Goal: Task Accomplishment & Management: Use online tool/utility

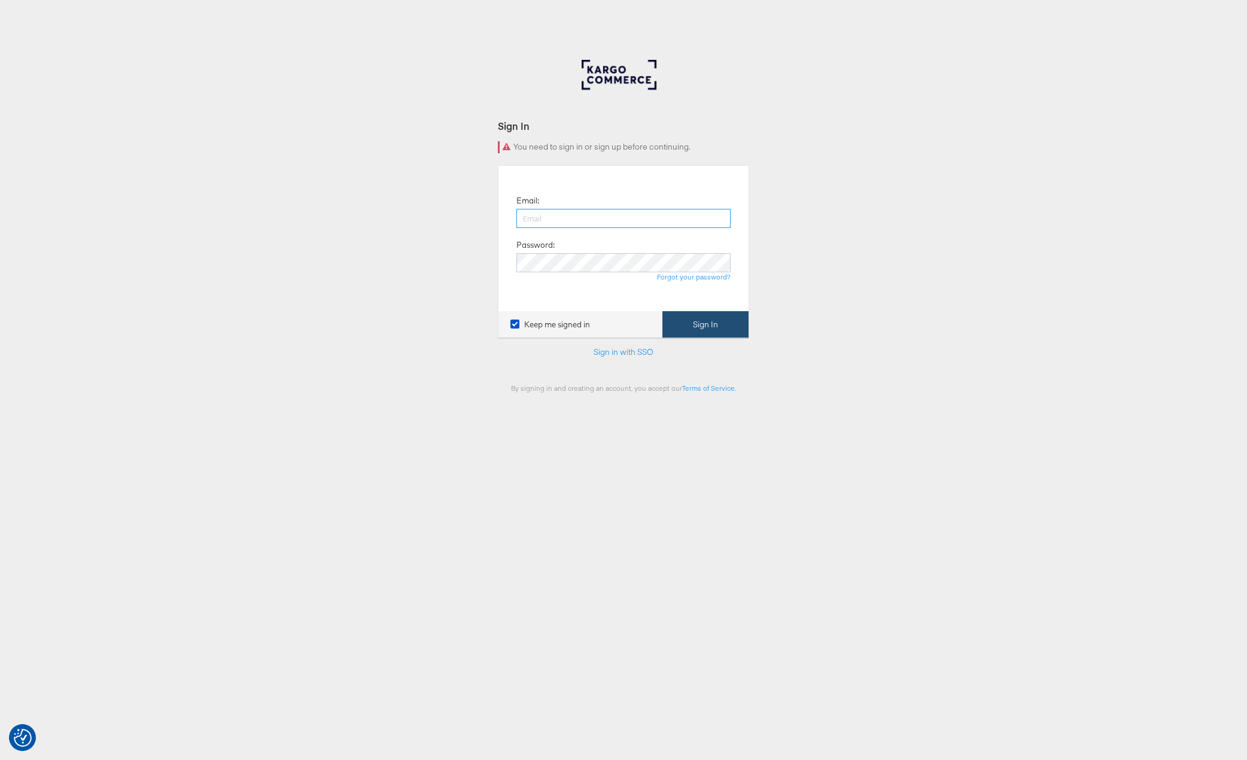
type input "adam.mcgilvray@kargo.com"
click at [699, 321] on button "Sign In" at bounding box center [705, 324] width 86 height 27
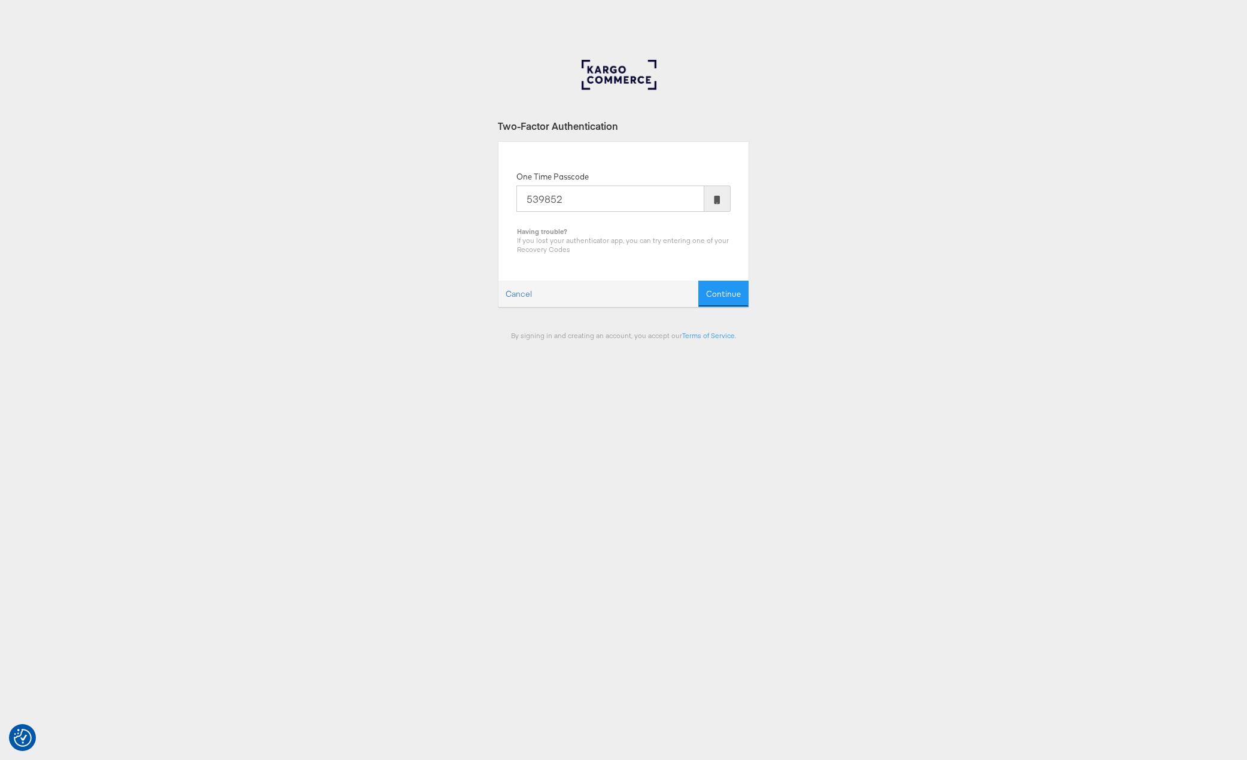
type input "539852"
click at [698, 281] on button "Continue" at bounding box center [723, 294] width 50 height 27
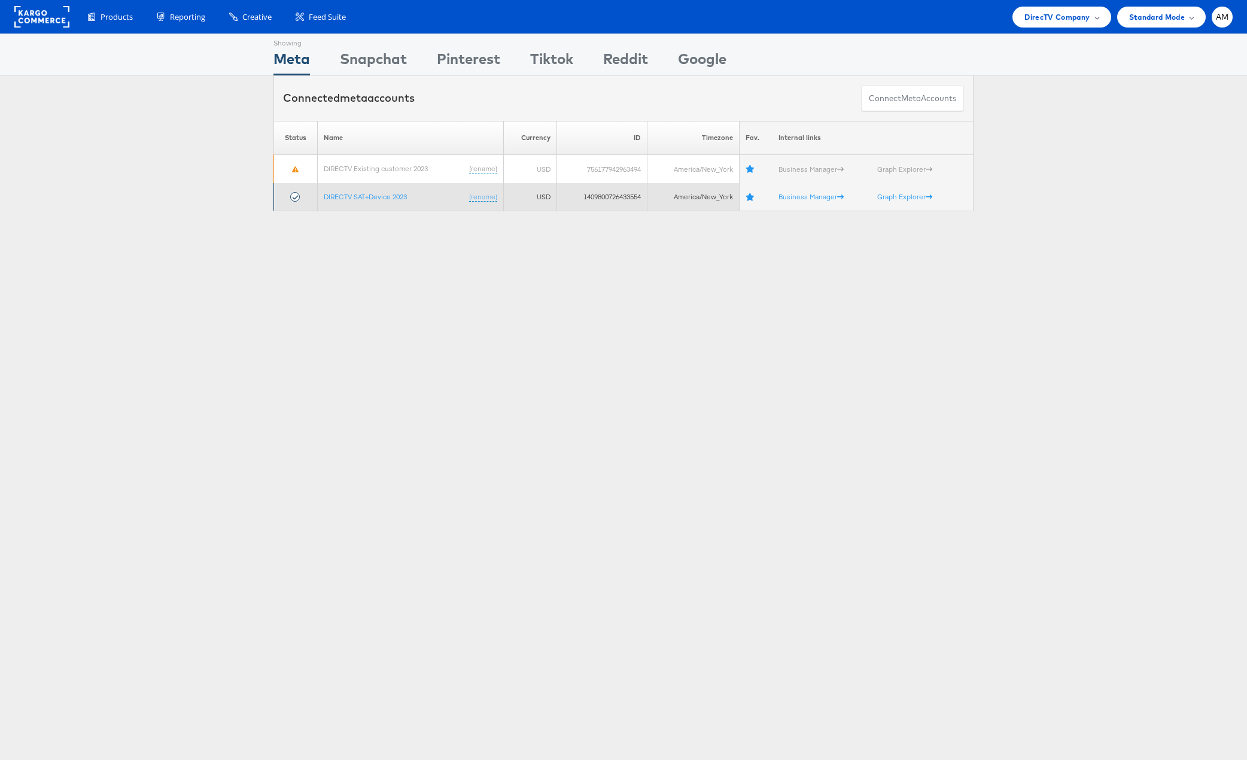
click at [398, 189] on td "DIRECTV SAT+Device 2023 (rename)" at bounding box center [411, 197] width 186 height 28
click at [395, 197] on link "DIRECTV SAT+Device 2023" at bounding box center [365, 196] width 83 height 9
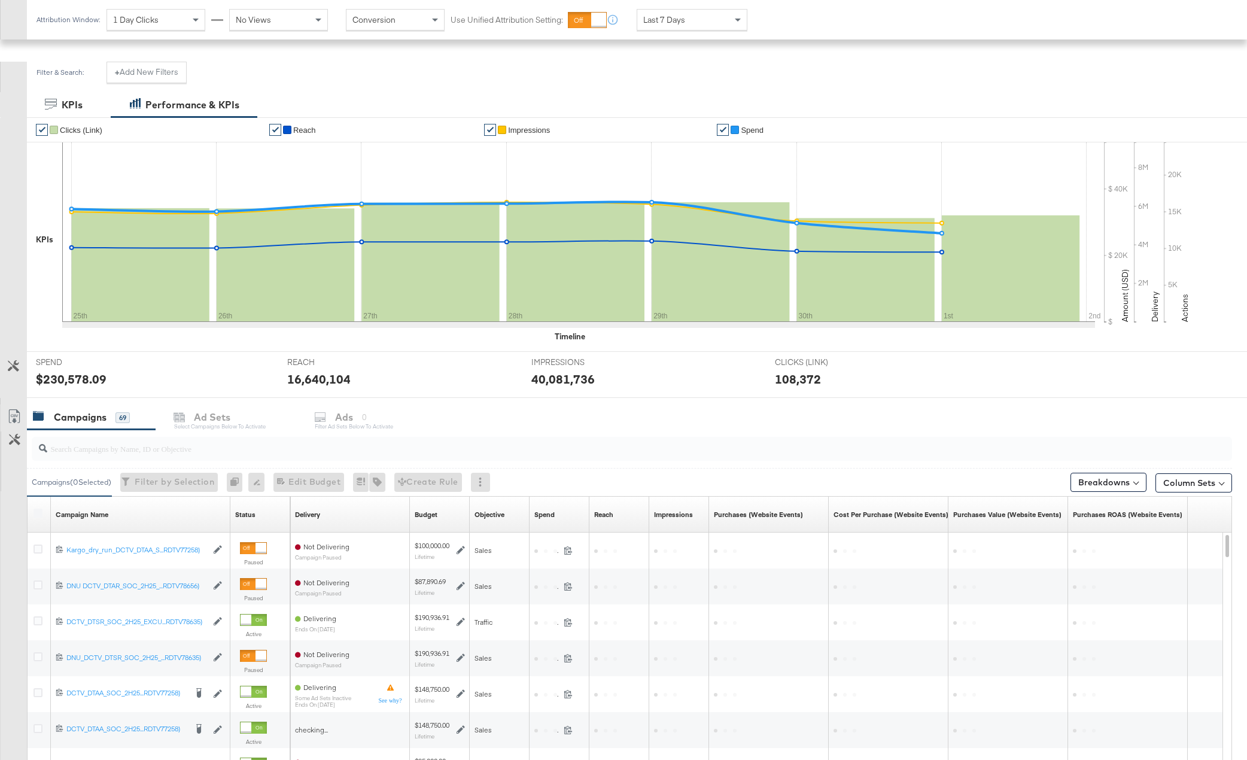
scroll to position [217, 0]
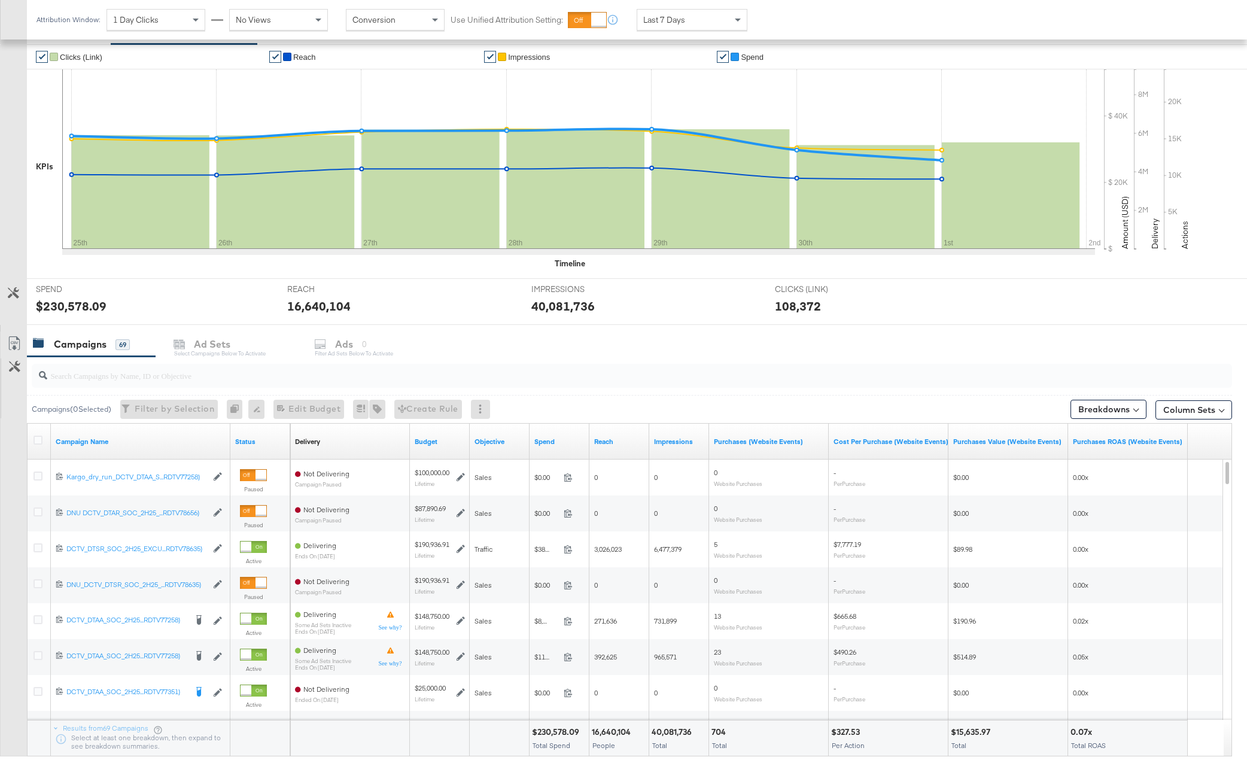
click at [165, 410] on div "Filter by Selection Filter 0 campaigns" at bounding box center [169, 409] width 98 height 19
click at [118, 383] on div at bounding box center [632, 376] width 1200 height 24
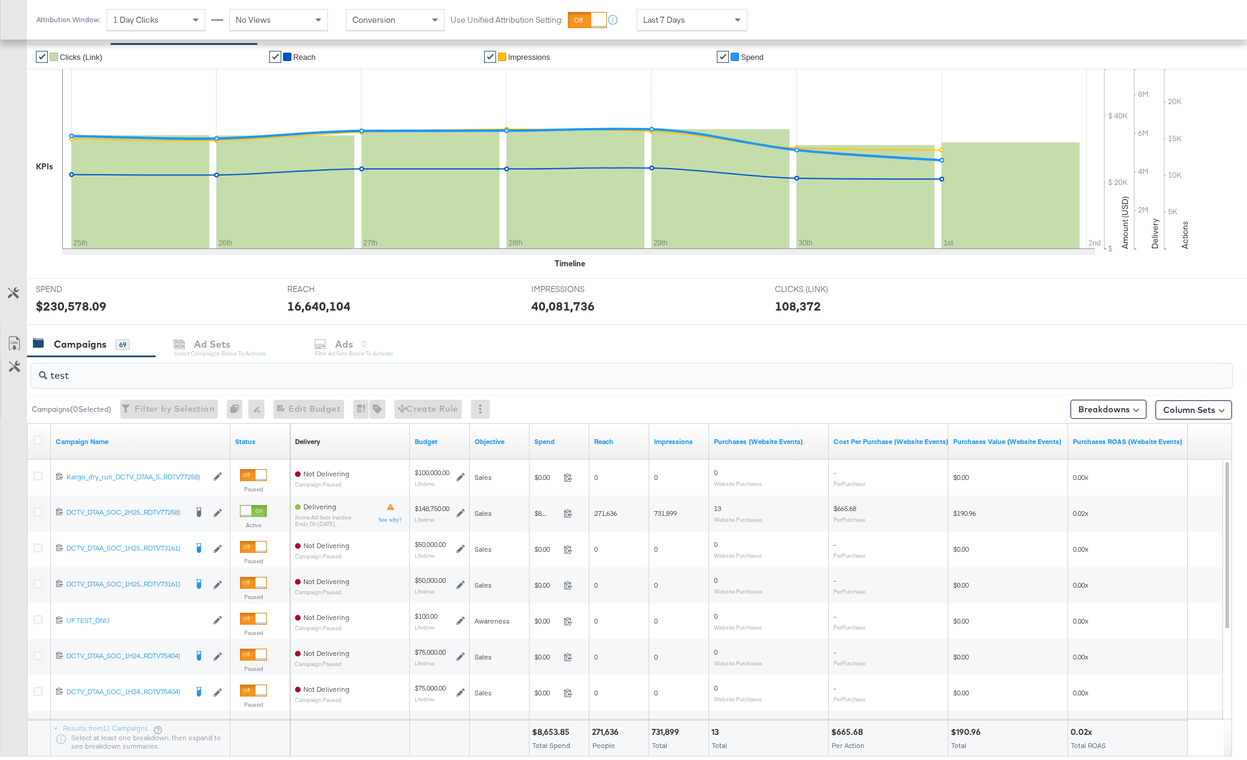
type input "test"
drag, startPoint x: 119, startPoint y: 371, endPoint x: 111, endPoint y: 371, distance: 8.4
click at [118, 371] on input "test" at bounding box center [584, 370] width 1074 height 23
click at [42, 376] on icon at bounding box center [43, 375] width 8 height 8
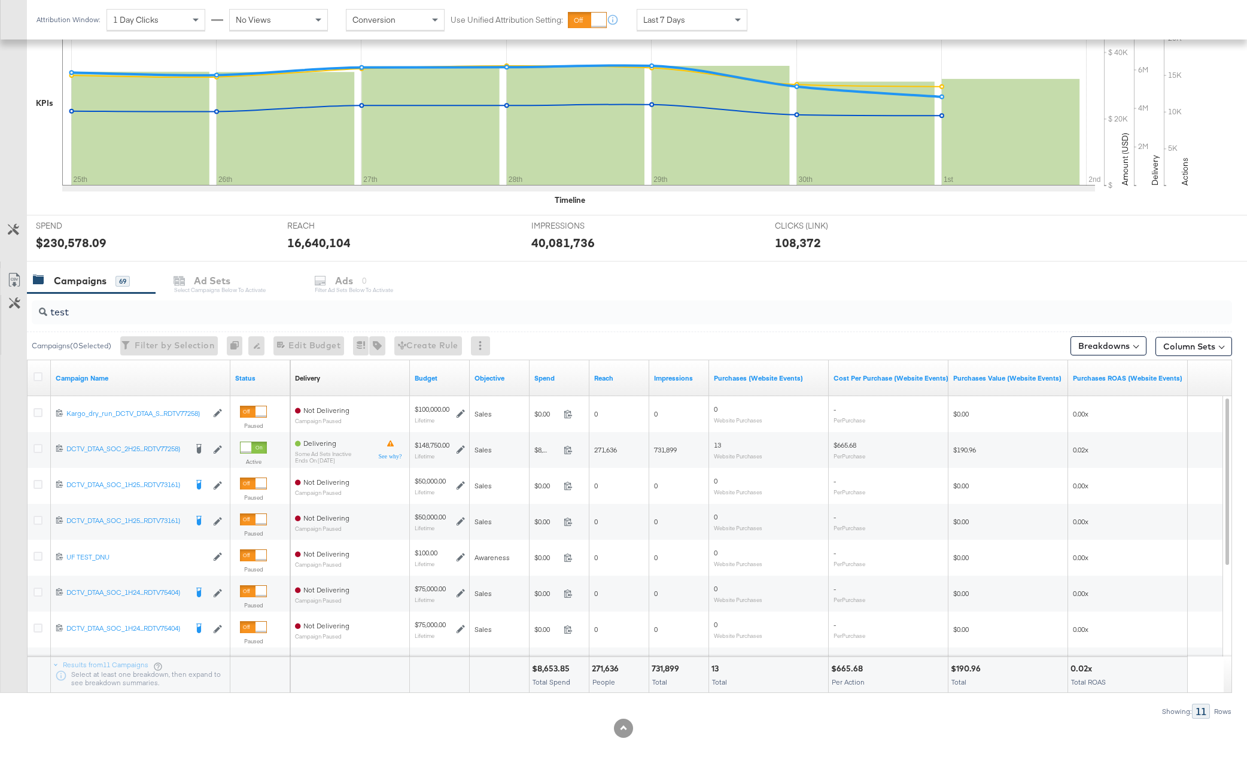
scroll to position [291, 0]
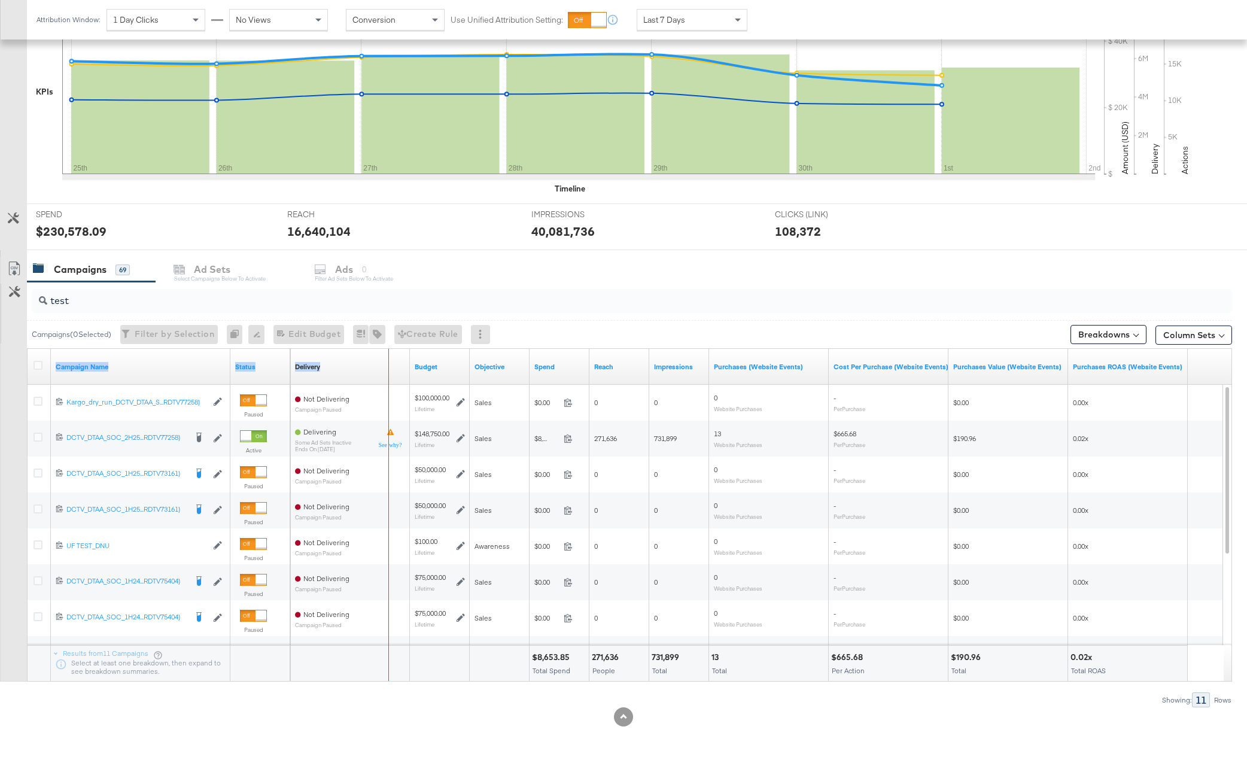
drag, startPoint x: 229, startPoint y: 363, endPoint x: 387, endPoint y: 363, distance: 158.5
click at [28, 349] on div "Campaign Name Status Delivery Sorting Unavailable Budget Objective Spend Reach …" at bounding box center [28, 349] width 0 height 0
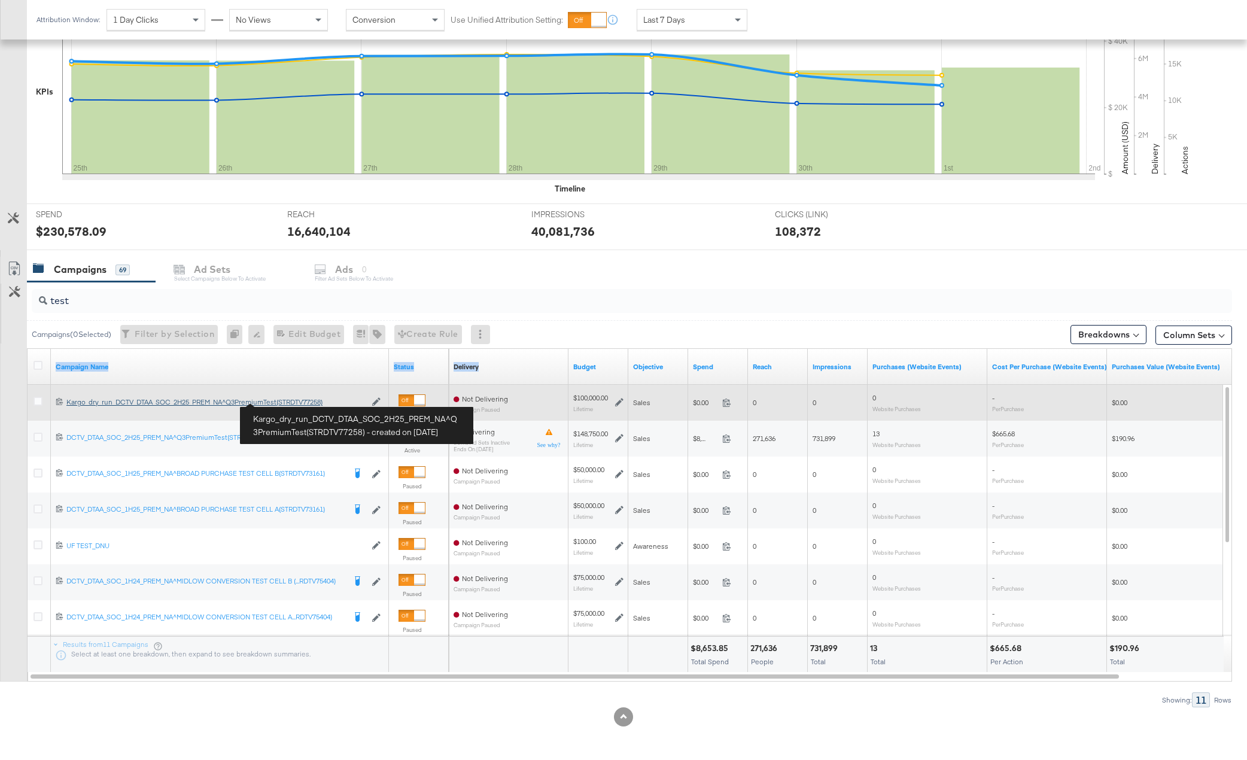
click at [285, 401] on div "Kargo_dry_run_DCTV_DTAA_SOC_2H25_PREM_NA^Q3PremiumTest(STRDTV77258) Kargo_dry_r…" at bounding box center [215, 402] width 299 height 10
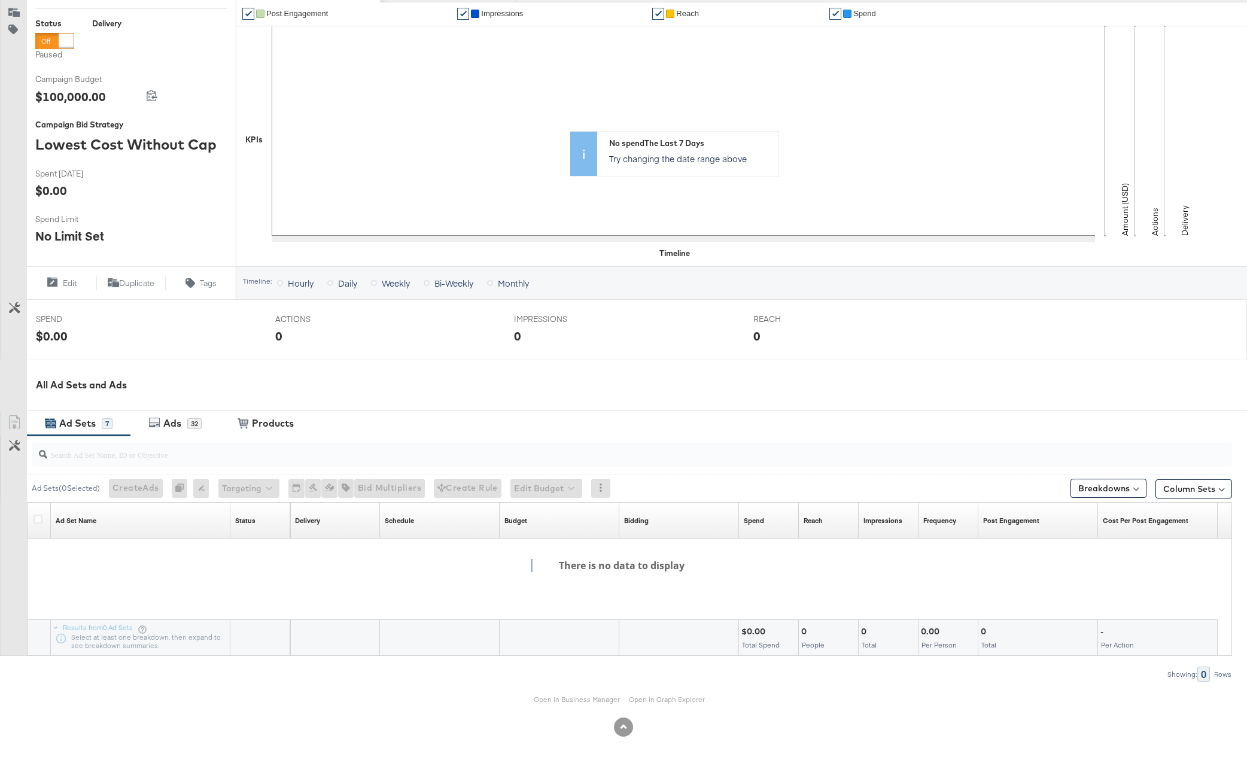
scroll to position [190, 0]
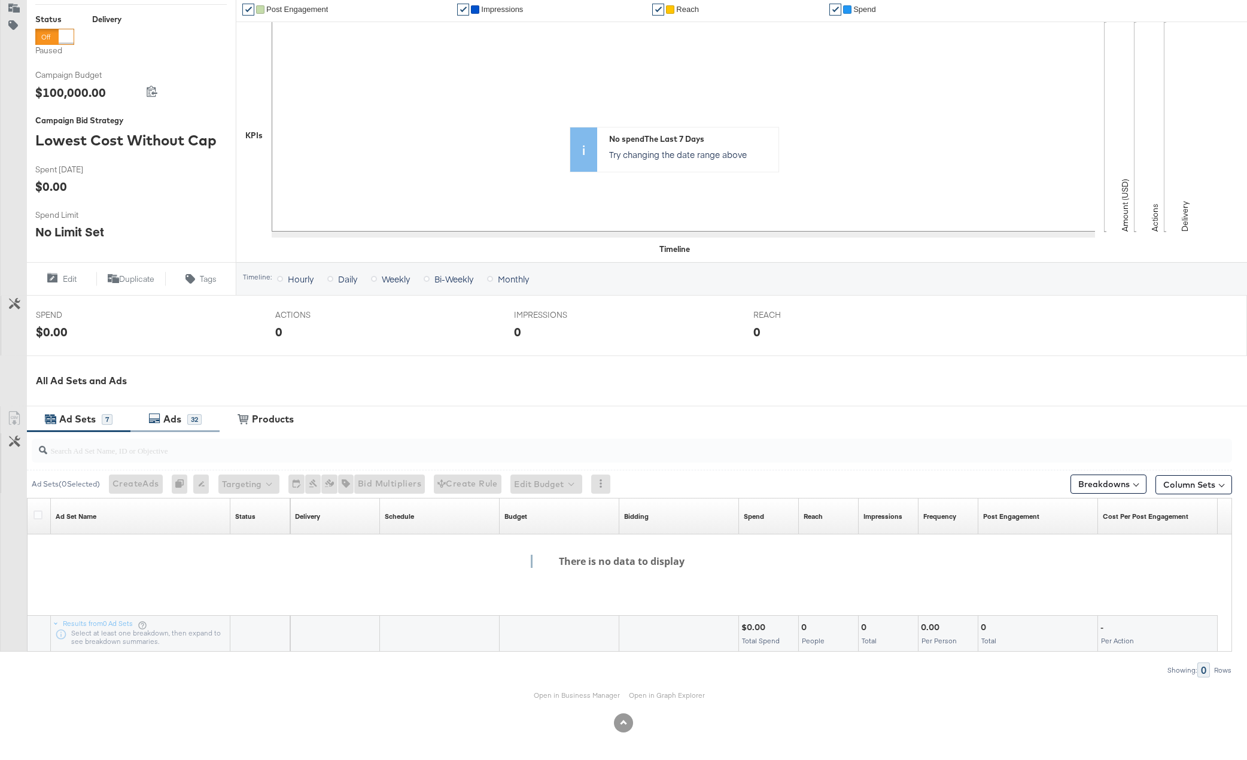
click at [174, 420] on div "Ads" at bounding box center [172, 419] width 18 height 14
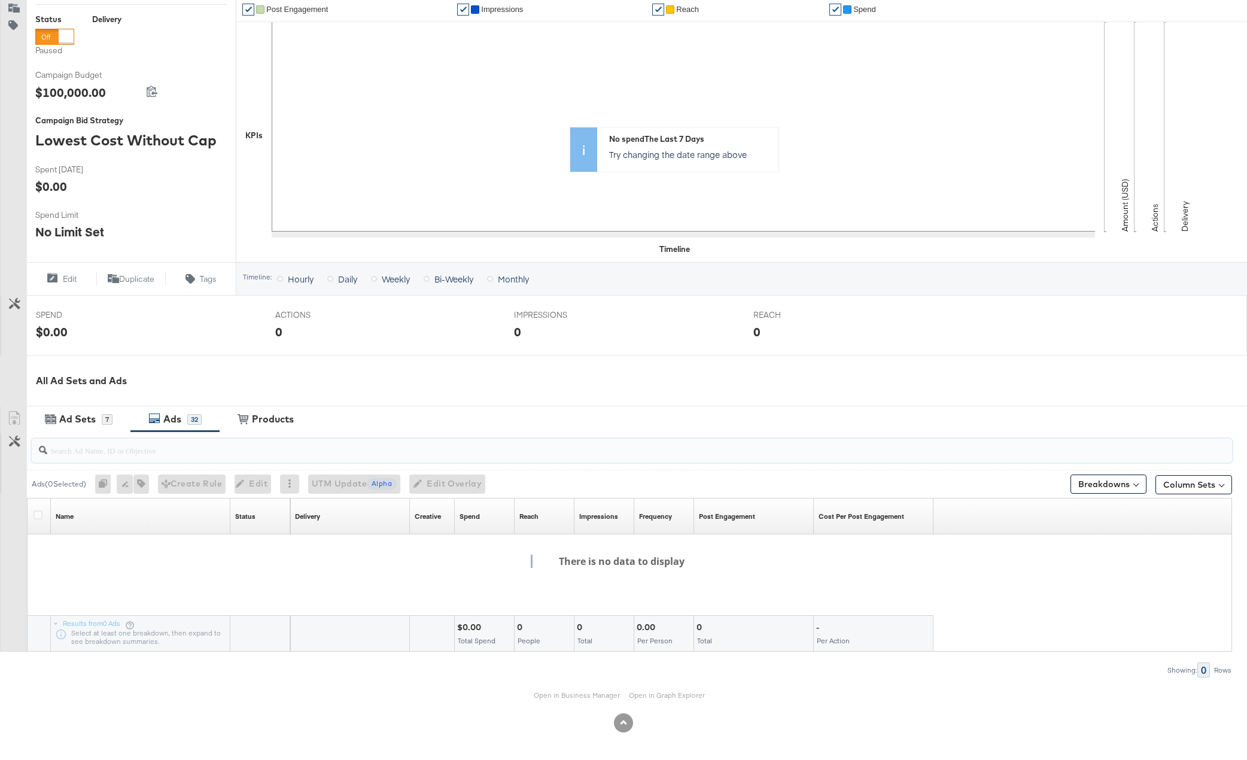
click at [107, 449] on input "search" at bounding box center [584, 445] width 1074 height 23
click at [80, 415] on div "Ad Sets" at bounding box center [77, 419] width 36 height 14
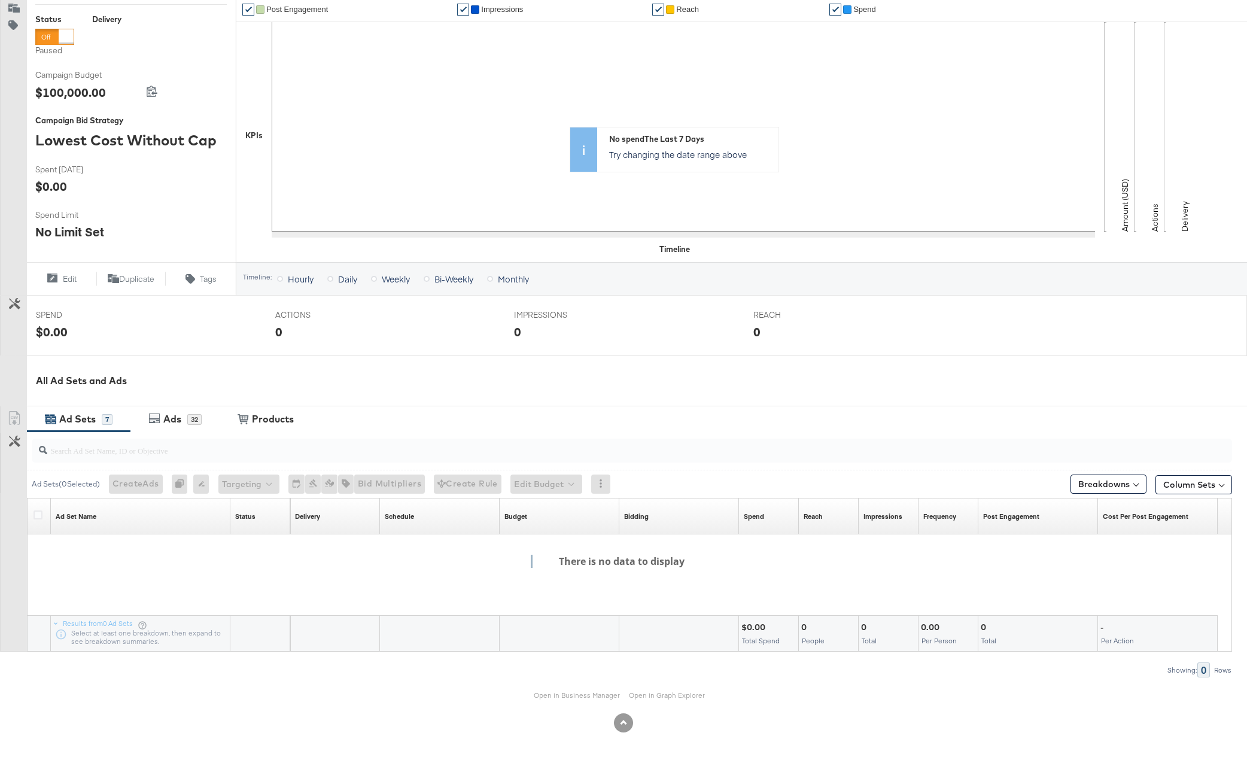
click at [90, 418] on div "Ad Sets" at bounding box center [77, 419] width 36 height 14
click at [106, 419] on div "7" at bounding box center [107, 419] width 11 height 11
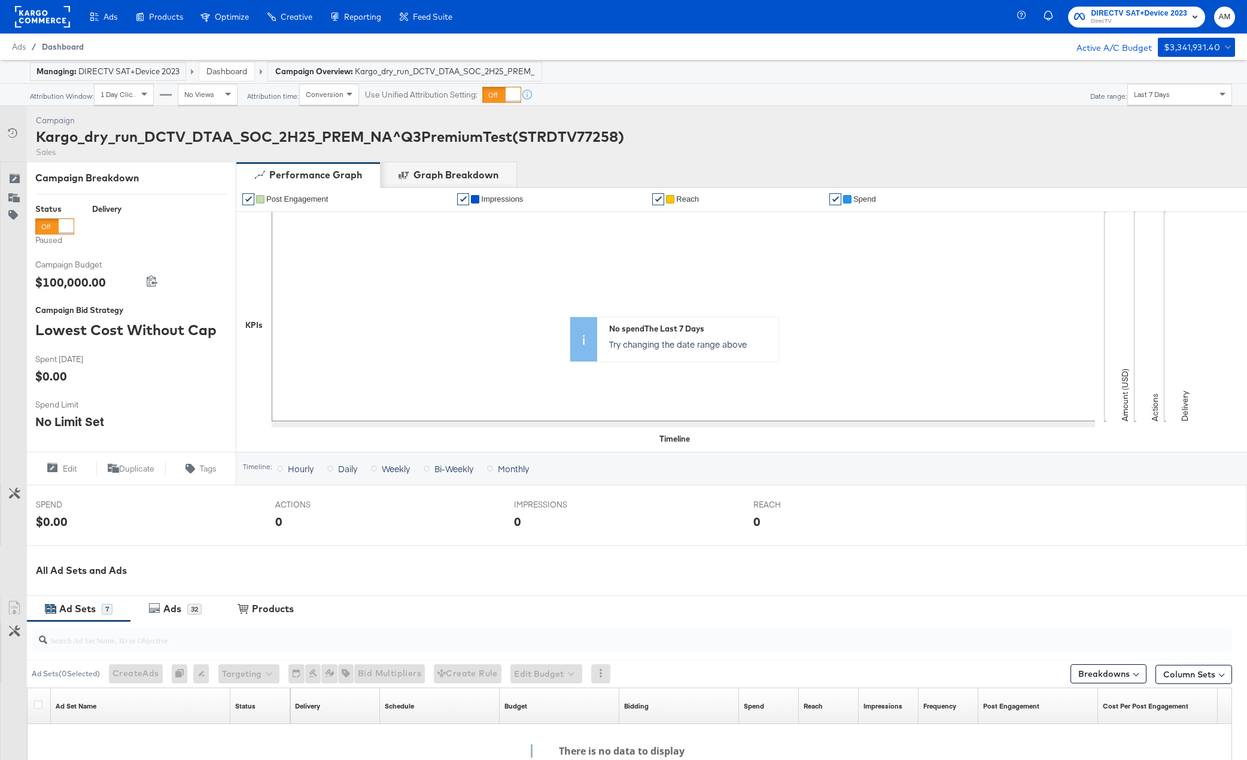
click at [57, 50] on span "Dashboard" at bounding box center [63, 47] width 42 height 10
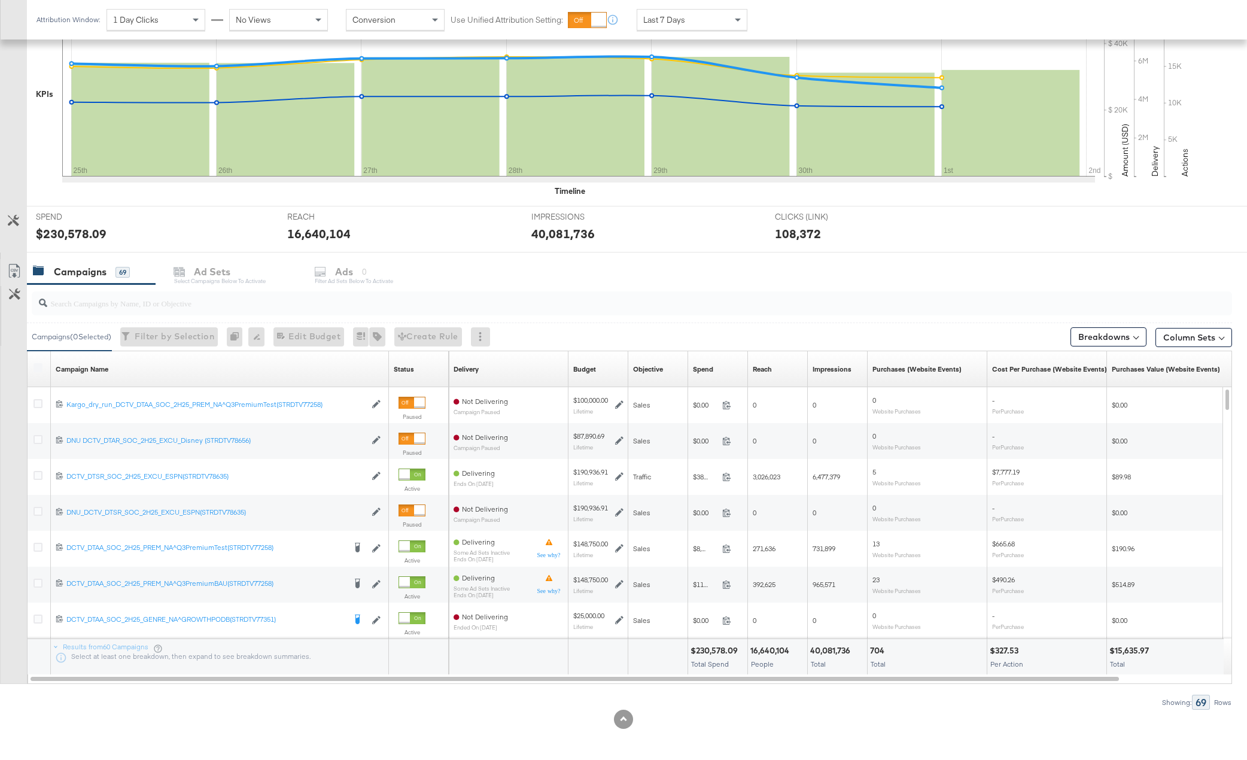
scroll to position [289, 0]
click at [85, 304] on input "search" at bounding box center [584, 298] width 1074 height 23
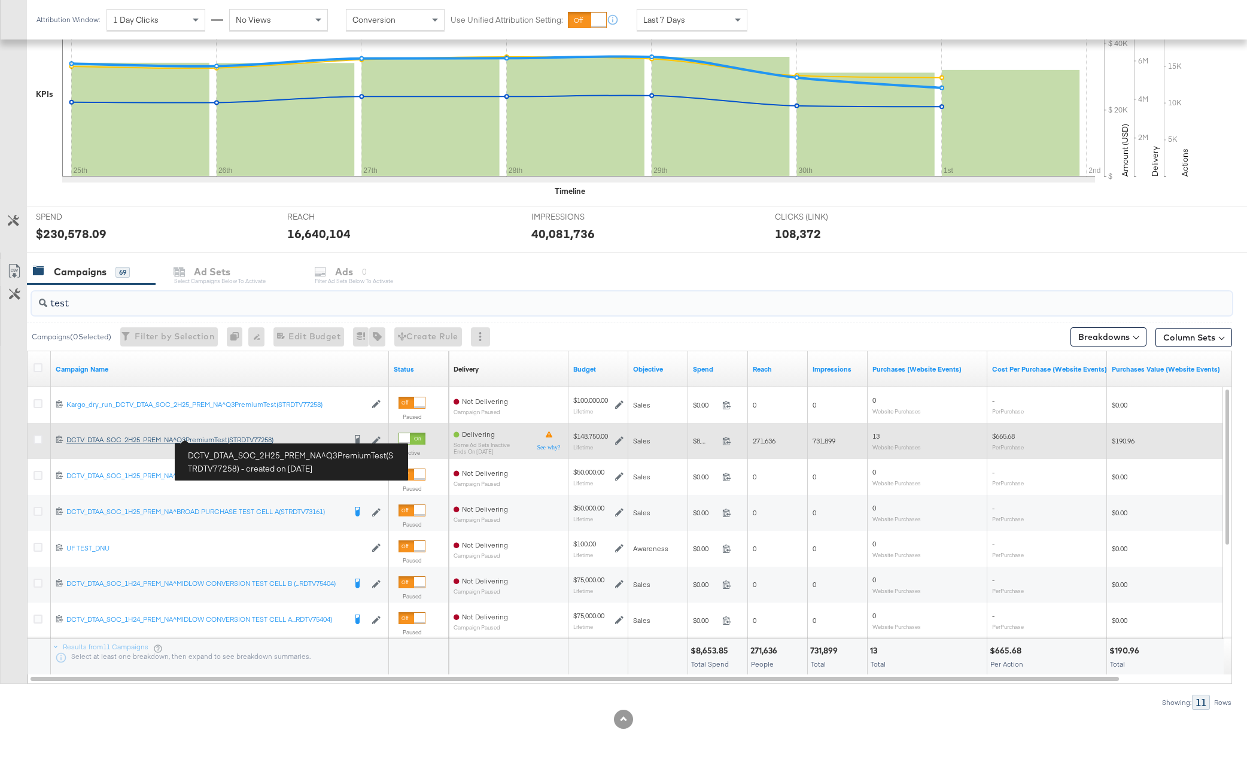
type input "test"
click at [220, 438] on div "DCTV_DTAA_SOC_2H25_PREM_NA^Q3PremiumTest(STRDTV77258) DCTV_DTAA_SOC_2H25_PREM_N…" at bounding box center [205, 440] width 278 height 10
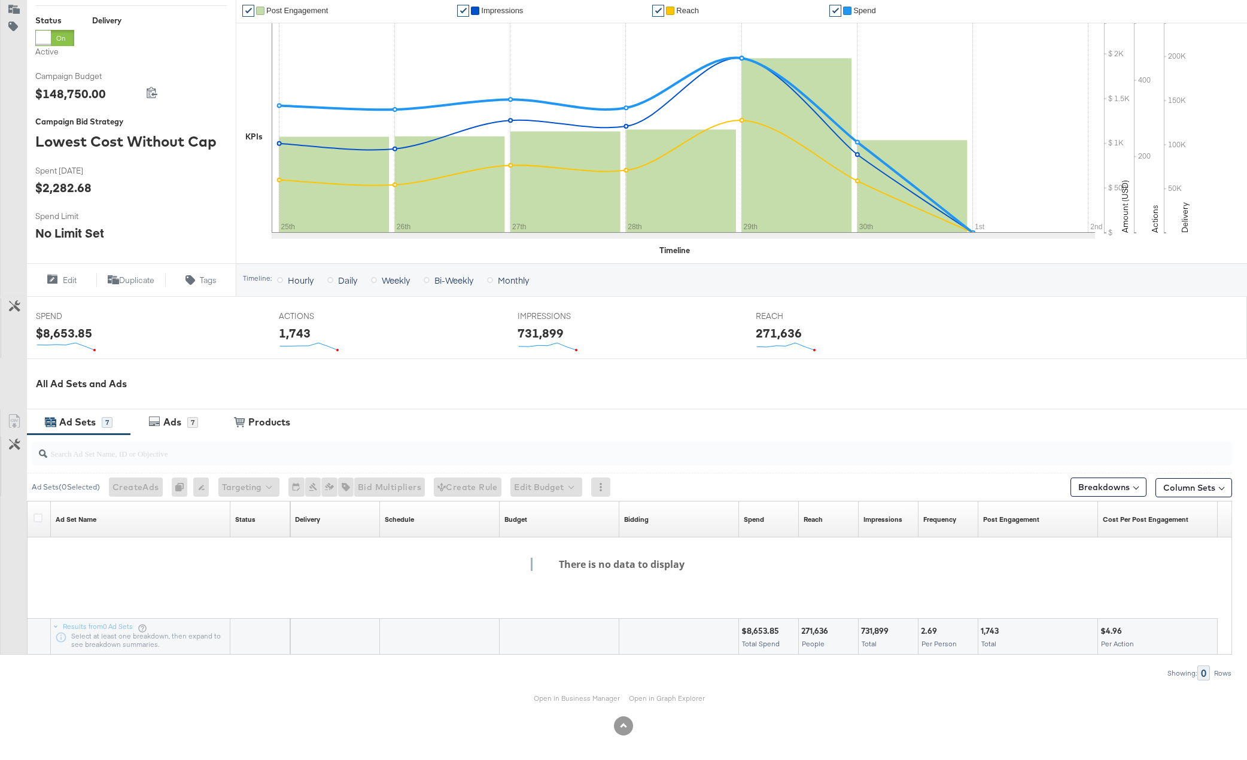
scroll to position [191, 0]
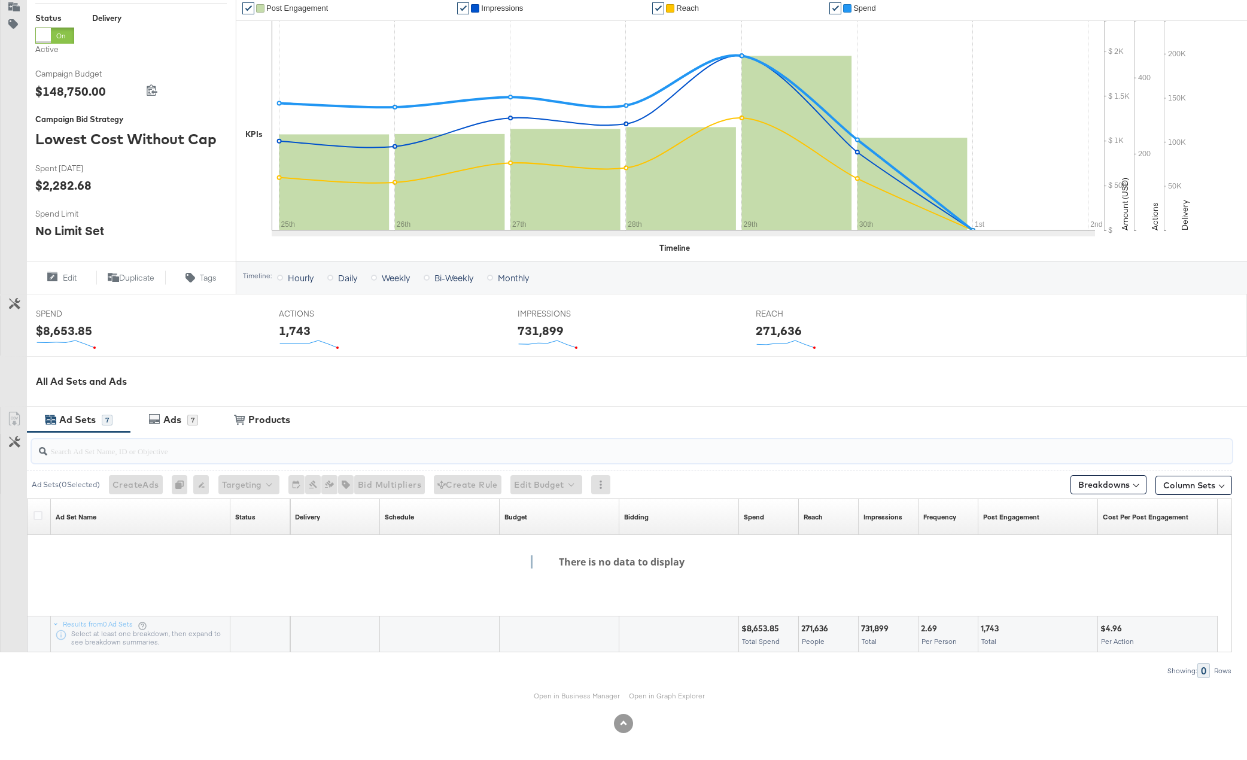
click at [60, 453] on input "search" at bounding box center [584, 445] width 1074 height 23
click at [43, 452] on icon at bounding box center [43, 451] width 8 height 9
click at [159, 422] on icon at bounding box center [154, 419] width 12 height 12
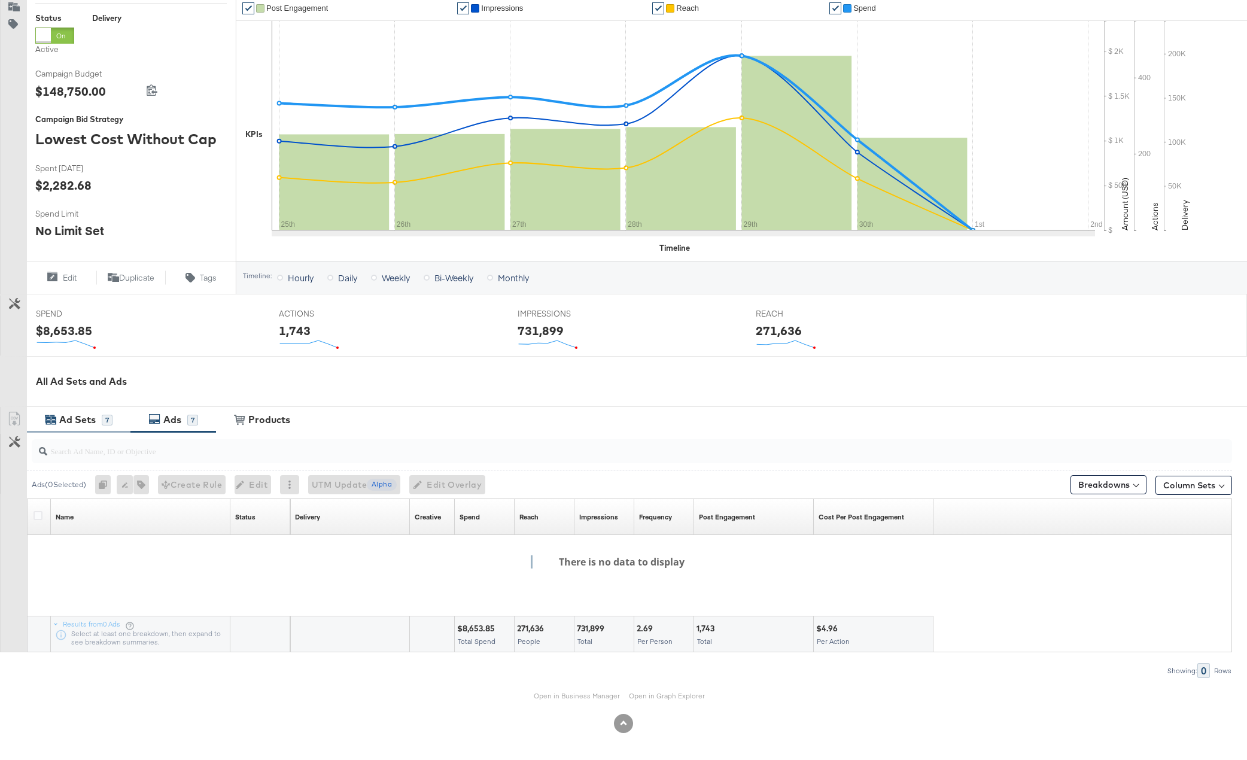
click at [81, 422] on div "Ad Sets" at bounding box center [77, 420] width 36 height 14
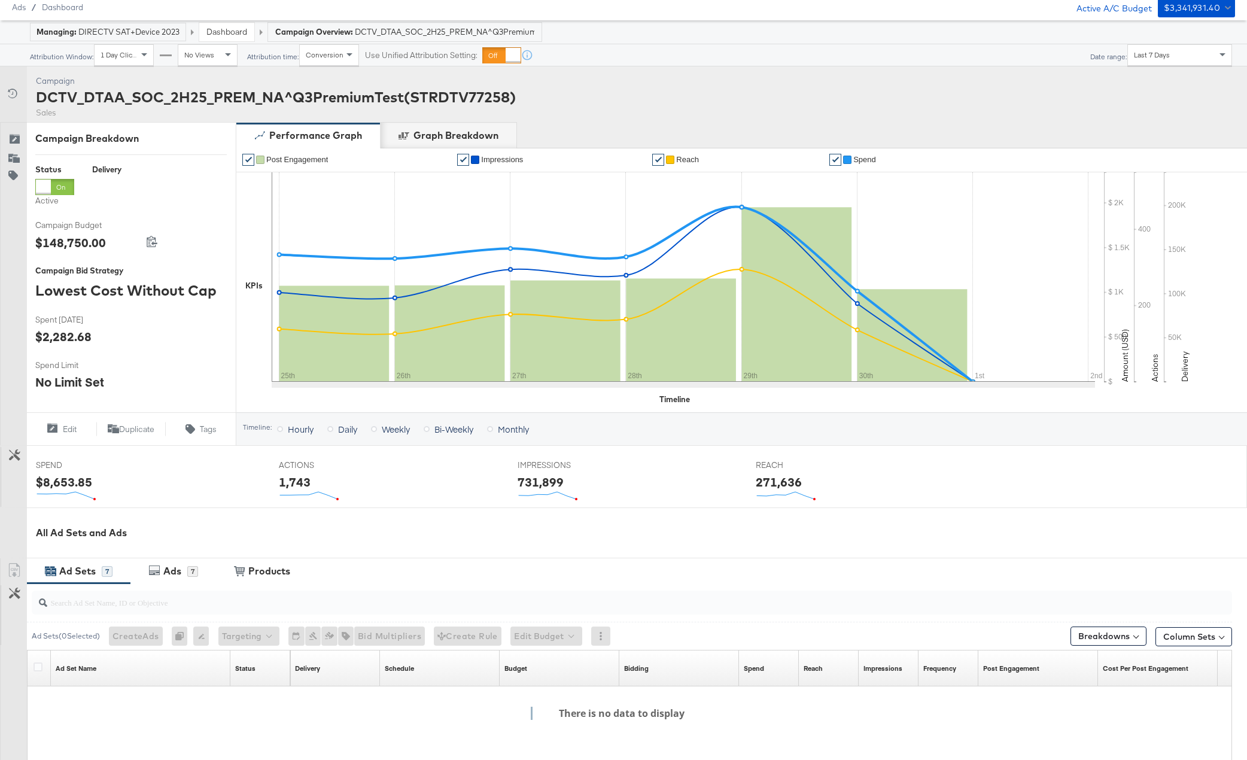
scroll to position [0, 0]
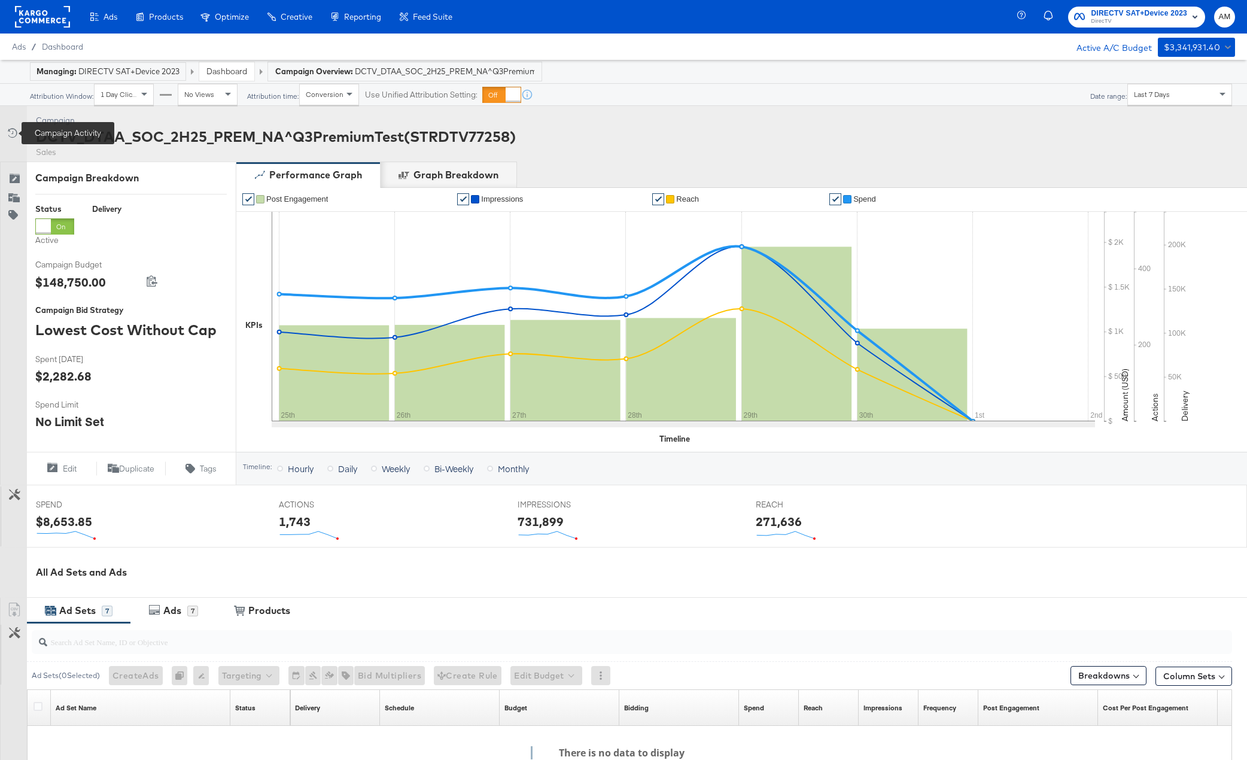
click at [9, 133] on icon at bounding box center [11, 133] width 12 height 12
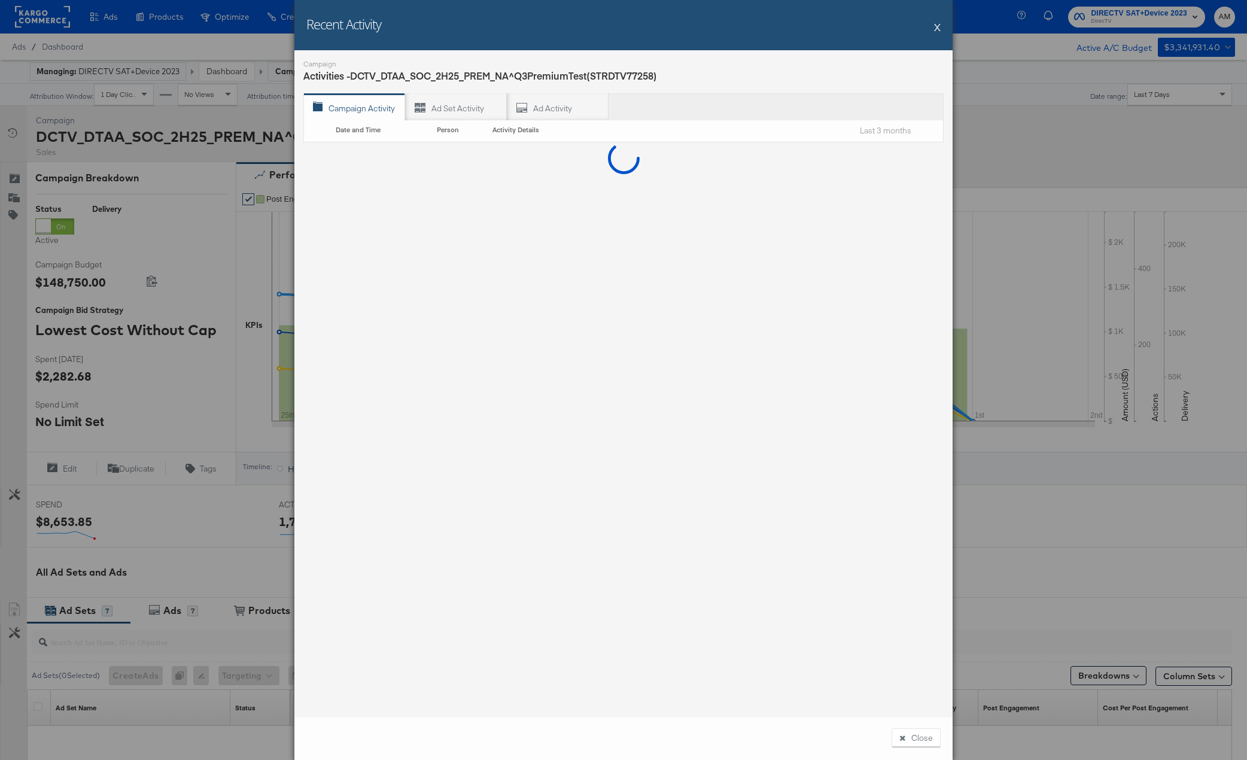
click at [937, 26] on button "X" at bounding box center [937, 27] width 7 height 24
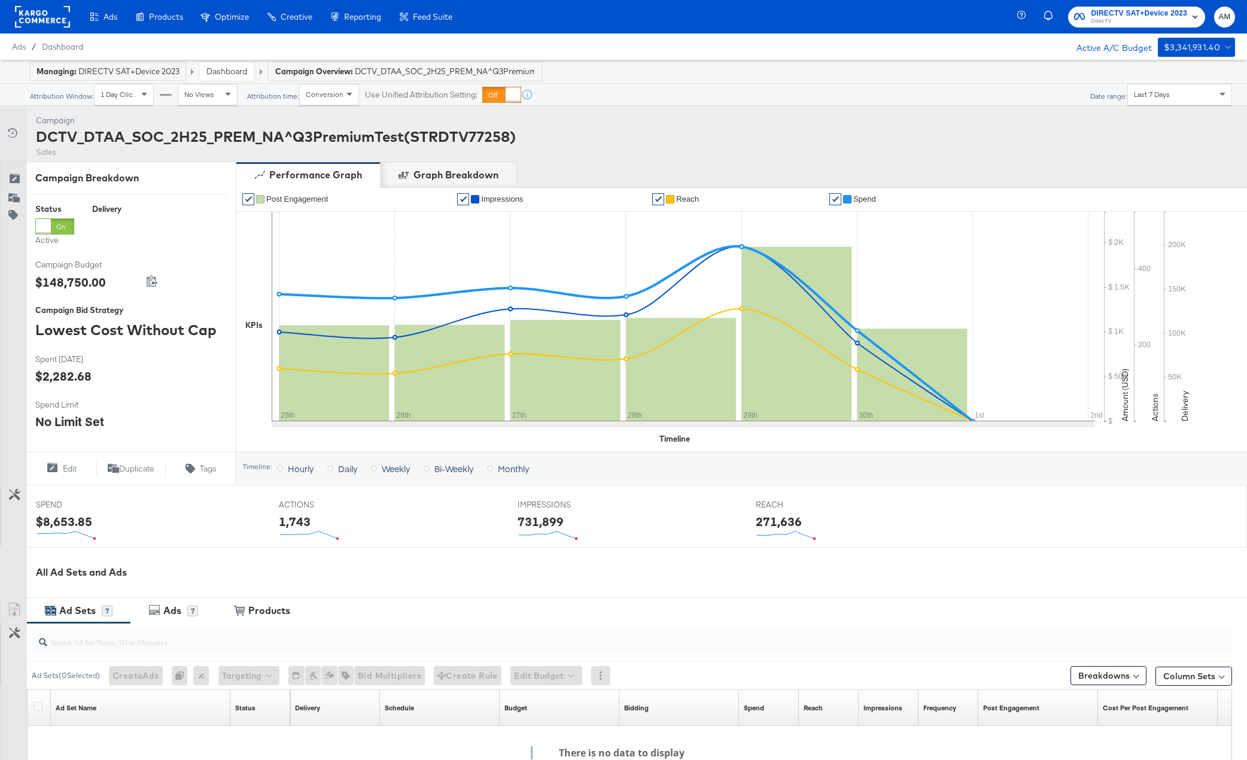
scroll to position [191, 0]
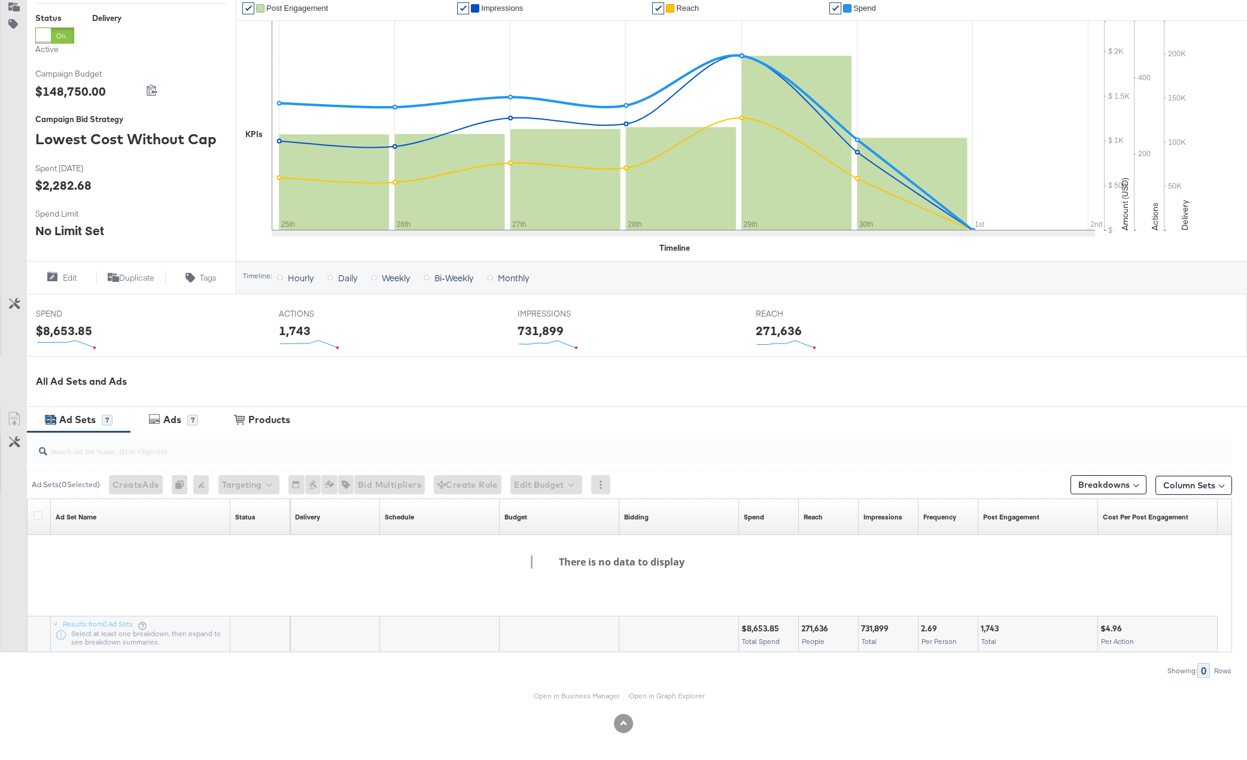
click at [83, 422] on div "Ad Sets" at bounding box center [77, 420] width 36 height 14
click at [69, 380] on div "All Ad Sets and Ads" at bounding box center [641, 381] width 1211 height 14
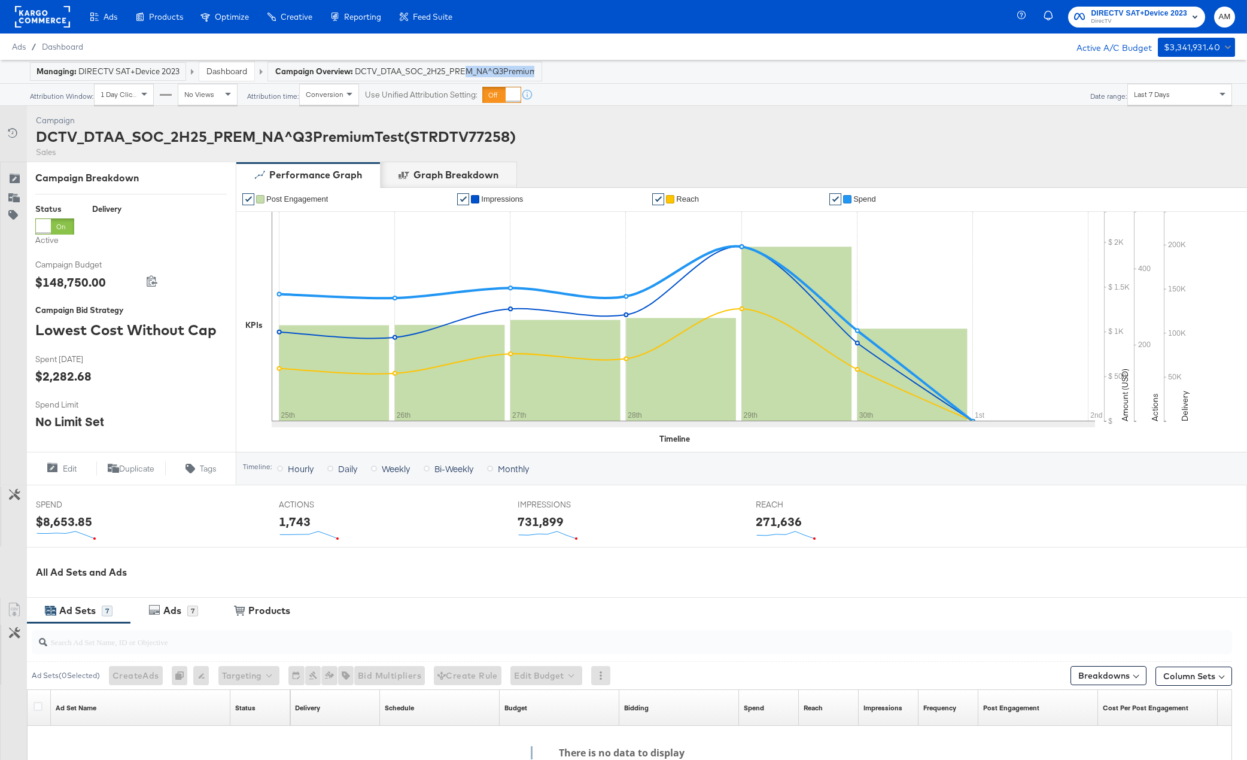
drag, startPoint x: 471, startPoint y: 70, endPoint x: 560, endPoint y: 72, distance: 89.8
click at [560, 72] on div "Managing: DIRECTV SAT+Device 2023 Dashboard Campaign Overview: DCTV_DTAA_SOC_2H…" at bounding box center [623, 72] width 1247 height 24
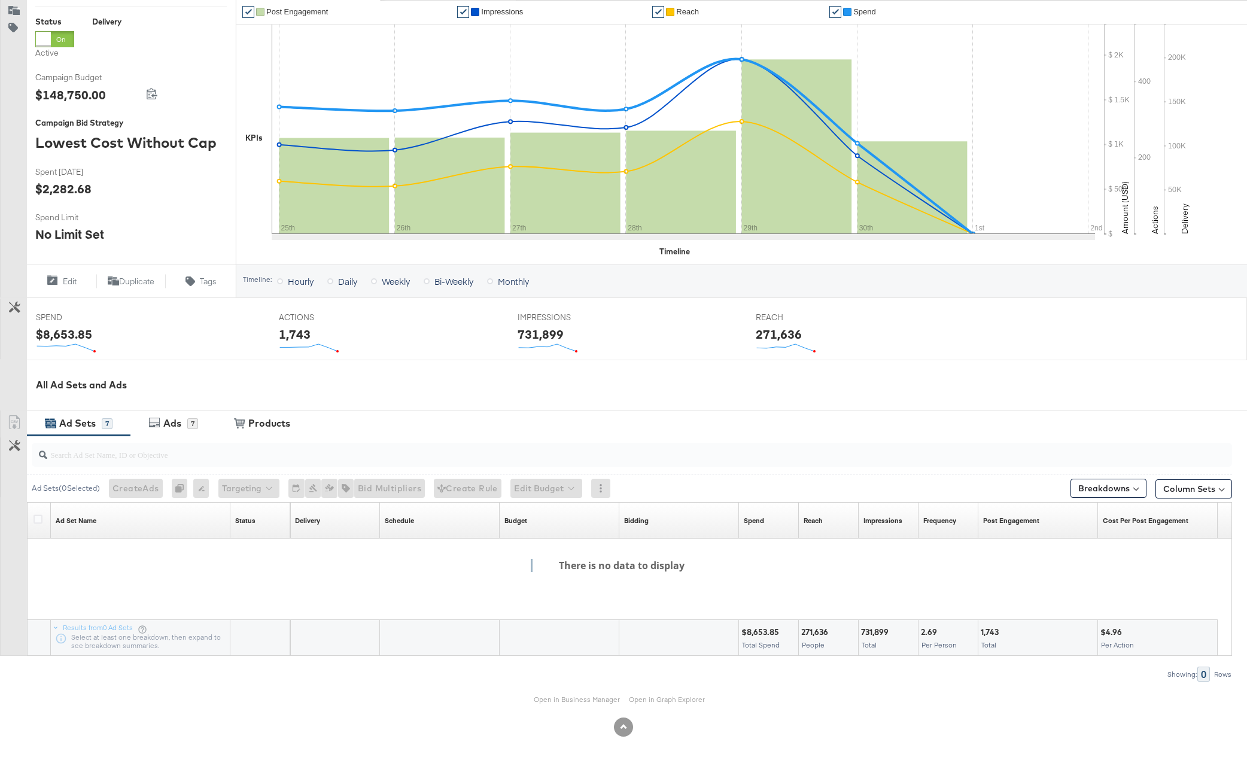
scroll to position [191, 0]
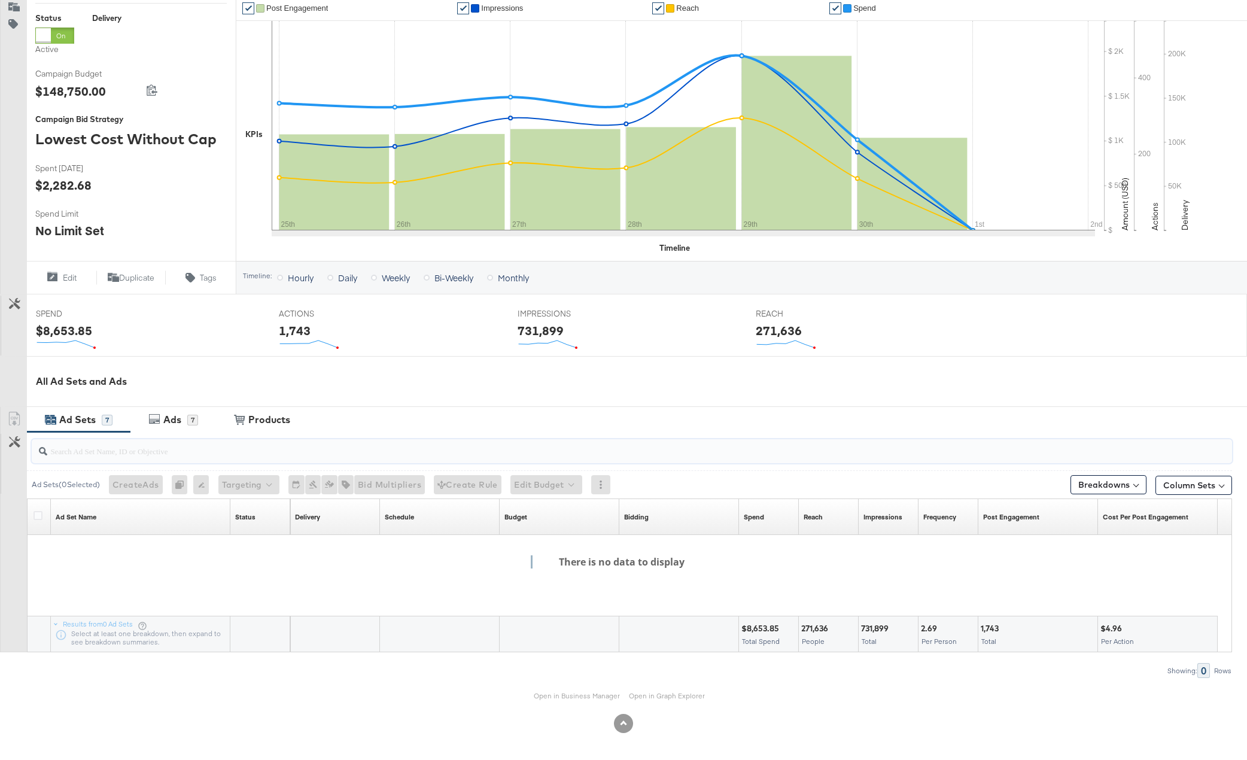
click at [53, 446] on input "search" at bounding box center [584, 445] width 1074 height 23
click at [580, 693] on link "Open in Business Manager" at bounding box center [577, 695] width 86 height 9
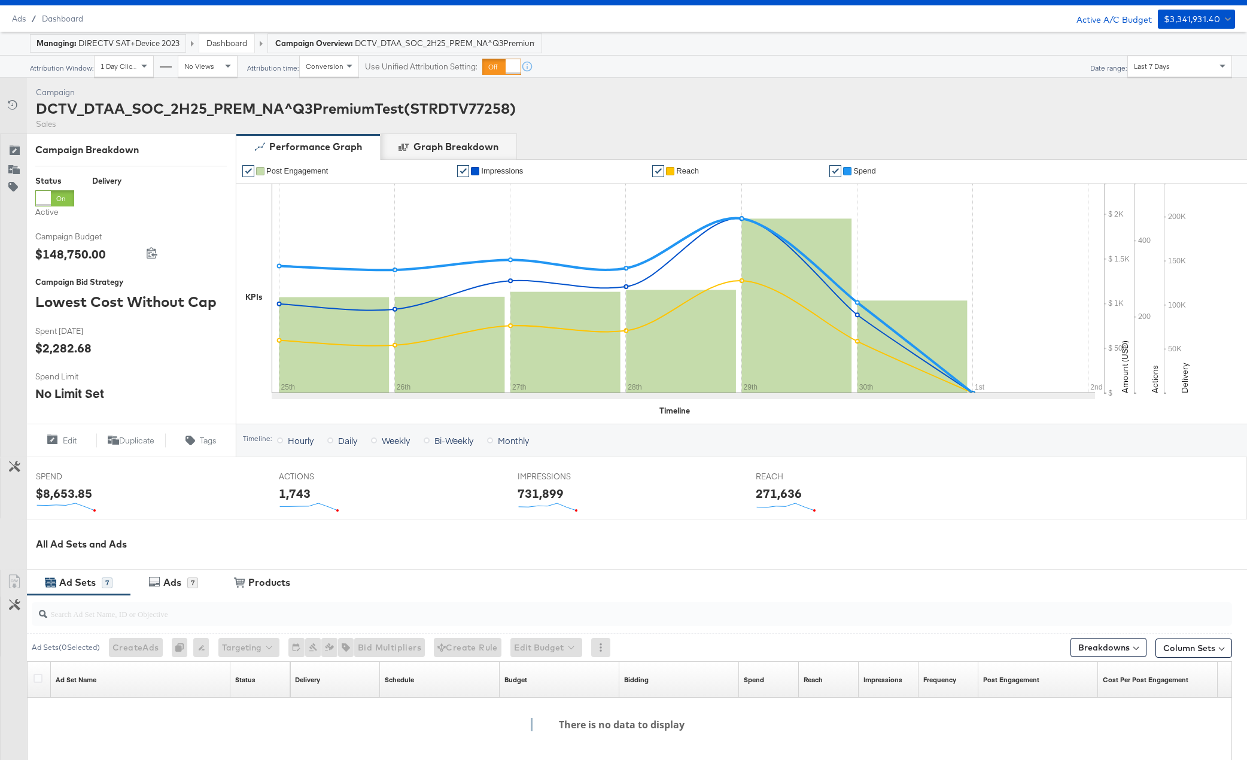
scroll to position [0, 0]
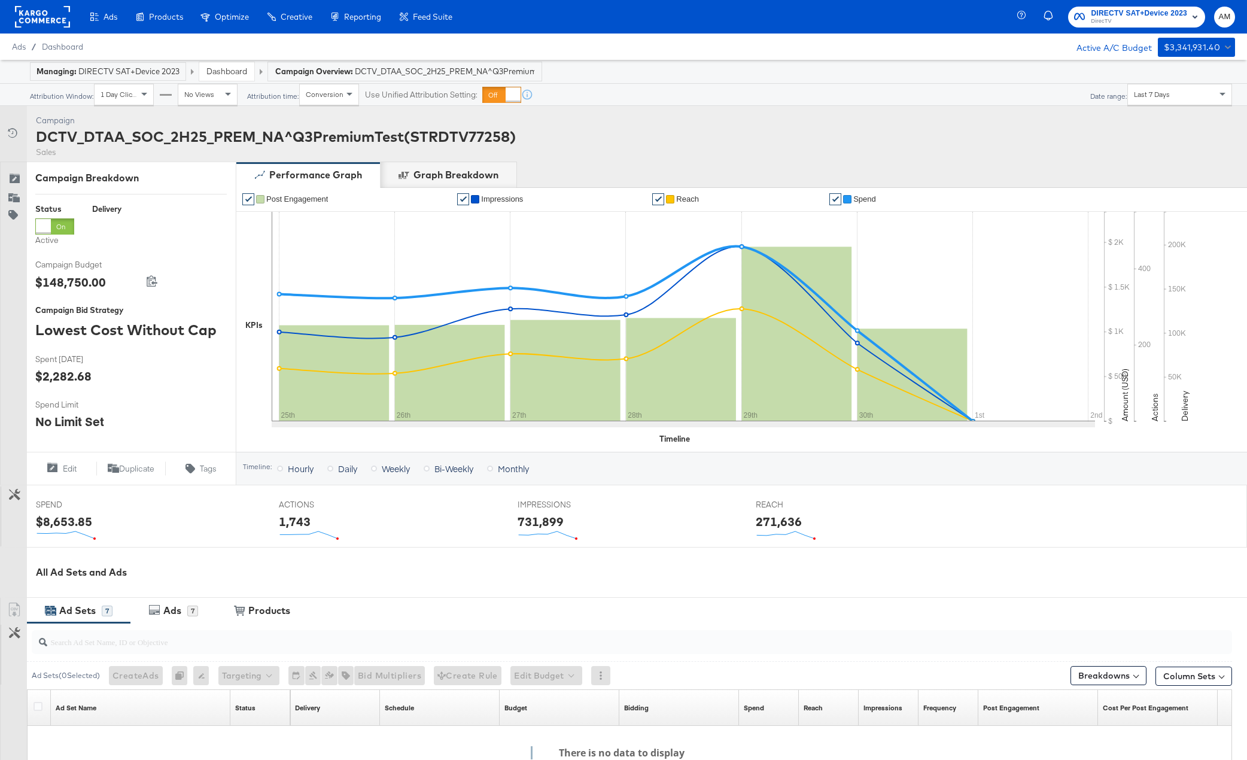
click at [41, 19] on rect at bounding box center [42, 17] width 55 height 22
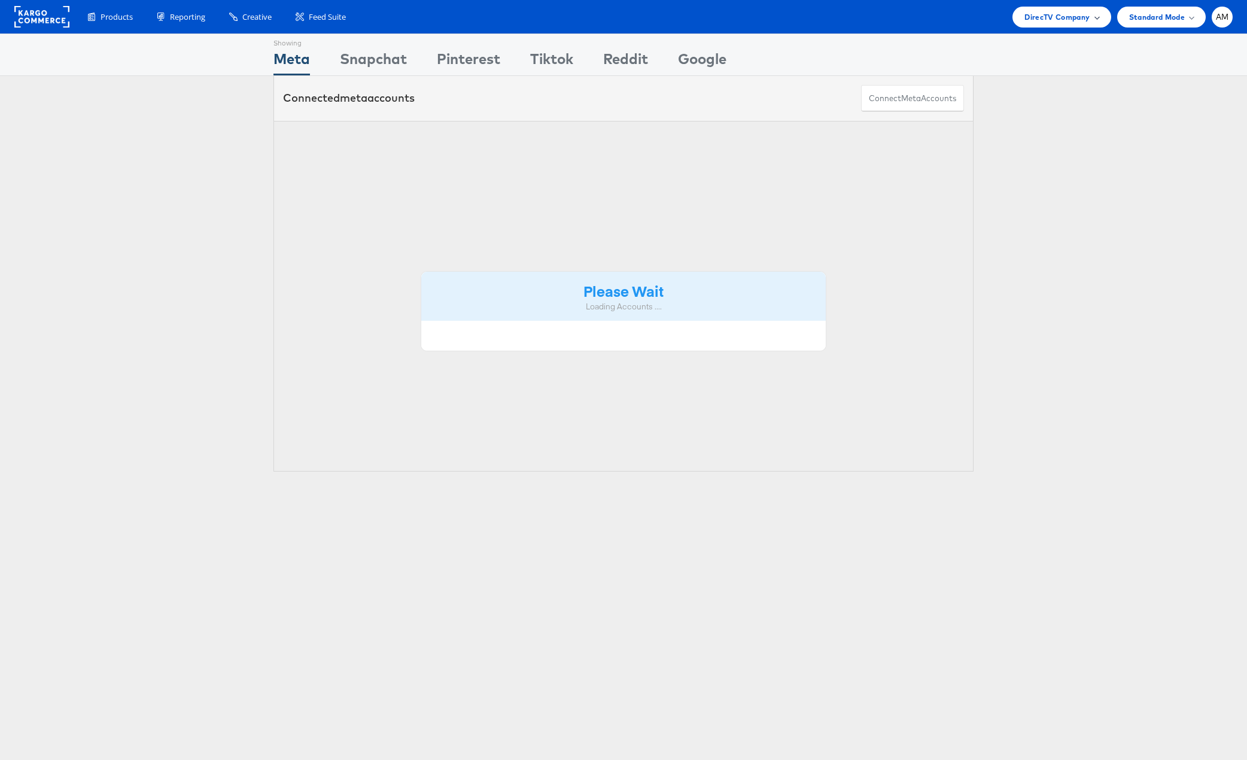
click at [1044, 21] on span "DirecTV Company" at bounding box center [1056, 17] width 65 height 13
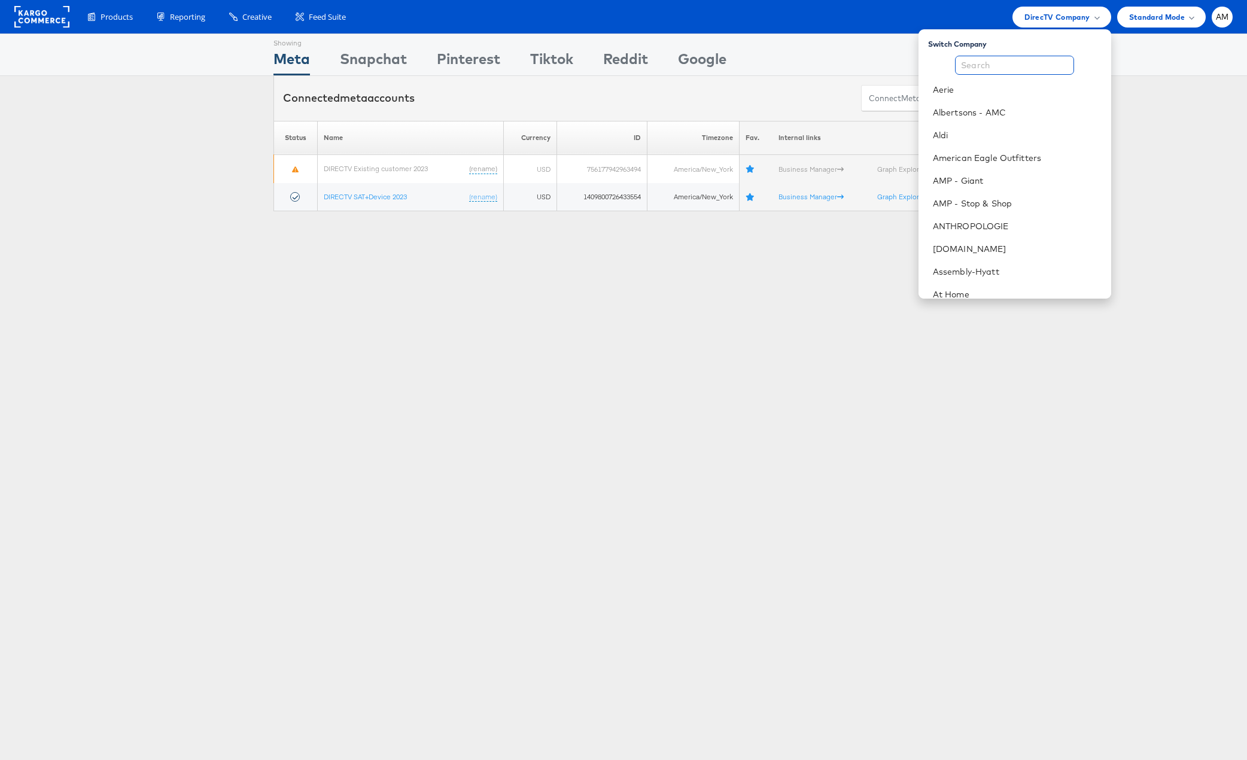
click at [1025, 66] on input "text" at bounding box center [1014, 65] width 119 height 19
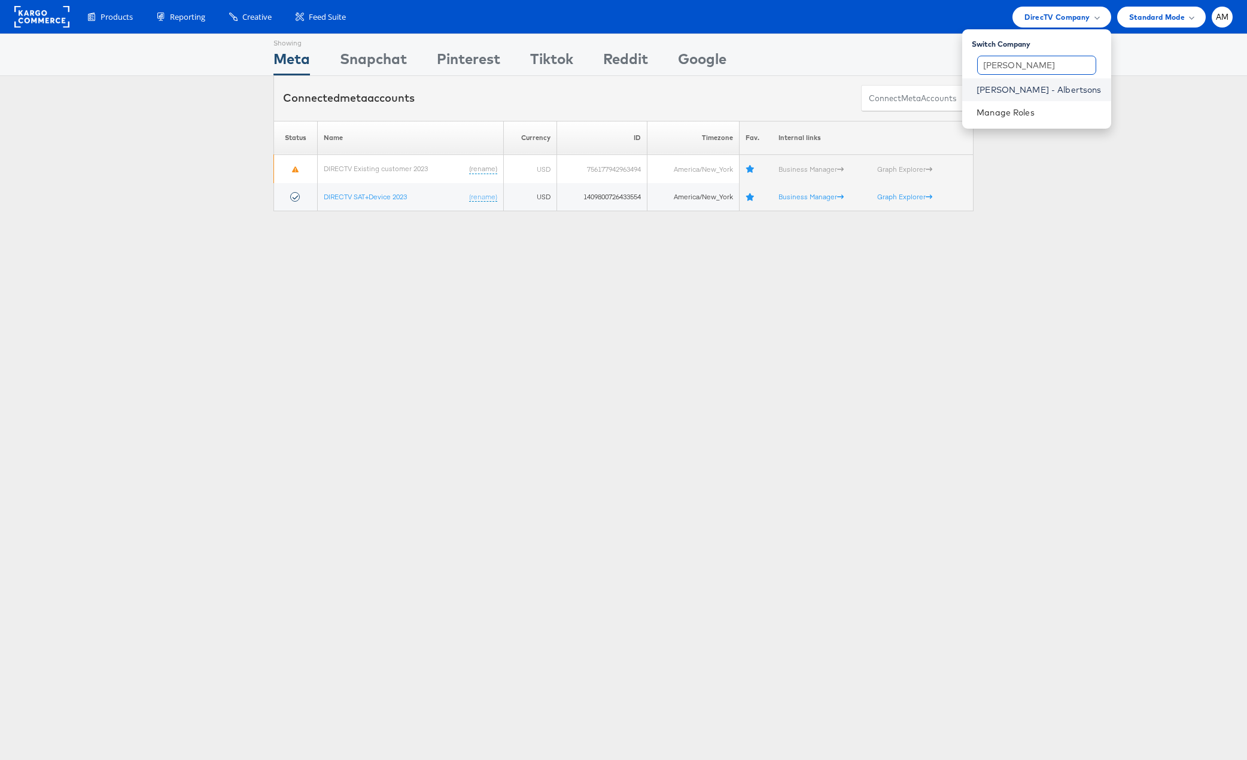
type input "[PERSON_NAME]"
click at [1073, 91] on link "[PERSON_NAME] - Albertsons" at bounding box center [1038, 90] width 124 height 12
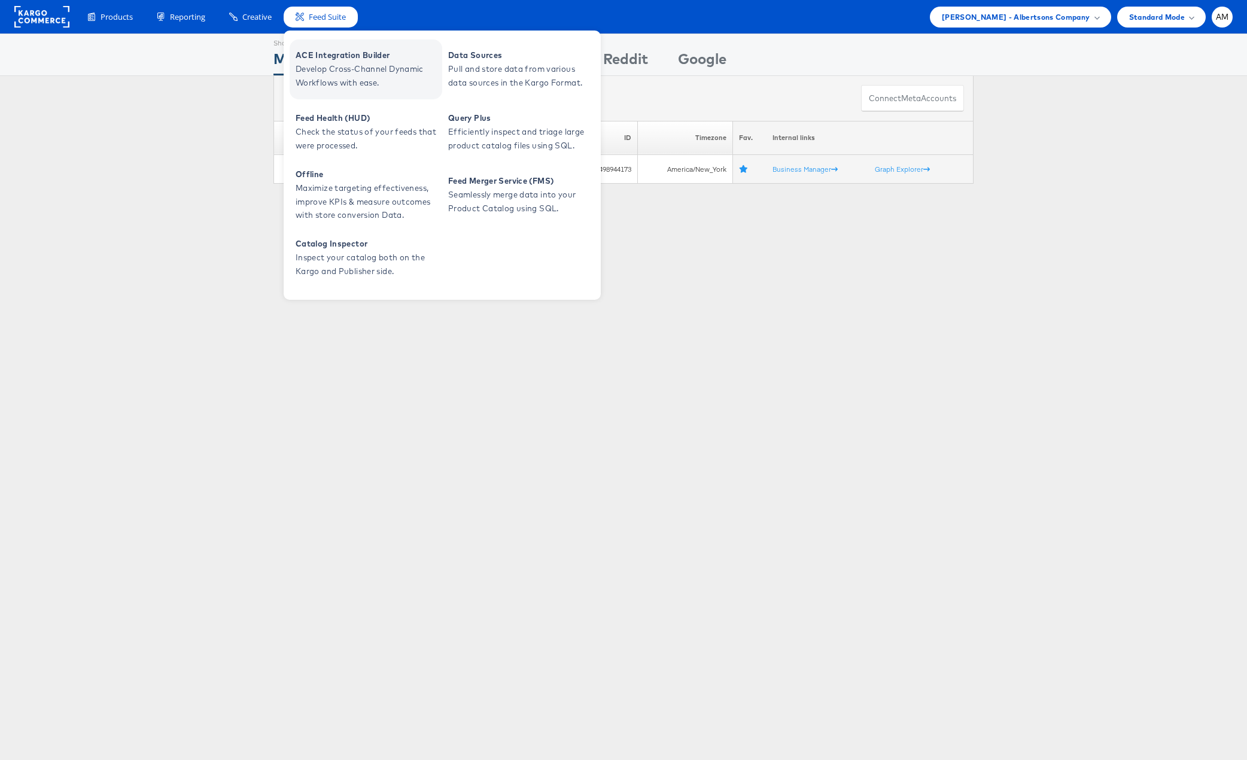
click at [321, 63] on span "Develop Cross-Channel Dynamic Workflows with ease." at bounding box center [368, 76] width 144 height 28
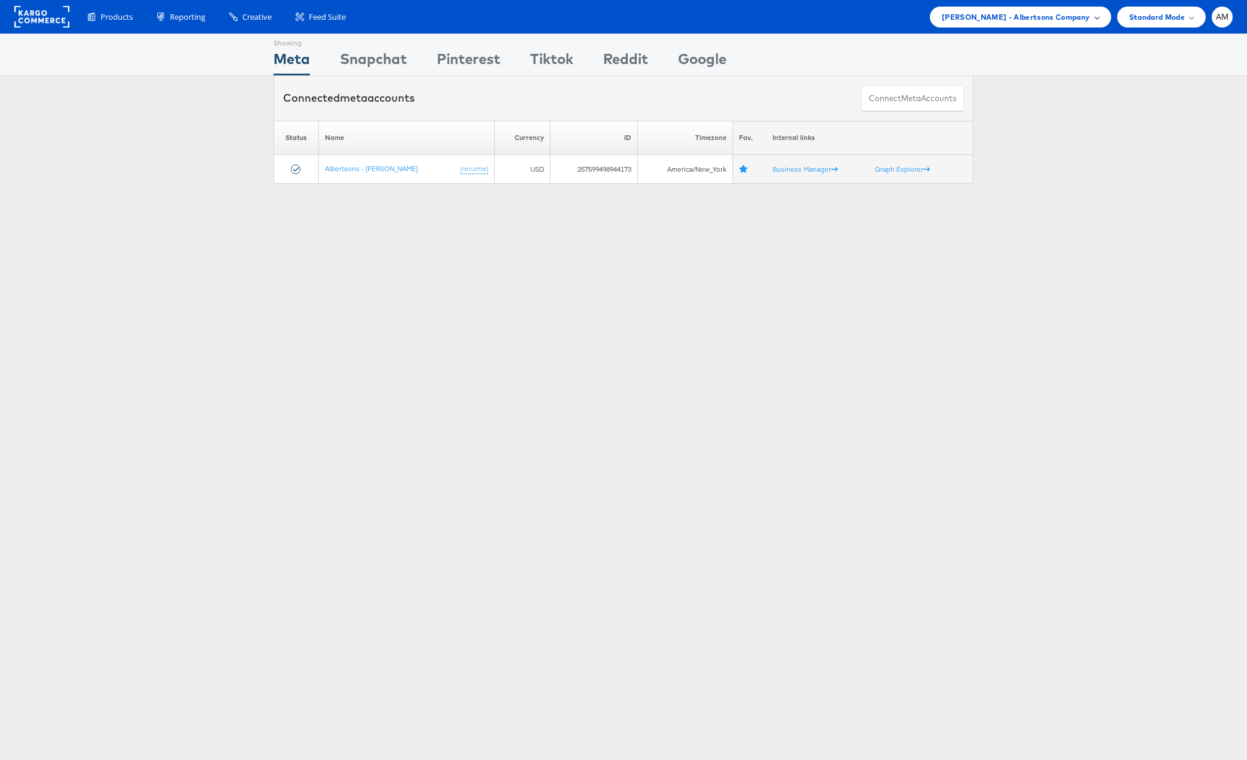
click at [1023, 7] on div "[PERSON_NAME] - Albertsons Company" at bounding box center [1020, 17] width 181 height 21
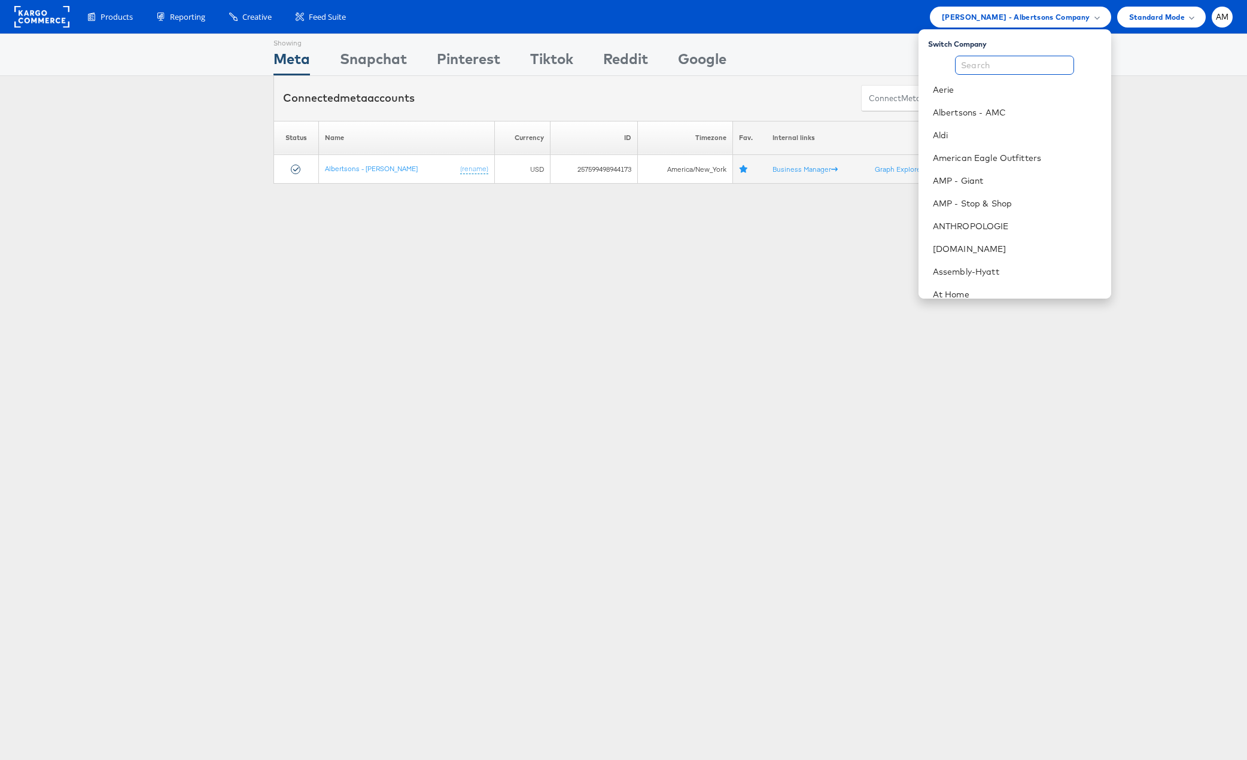
click at [974, 68] on input "text" at bounding box center [1014, 65] width 119 height 19
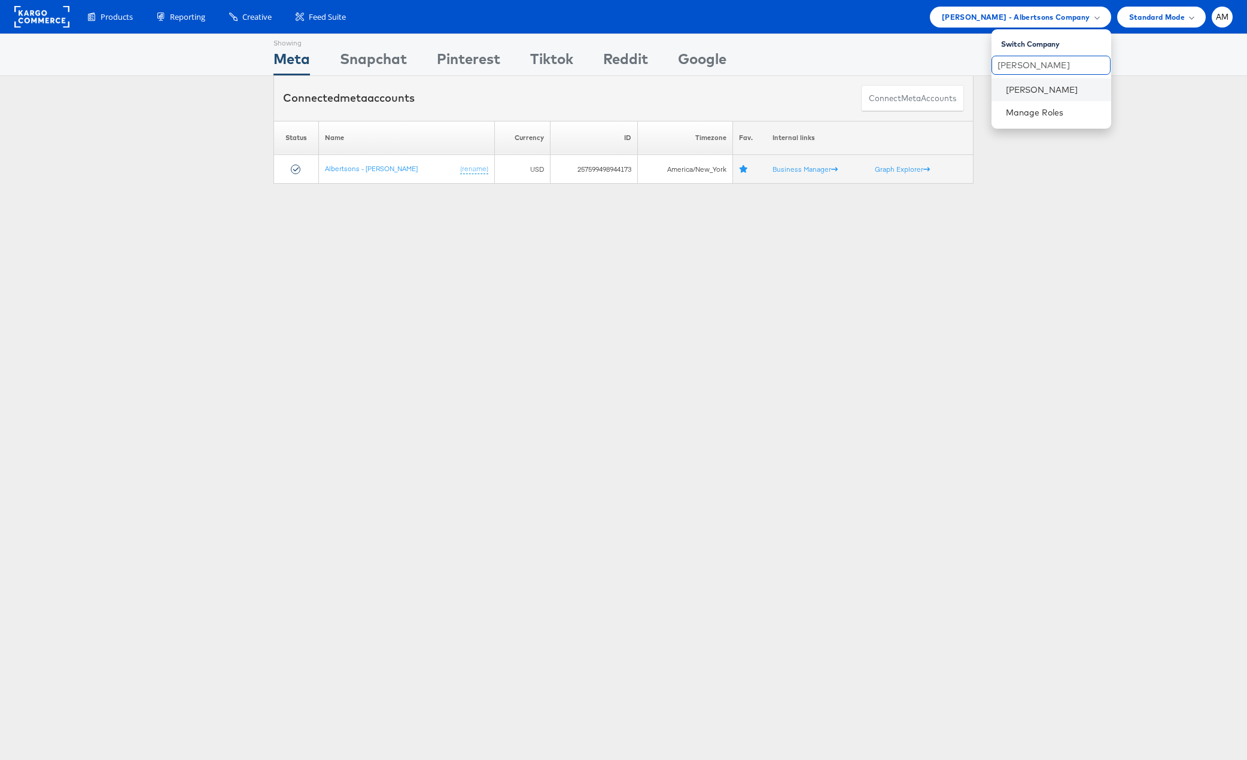
type input "john"
click at [1046, 97] on li "John Lewis" at bounding box center [1051, 89] width 120 height 23
click at [1020, 87] on link "John Lewis" at bounding box center [1054, 90] width 96 height 12
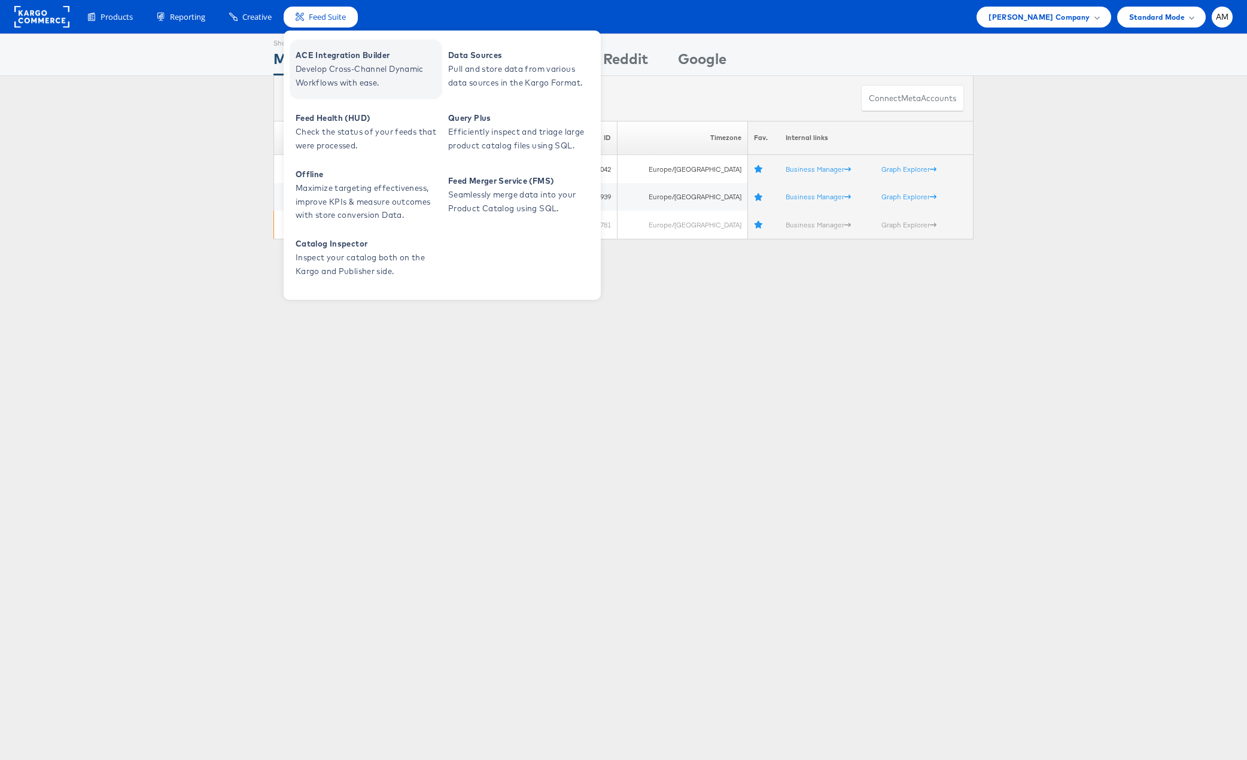
click at [349, 66] on span "Develop Cross-Channel Dynamic Workflows with ease." at bounding box center [368, 76] width 144 height 28
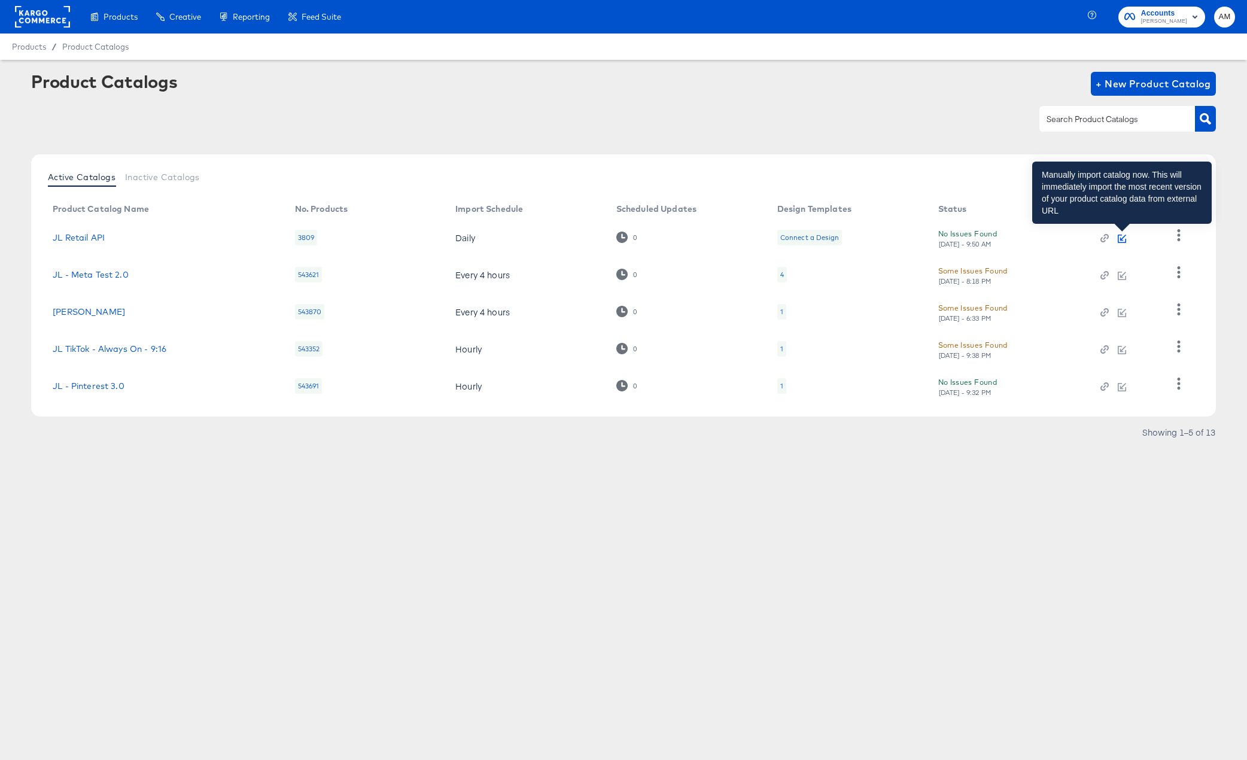
click at [1123, 239] on icon "button" at bounding box center [1121, 238] width 8 height 8
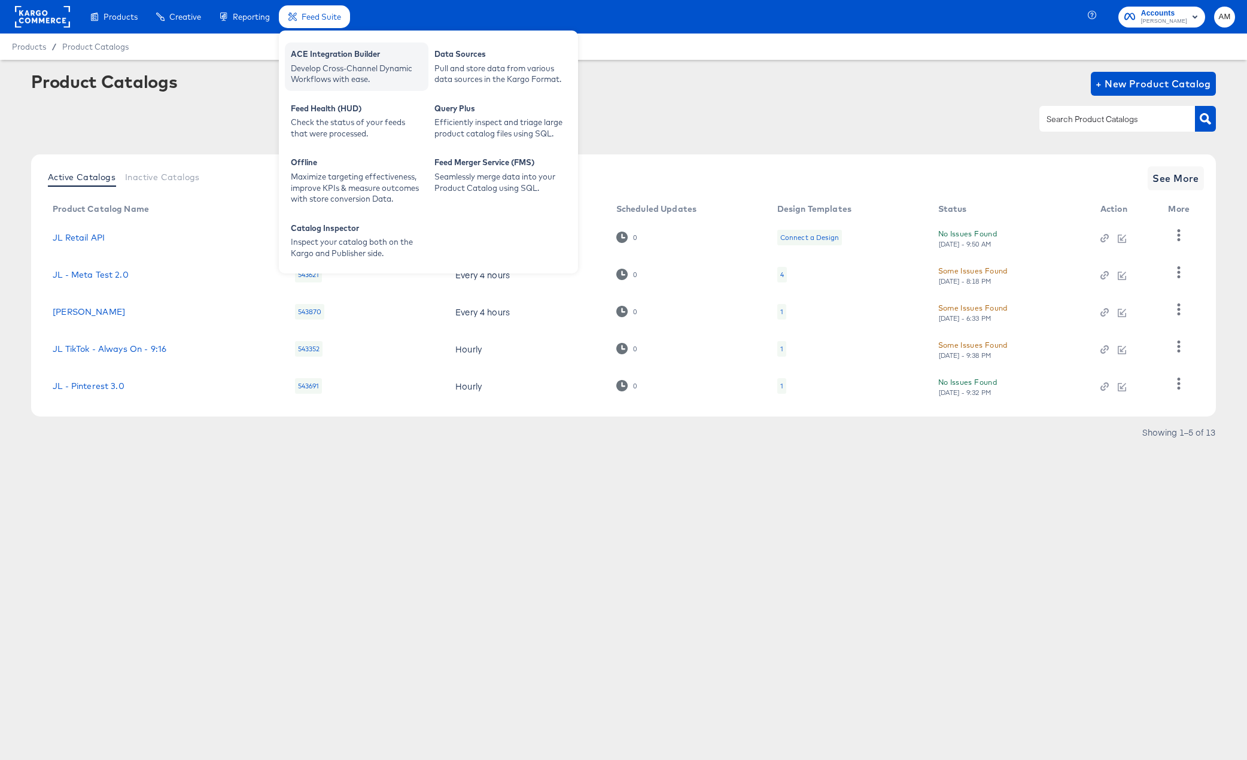
click at [326, 57] on div "ACE Integration Builder" at bounding box center [357, 55] width 132 height 14
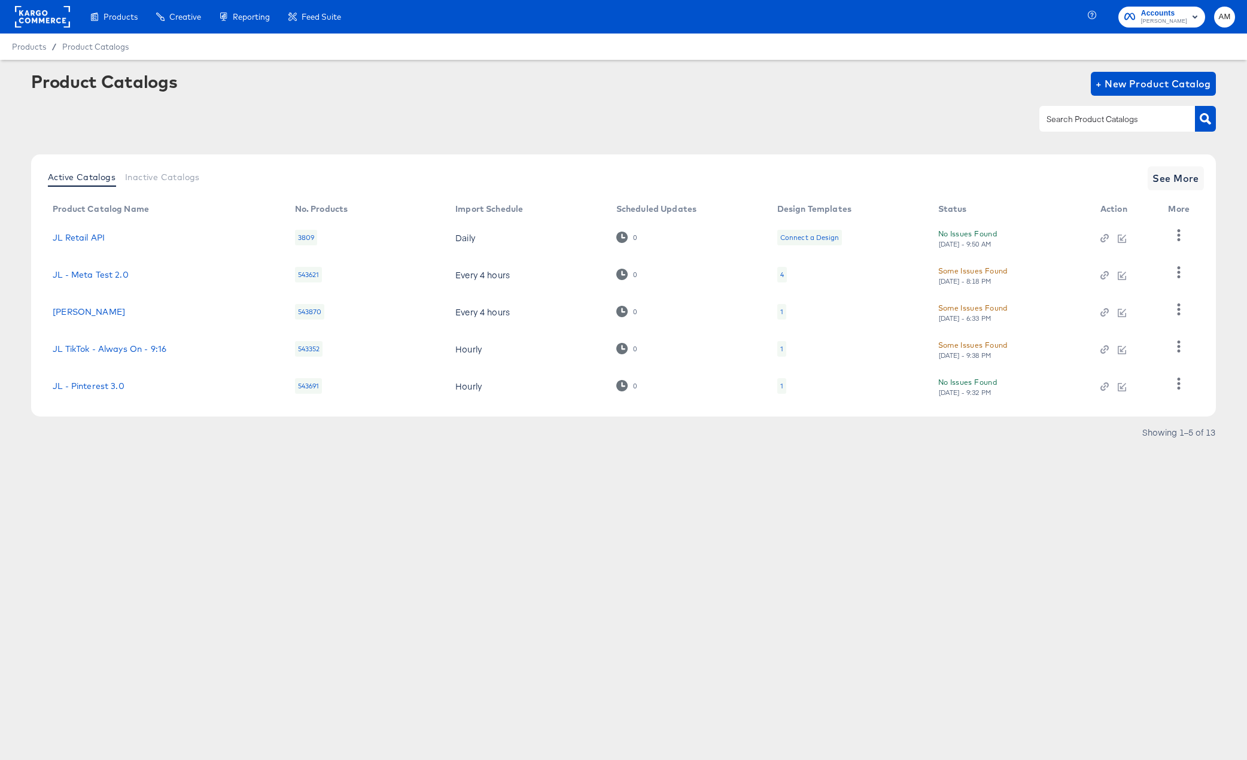
click at [170, 278] on div "JL - Meta Test 2.0" at bounding box center [162, 275] width 218 height 10
click at [73, 236] on link "JL Retail API" at bounding box center [79, 238] width 52 height 10
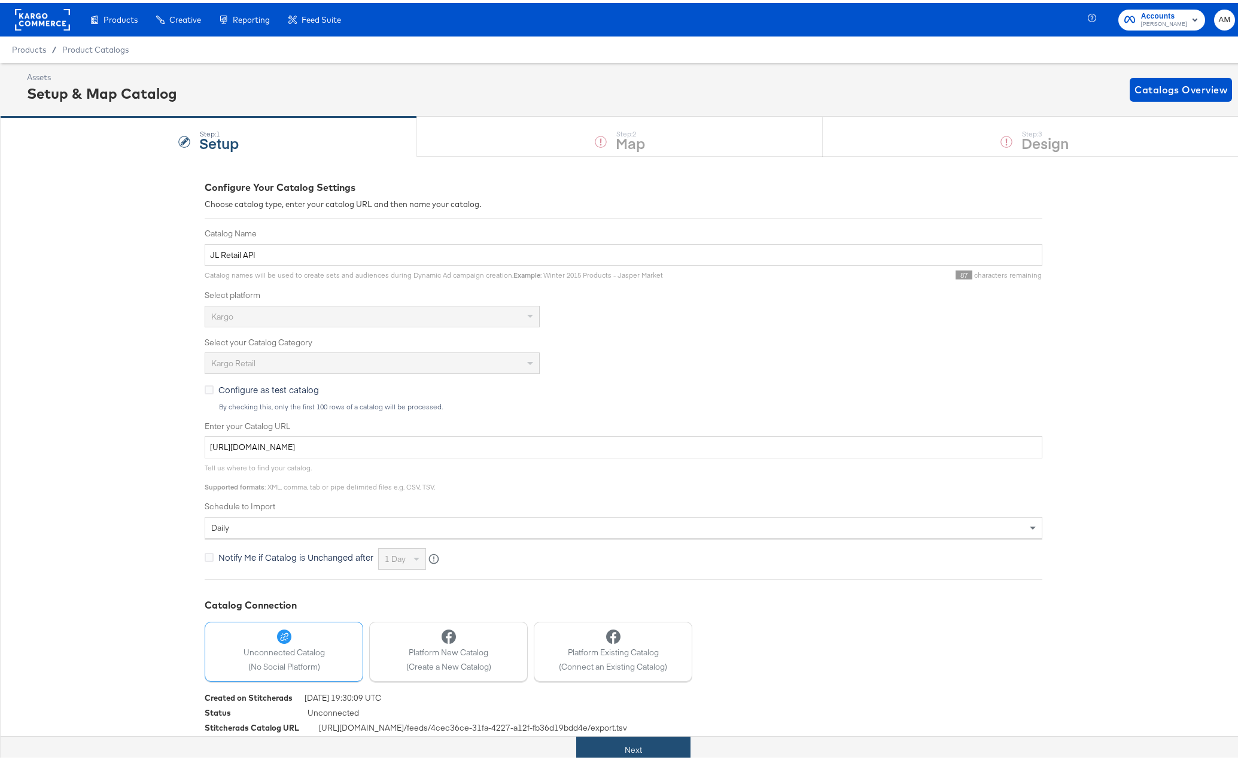
click at [632, 750] on button "Next" at bounding box center [633, 746] width 114 height 27
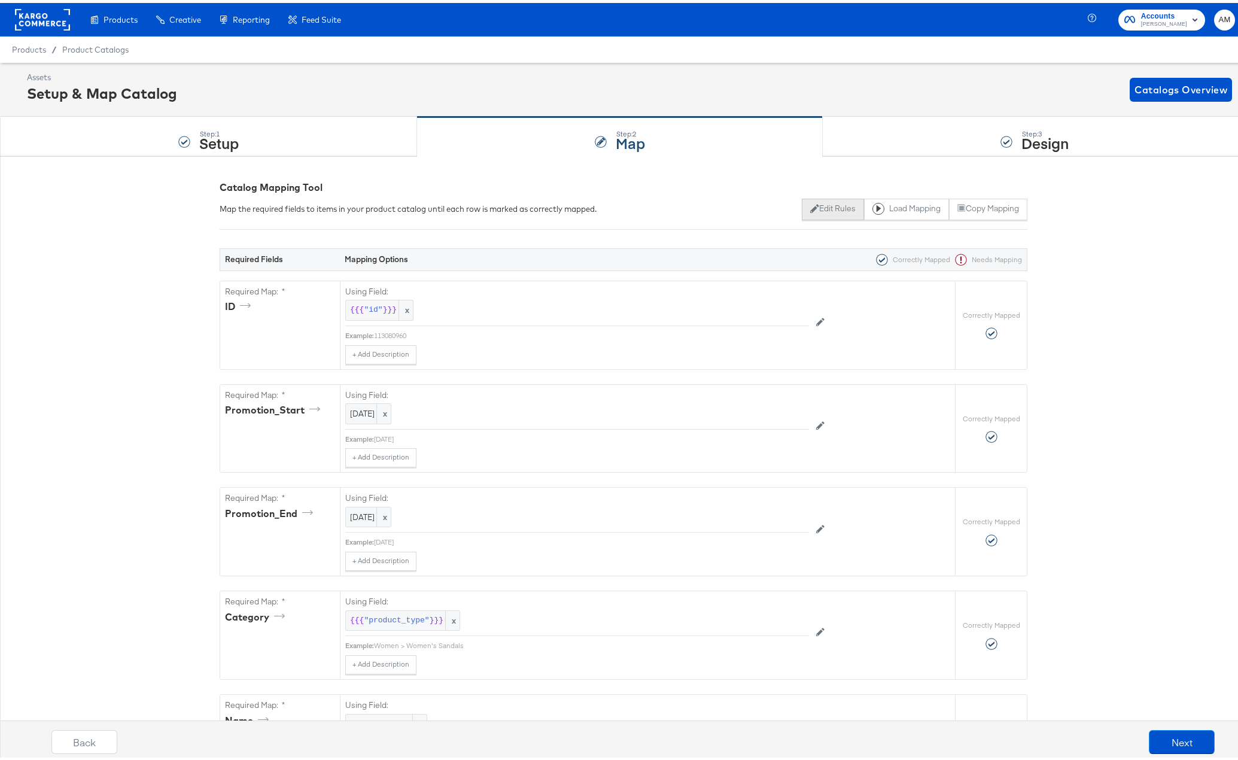
click at [825, 204] on button "Edit Rules" at bounding box center [833, 207] width 62 height 22
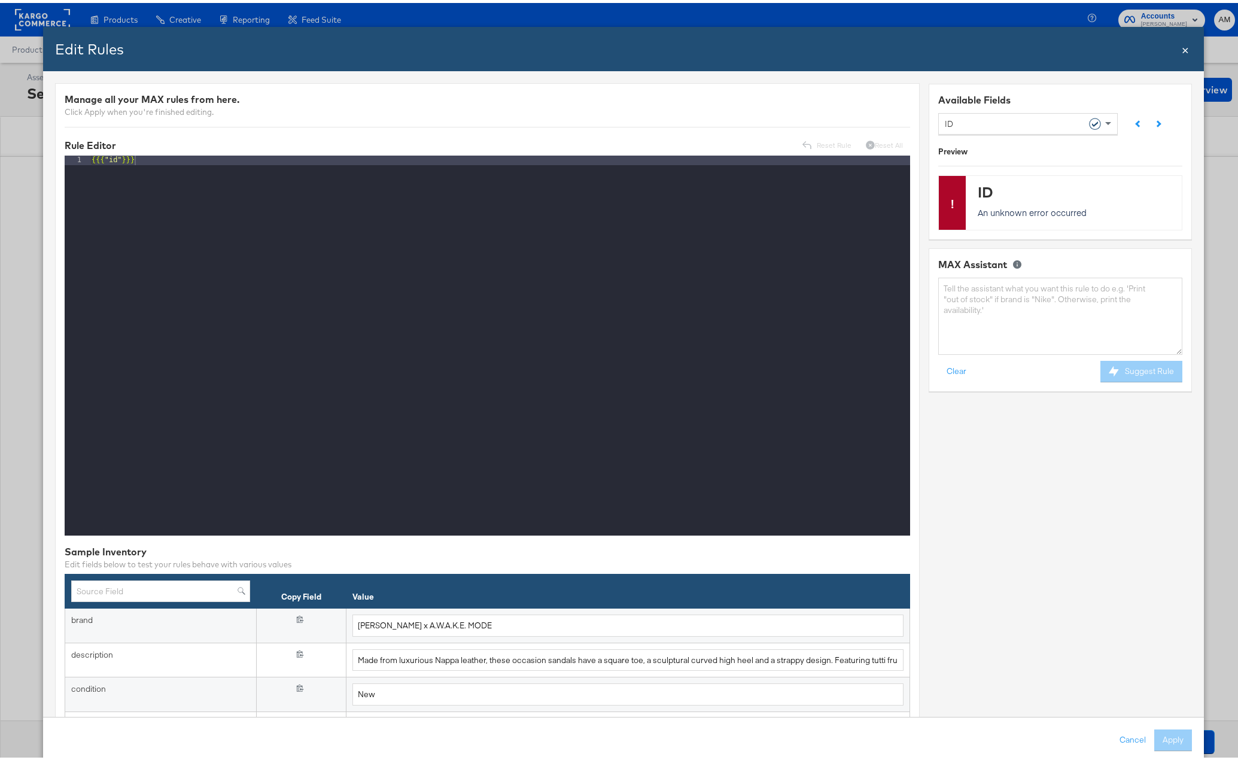
click at [968, 113] on div "ID" at bounding box center [1023, 120] width 157 height 20
click at [979, 301] on textarea at bounding box center [1060, 313] width 244 height 77
click at [1135, 367] on button "Suggest Rule" at bounding box center [1141, 369] width 82 height 22
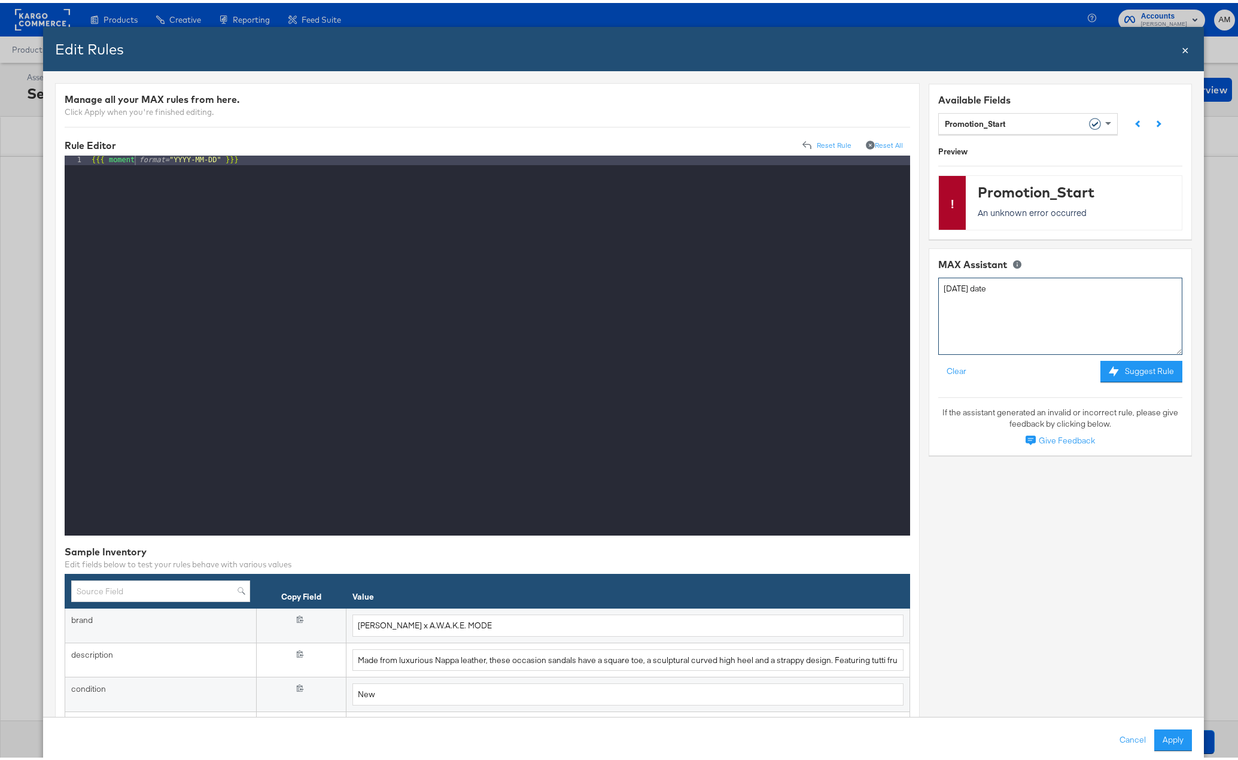
click at [1013, 285] on textarea "today's date" at bounding box center [1060, 313] width 244 height 77
type textarea "today's date based on eastern timezone"
click at [1137, 373] on button "Suggest Rule" at bounding box center [1141, 369] width 82 height 22
click at [1158, 733] on button "Apply" at bounding box center [1173, 737] width 38 height 22
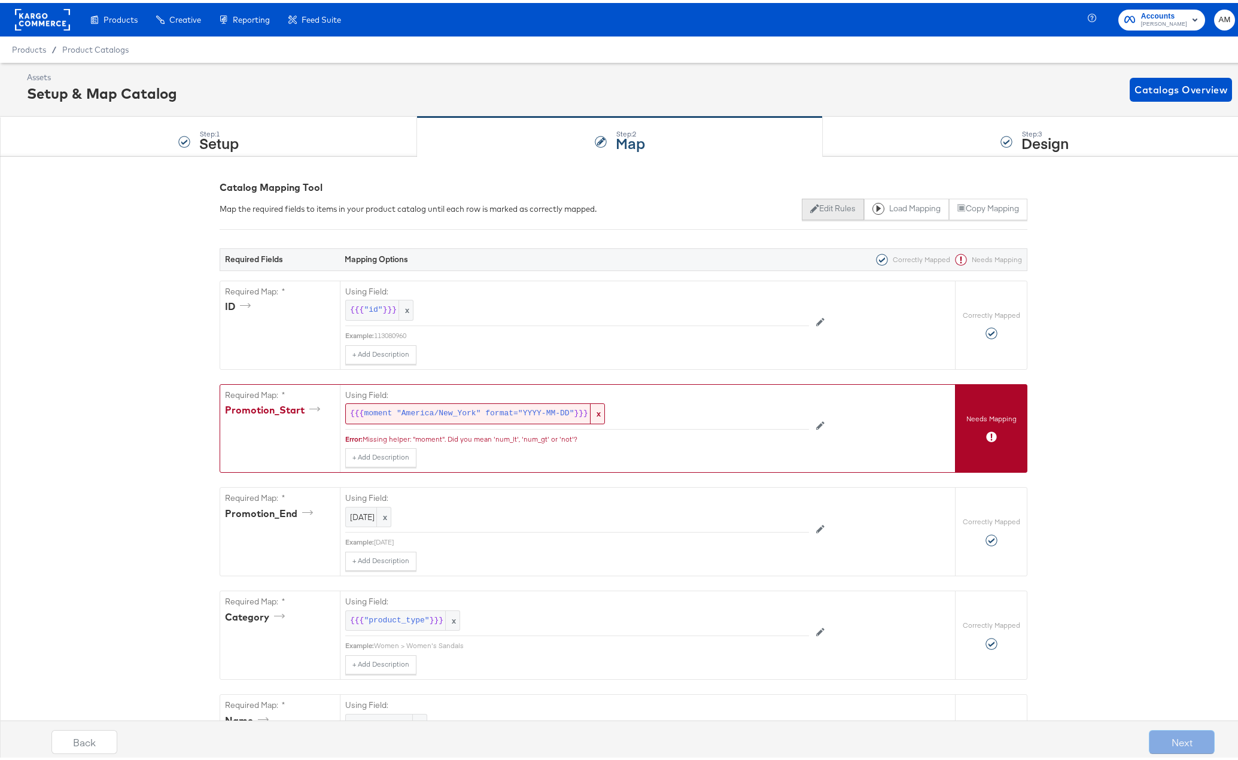
click at [828, 203] on button "Edit Rules" at bounding box center [833, 207] width 62 height 22
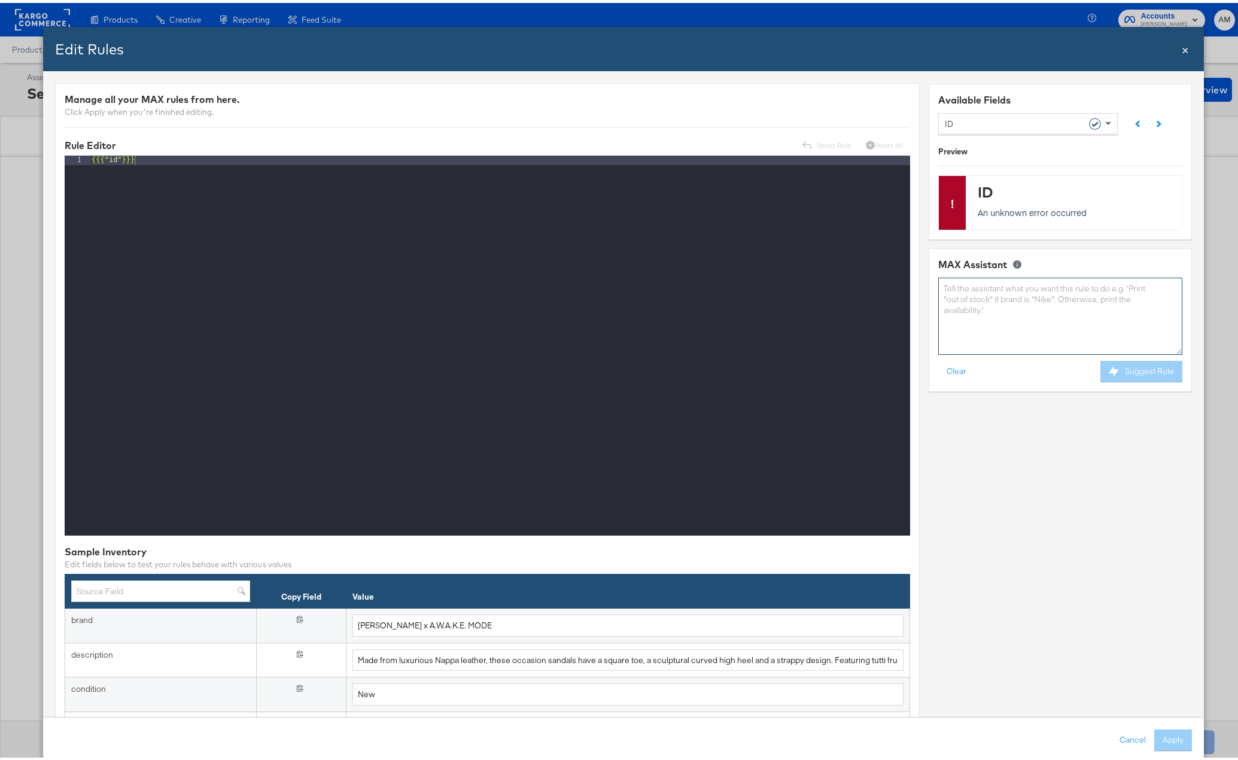
click at [994, 307] on textarea at bounding box center [1060, 313] width 244 height 77
type textarea "today's date in eastern timezone but not using moment function"
click at [1115, 371] on button "Suggest Rule" at bounding box center [1141, 369] width 82 height 22
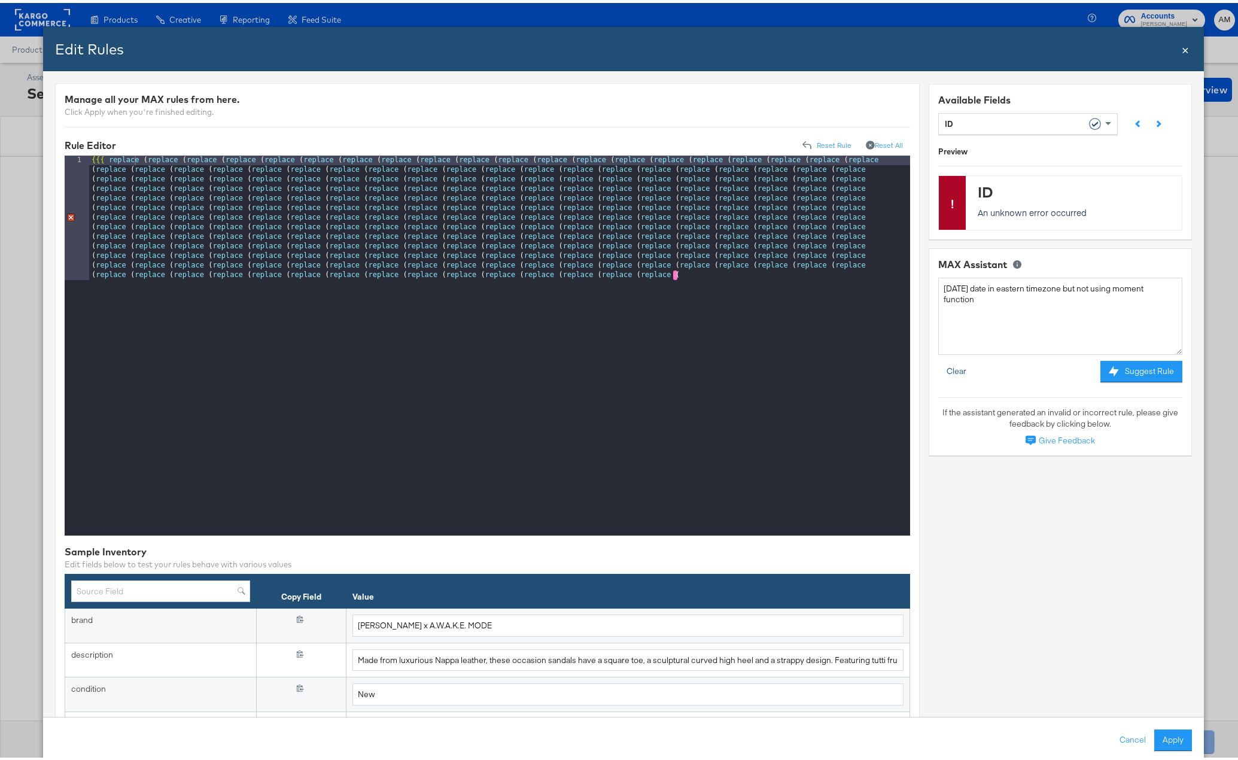
click at [943, 368] on button "Clear" at bounding box center [956, 369] width 36 height 22
click at [830, 144] on button "Reset Rule" at bounding box center [827, 142] width 63 height 19
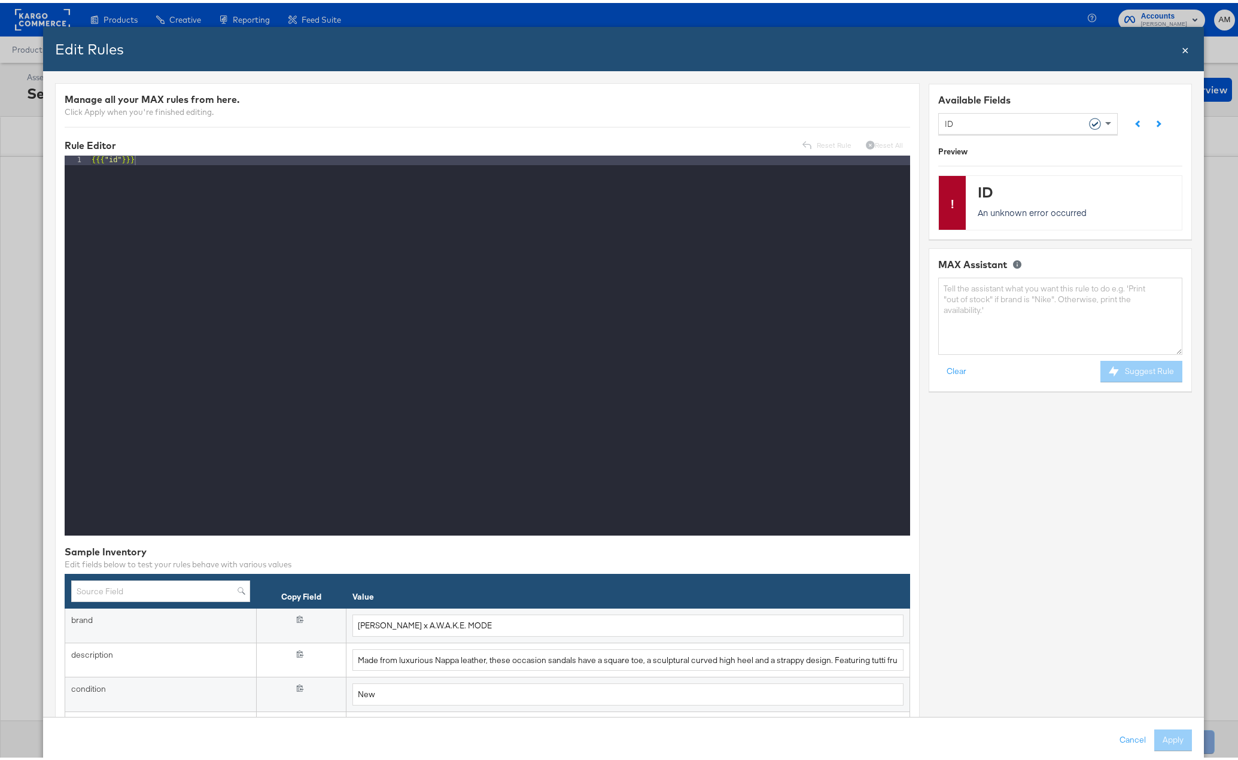
click at [990, 124] on div "ID" at bounding box center [1023, 120] width 157 height 20
click at [117, 159] on div "{{{ moment "America/New_York" format= "YYYY-MM-DD" }}}" at bounding box center [499, 352] width 821 height 399
click at [950, 299] on textarea at bounding box center [1060, 313] width 244 height 77
type textarea "show today's date without using the moment function"
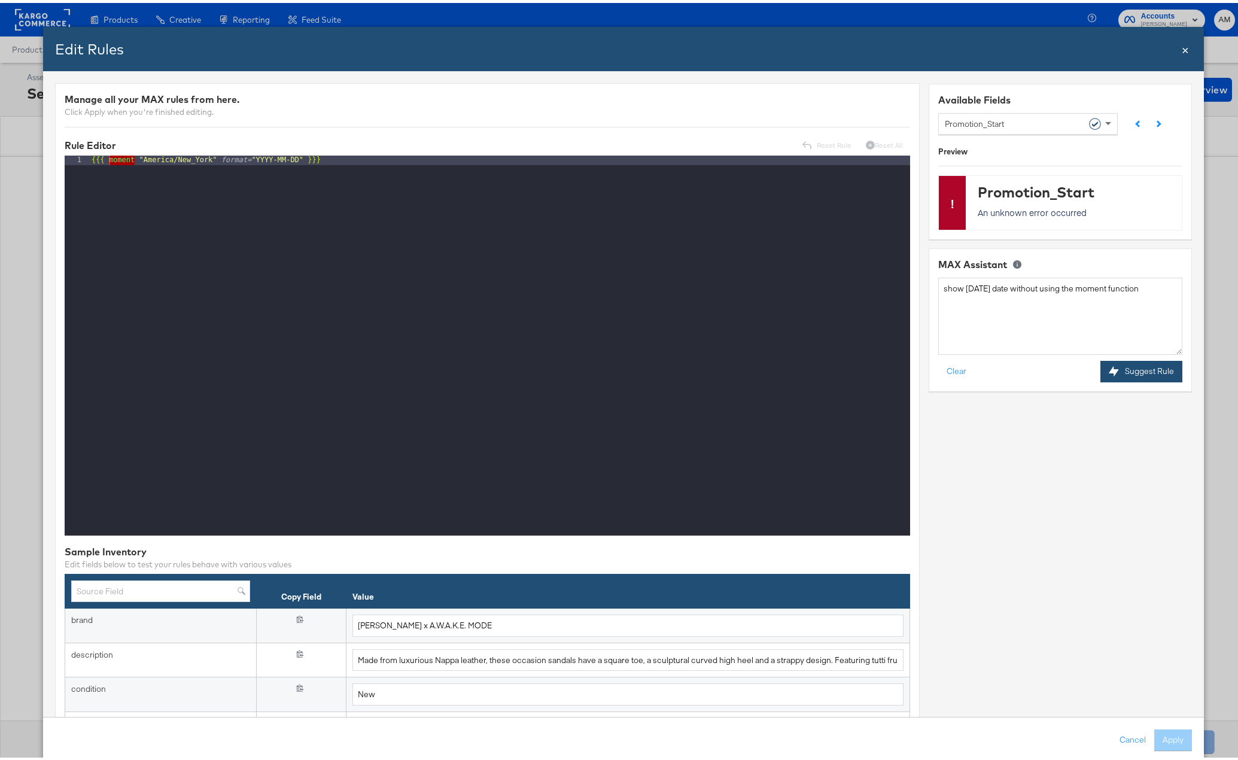
click at [1108, 369] on div at bounding box center [1116, 368] width 16 height 10
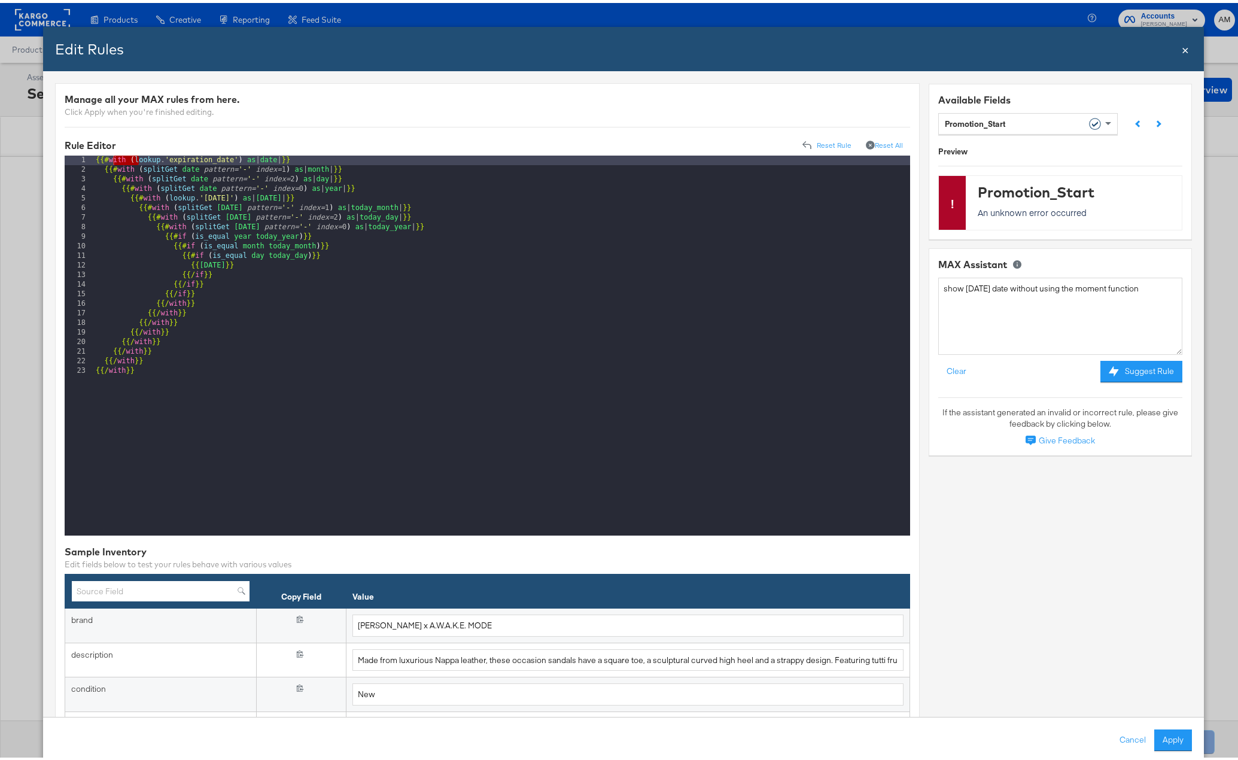
click at [190, 583] on input "text" at bounding box center [160, 588] width 179 height 22
type input "ex"
click at [224, 206] on div "{{# with ( lookup . 'expiration_date' ) as | date | }} {{# with ( splitGet date…" at bounding box center [501, 352] width 817 height 399
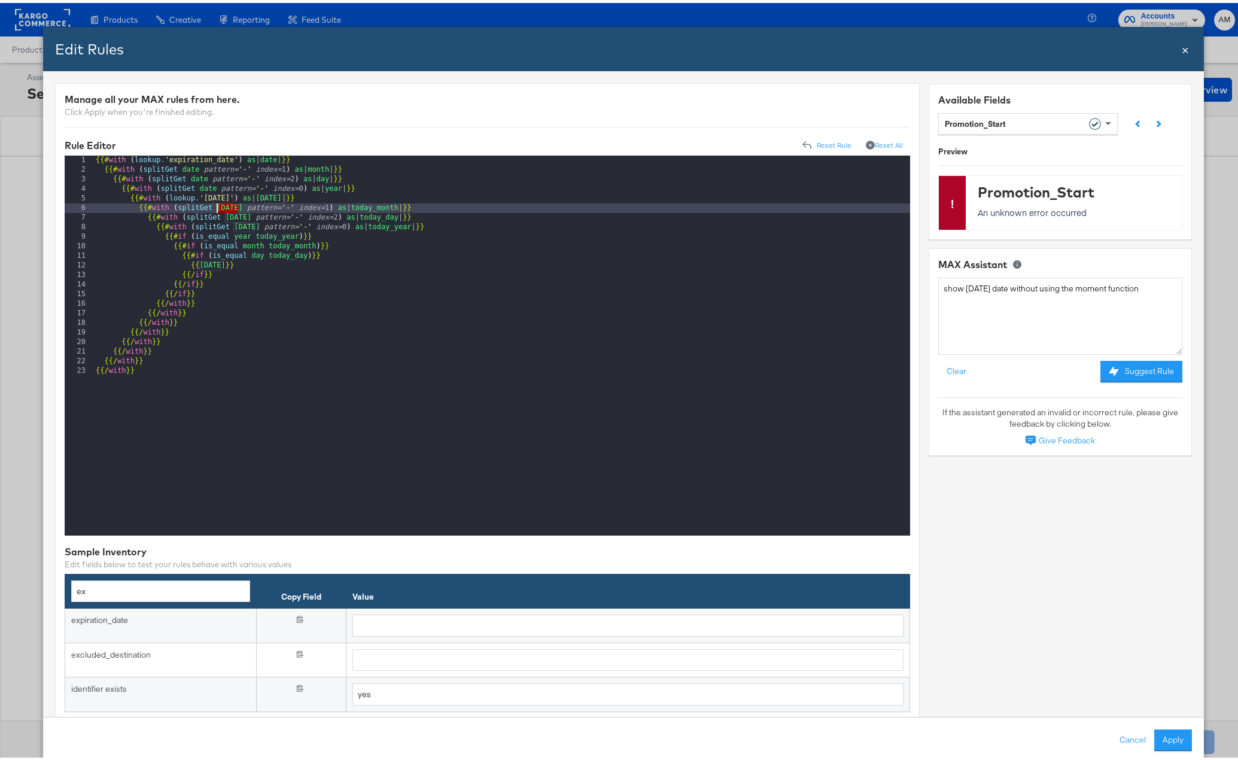
click at [224, 206] on div "{{# with ( lookup . 'expiration_date' ) as | date | }} {{# with ( splitGet date…" at bounding box center [501, 352] width 817 height 399
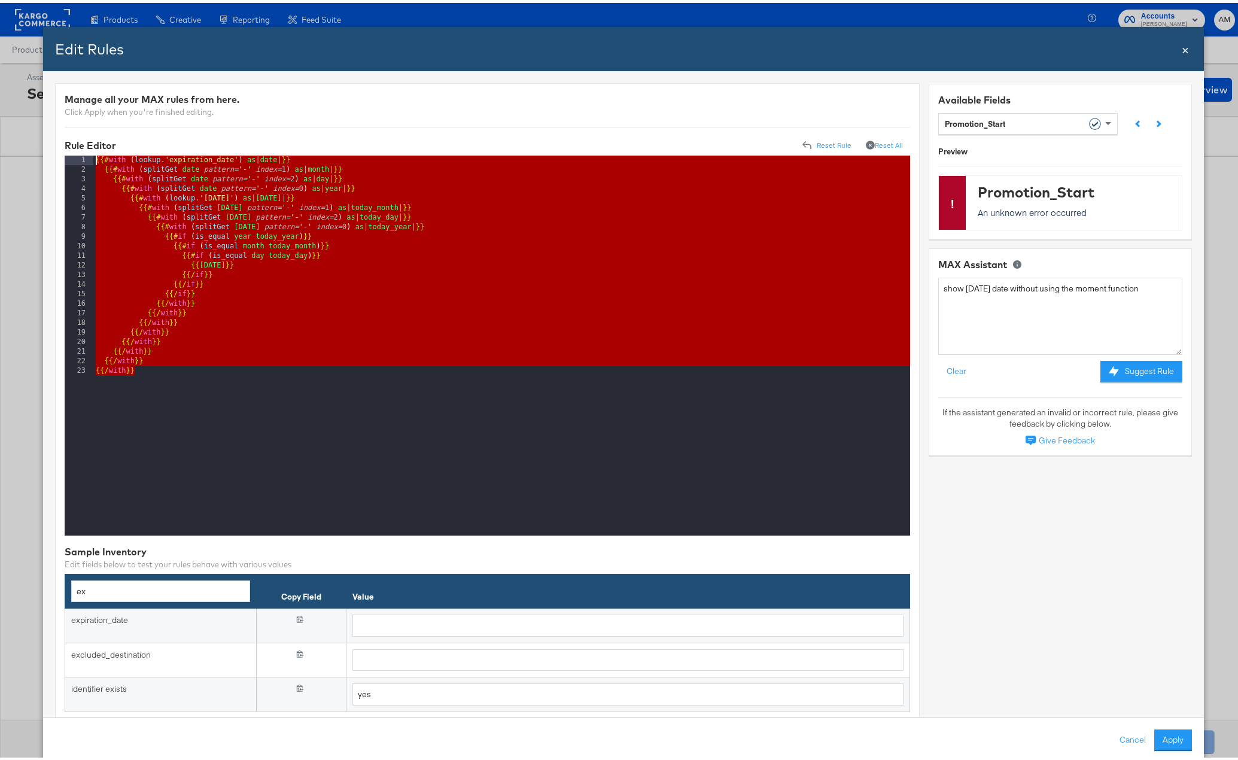
drag, startPoint x: 153, startPoint y: 376, endPoint x: 77, endPoint y: 127, distance: 260.9
click at [77, 127] on div "Manage all your MAX rules from here. Click Apply when you're finished editing. …" at bounding box center [487, 405] width 864 height 650
click at [231, 279] on div "{{# with ( lookup . 'expiration_date' ) as | date | }} {{# with ( splitGet date…" at bounding box center [501, 352] width 817 height 399
drag, startPoint x: 108, startPoint y: 158, endPoint x: 258, endPoint y: 375, distance: 264.0
click at [258, 375] on div "{{# with ( lookup . 'expiration_date' ) as | date | }} {{# with ( splitGet date…" at bounding box center [501, 352] width 817 height 399
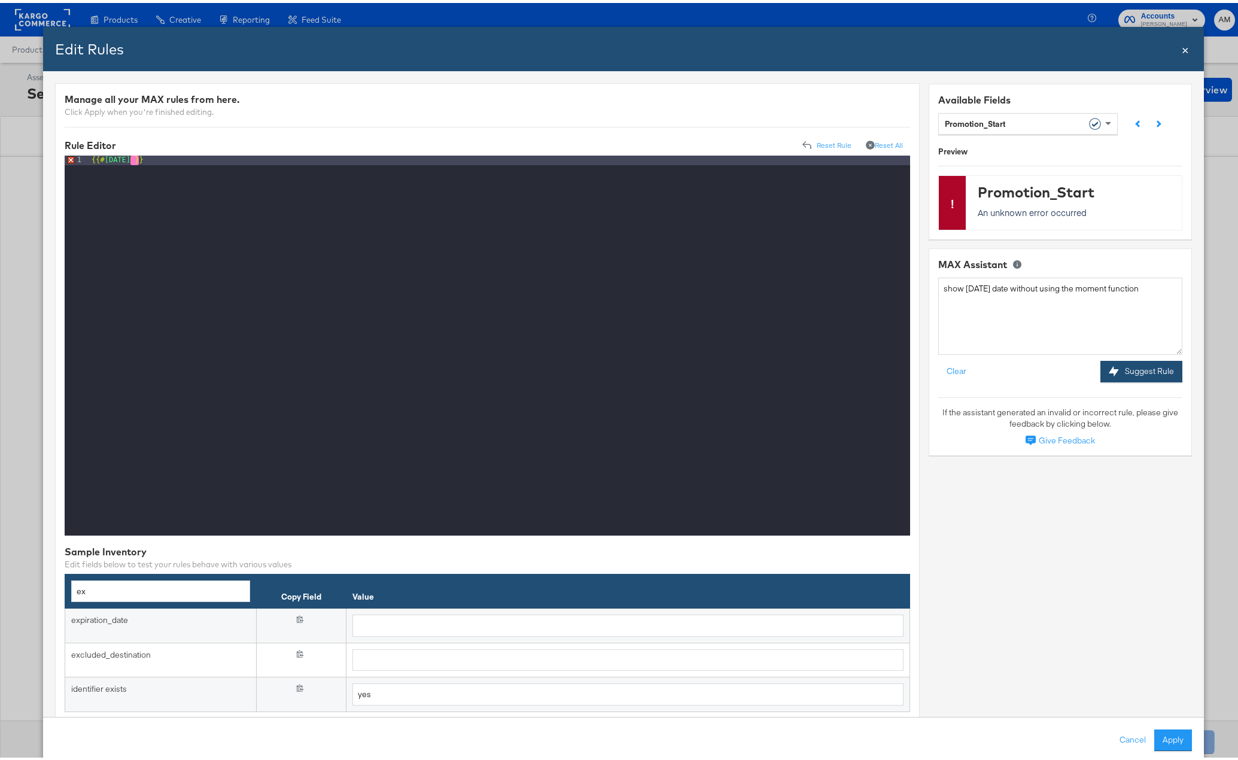
click at [1144, 367] on button "Suggest Rule" at bounding box center [1141, 369] width 82 height 22
click at [127, 164] on div "{{# today }}" at bounding box center [499, 352] width 821 height 399
drag, startPoint x: 117, startPoint y: 156, endPoint x: -81, endPoint y: 148, distance: 197.6
click at [0, 148] on html "Products Products Product Catalogs Enhance Your Product Catalog, Map Them to Pu…" at bounding box center [623, 380] width 1247 height 760
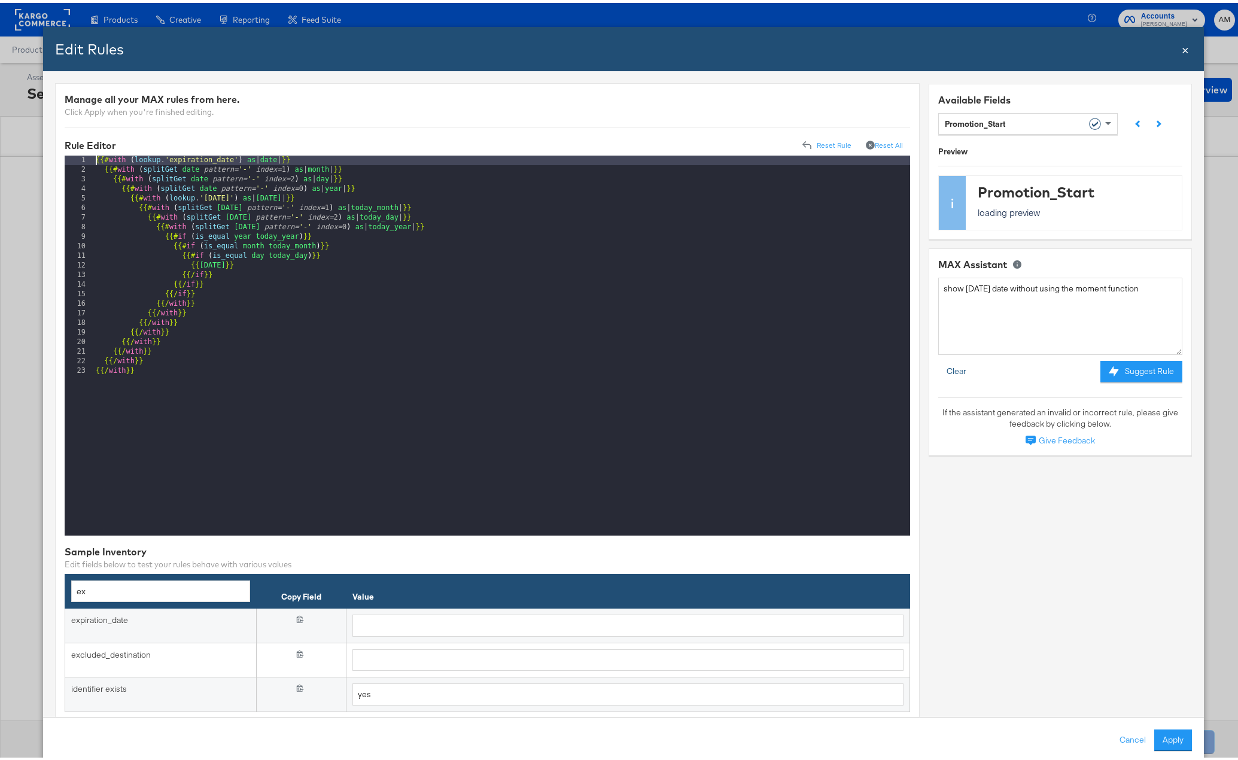
click at [952, 366] on button "Clear" at bounding box center [956, 369] width 36 height 22
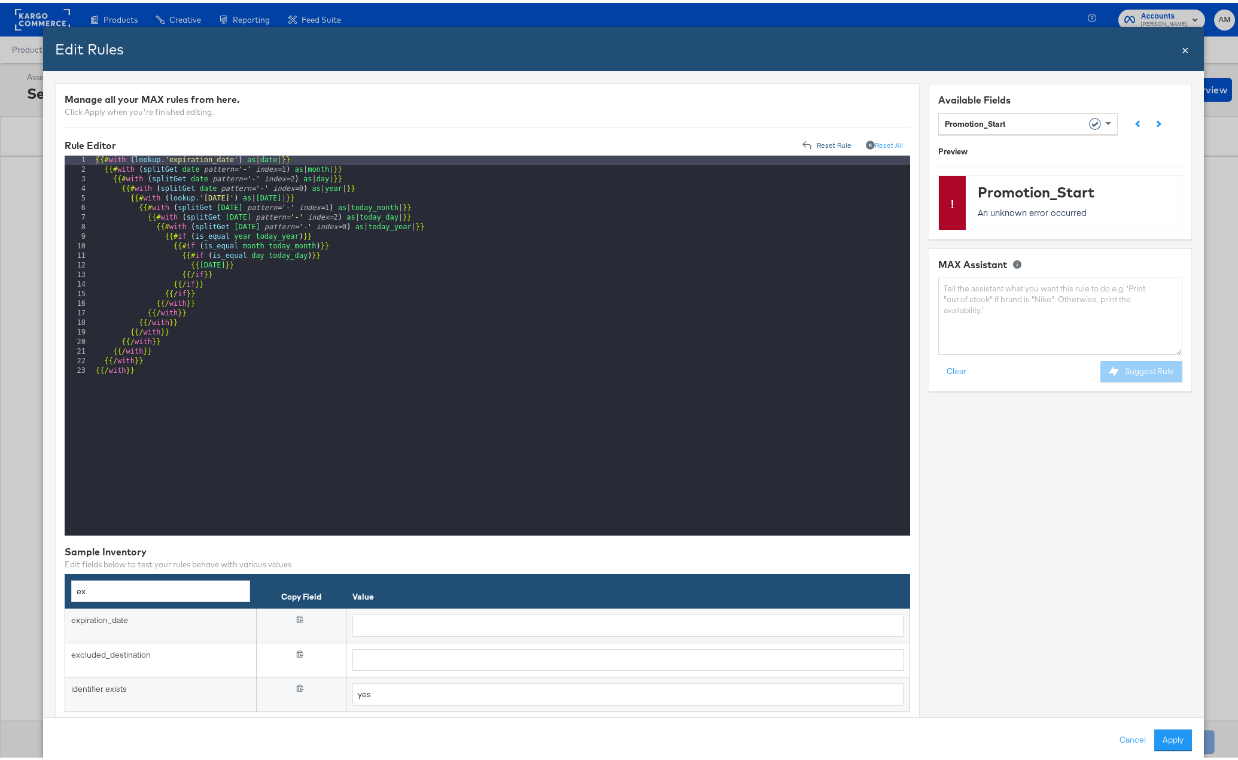
drag, startPoint x: 818, startPoint y: 141, endPoint x: 766, endPoint y: 142, distance: 52.1
click at [818, 141] on button "Reset Rule" at bounding box center [827, 142] width 63 height 19
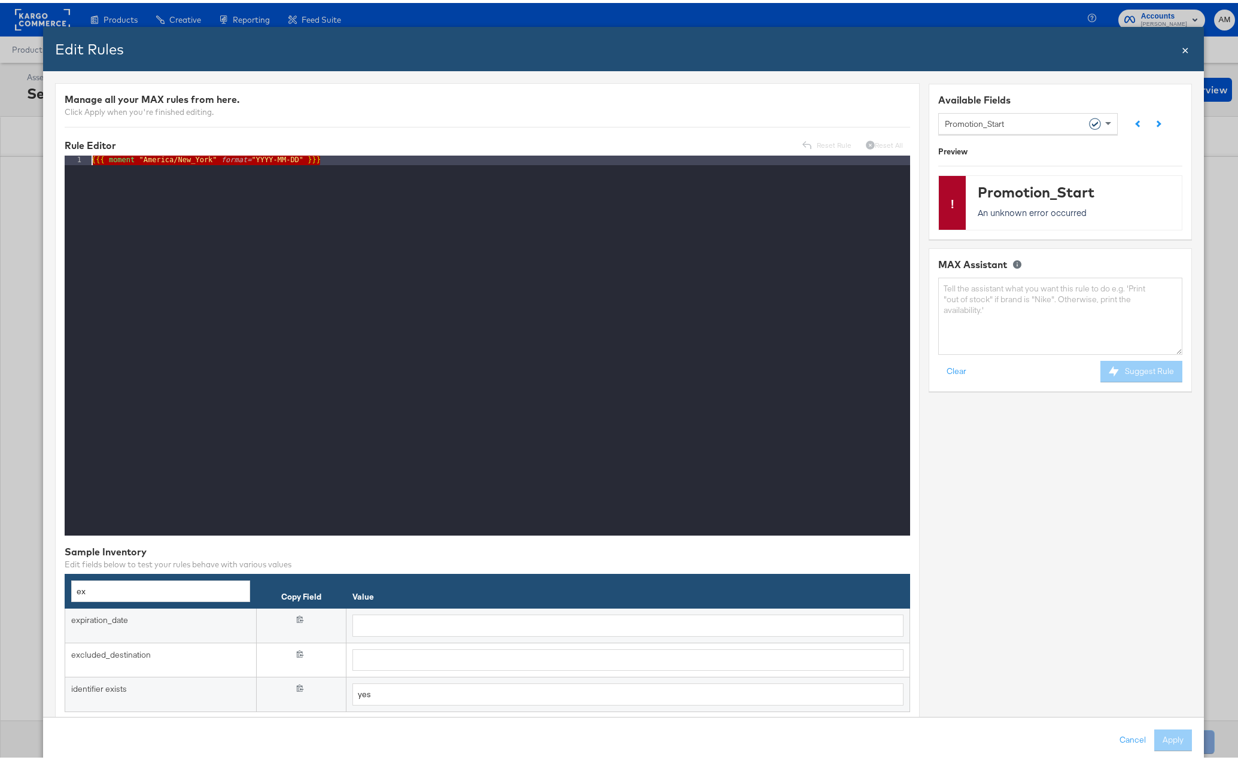
drag, startPoint x: 164, startPoint y: 156, endPoint x: -78, endPoint y: 147, distance: 242.5
click at [0, 147] on html "Products Products Product Catalogs Enhance Your Product Catalog, Map Them to Pu…" at bounding box center [623, 380] width 1247 height 760
click at [429, 215] on div "{{# today }}" at bounding box center [499, 352] width 821 height 399
drag, startPoint x: 102, startPoint y: 157, endPoint x: 121, endPoint y: 162, distance: 19.0
click at [102, 157] on div "{{# today }}" at bounding box center [499, 352] width 821 height 399
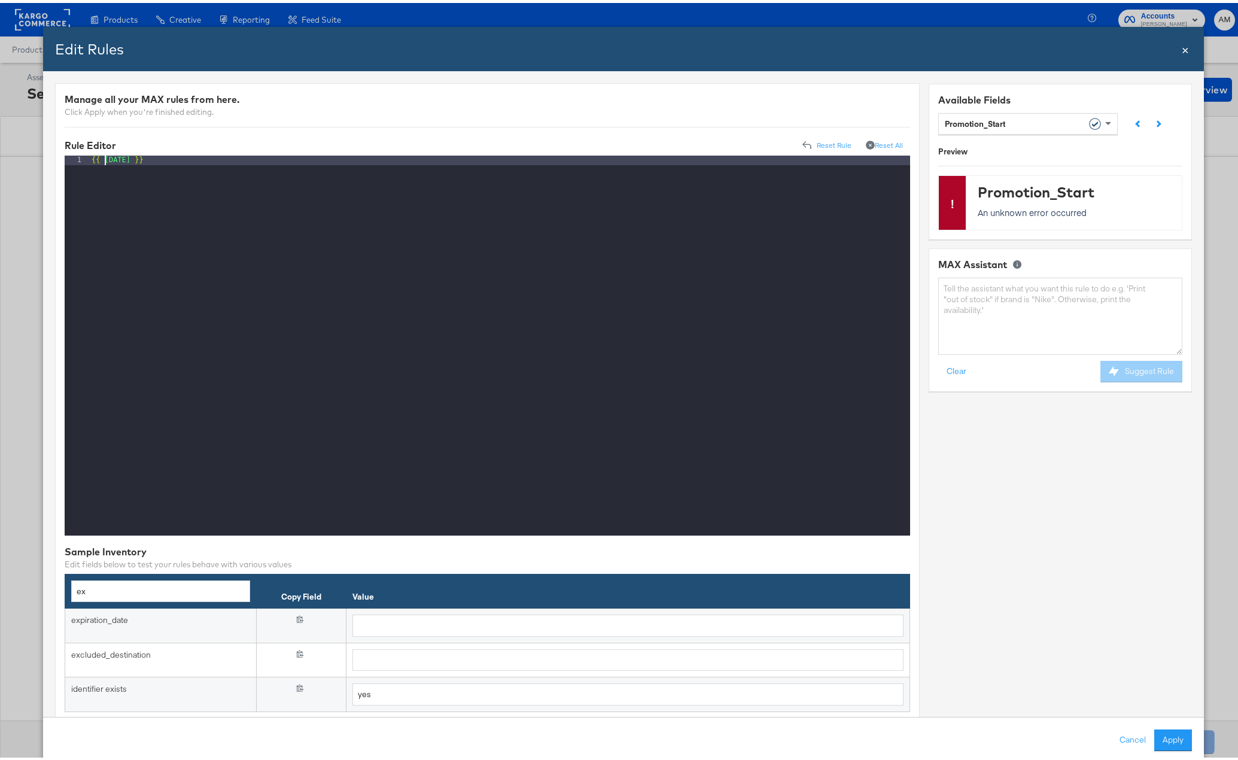
click at [102, 160] on div "{{ today }}" at bounding box center [499, 352] width 821 height 399
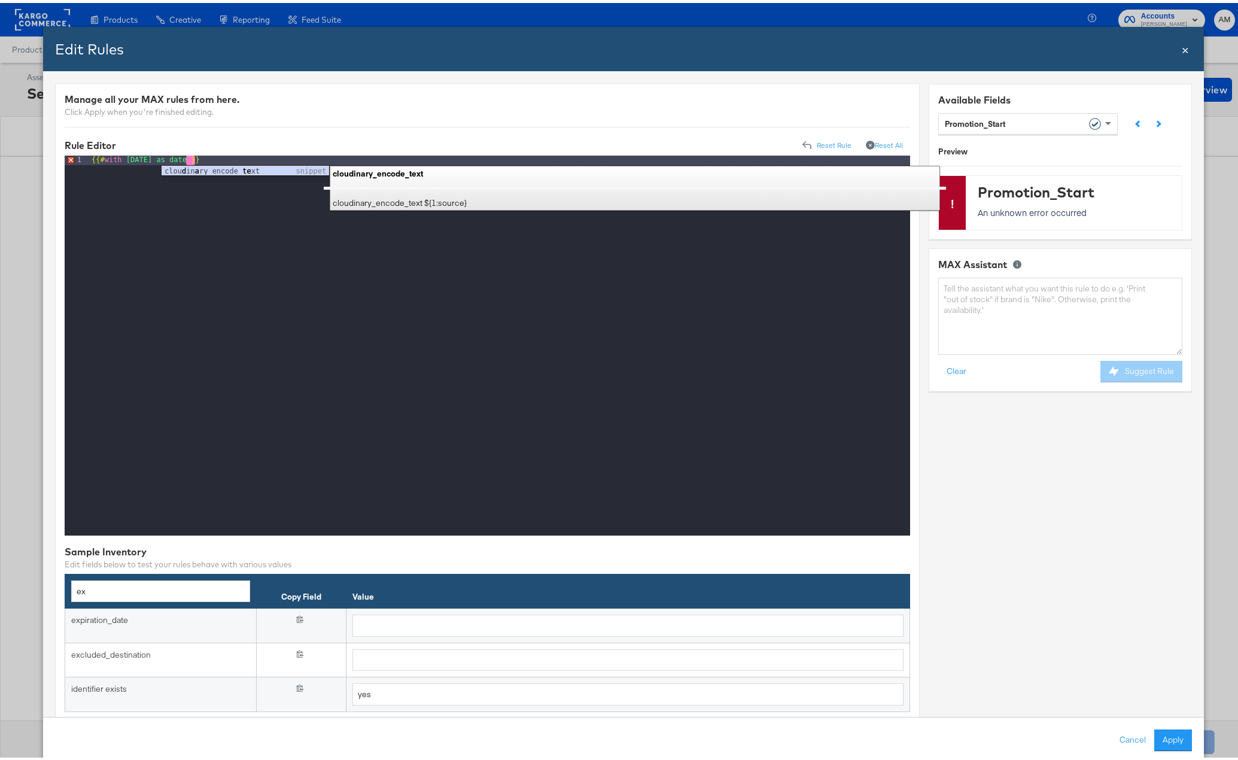
click at [200, 157] on div "{{# with today as date }}" at bounding box center [499, 352] width 821 height 399
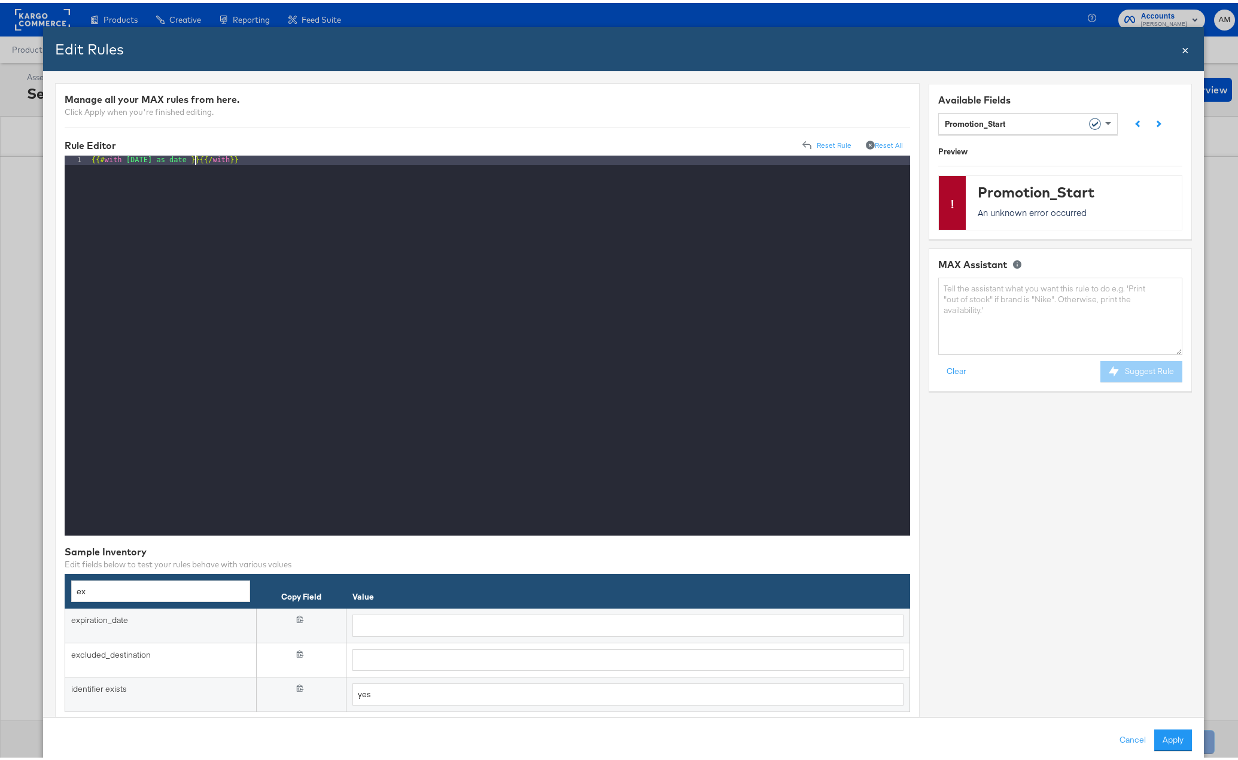
click at [194, 160] on div "{{# with today as date }}{{/ with }}" at bounding box center [499, 352] width 821 height 399
click at [215, 202] on div "{{# with today as date }} date {{/ with }}" at bounding box center [499, 352] width 821 height 399
click at [164, 159] on div "{{# with today as date }} date {{/ with }}" at bounding box center [499, 352] width 821 height 399
drag, startPoint x: 265, startPoint y: 158, endPoint x: -11, endPoint y: 153, distance: 275.8
click at [0, 153] on html "Products Products Product Catalogs Enhance Your Product Catalog, Map Them to Pu…" at bounding box center [623, 380] width 1247 height 760
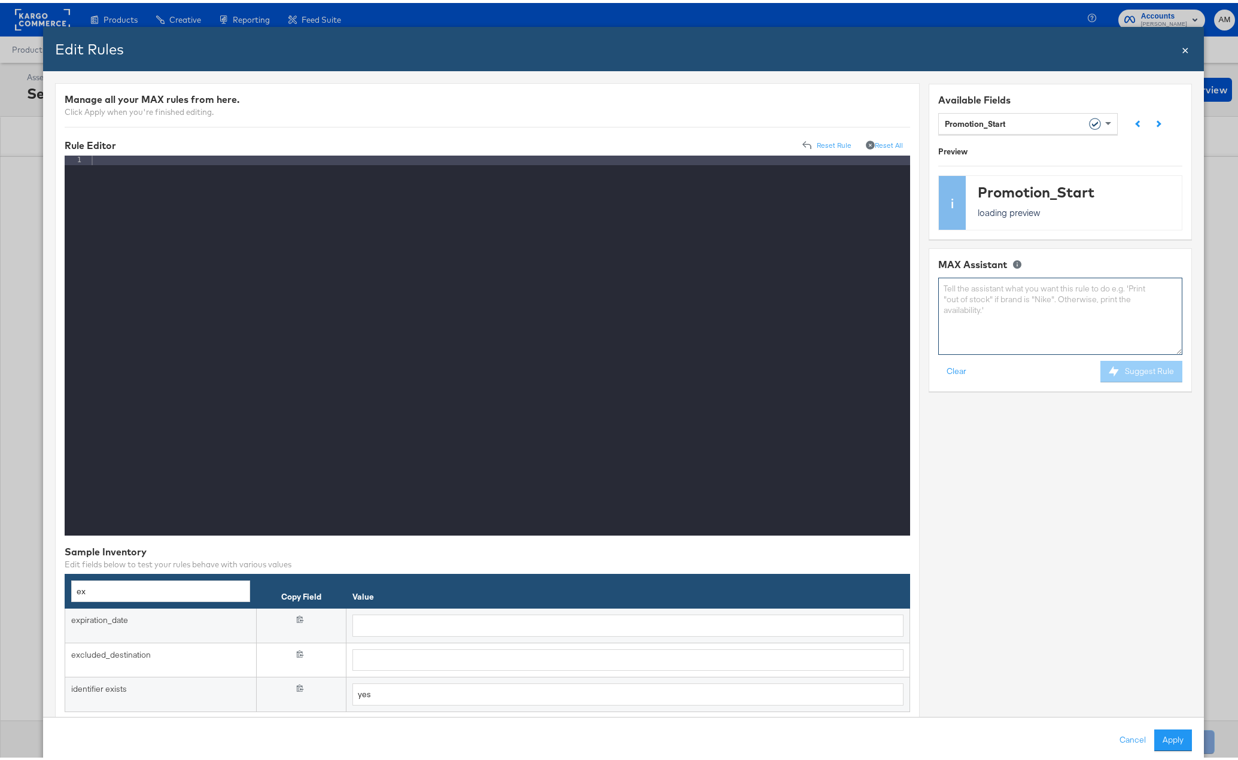
drag, startPoint x: 985, startPoint y: 307, endPoint x: 948, endPoint y: 268, distance: 54.6
click at [985, 307] on textarea at bounding box center [1060, 313] width 244 height 77
type textarea "get today's date"
click at [1136, 367] on button "Suggest Rule" at bounding box center [1141, 369] width 82 height 22
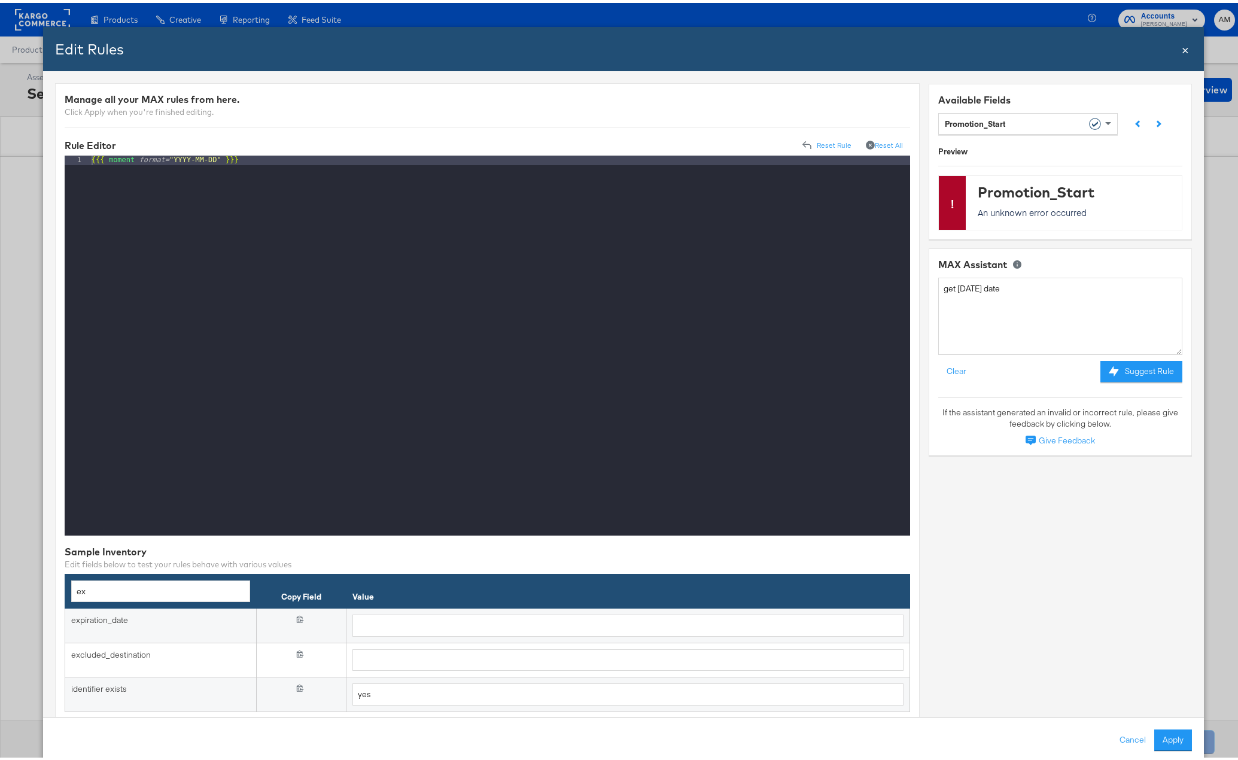
click at [120, 156] on div "{{{ moment format= "YYYY-MM-DD" }}}" at bounding box center [499, 352] width 821 height 399
click at [591, 248] on div "{{{ today format= "YYYY-MM-DD" }}}" at bounding box center [499, 352] width 821 height 399
click at [116, 156] on div "{{{ today format= "YYYY-MM-DD" }}}" at bounding box center [499, 352] width 821 height 399
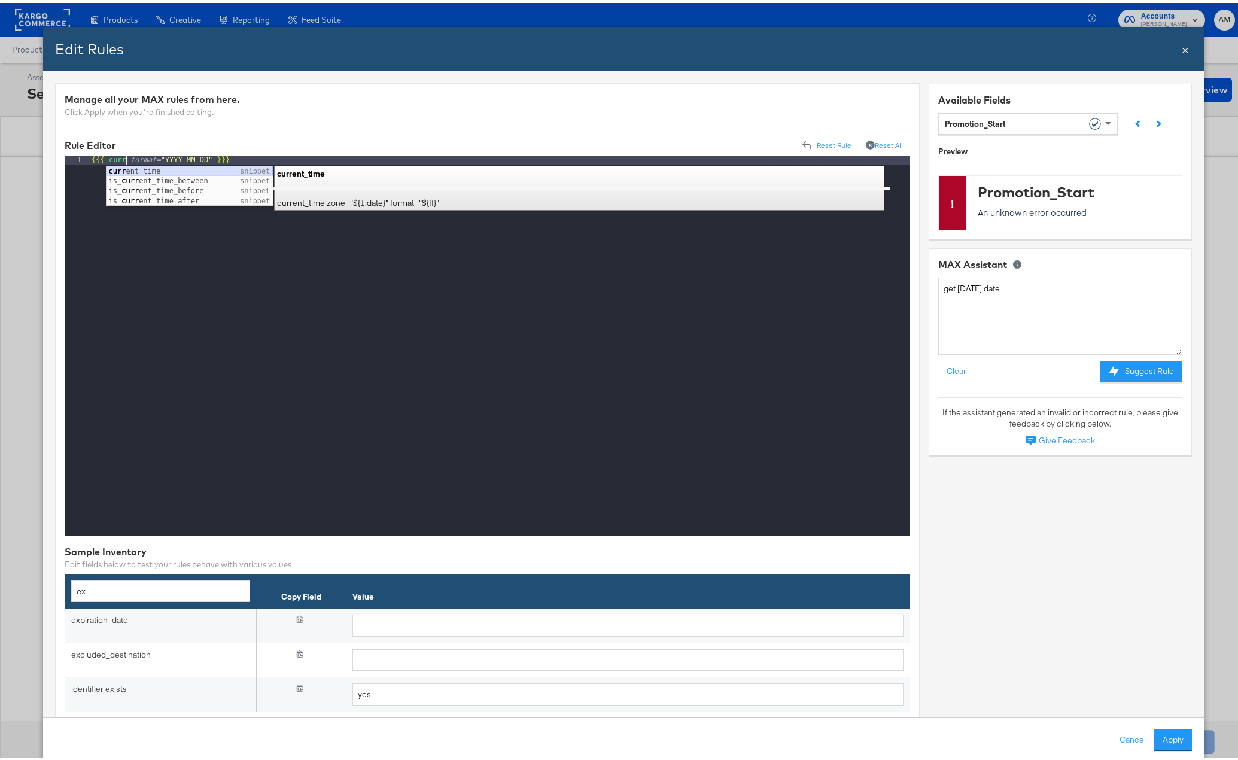
click at [142, 170] on div "curr ent_time snippet is_ curr ent_time_between snippet is_ curr ent_time_befor…" at bounding box center [189, 193] width 166 height 60
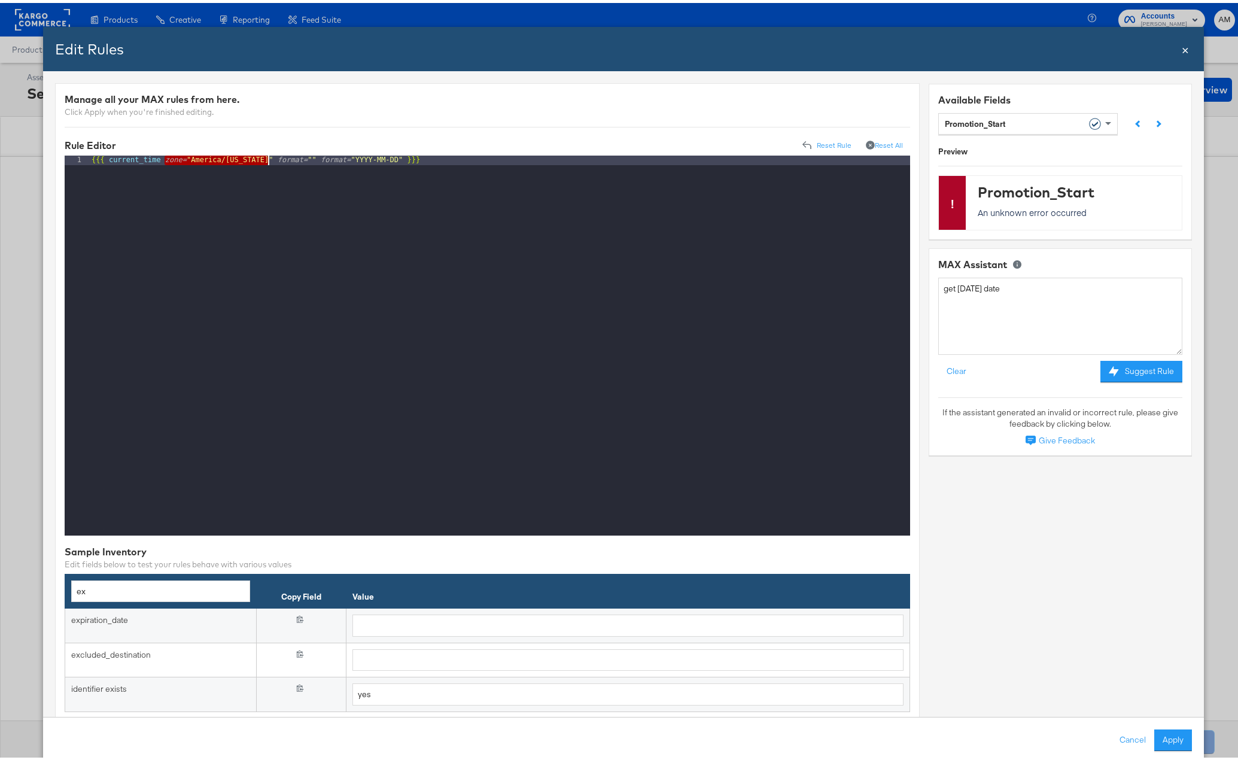
drag, startPoint x: 164, startPoint y: 156, endPoint x: 269, endPoint y: 158, distance: 104.1
click at [269, 158] on div "{{{ current_time zone= "America/New York" format= "" format= "YYYY-MM-DD" }}}" at bounding box center [499, 352] width 821 height 399
drag, startPoint x: 208, startPoint y: 156, endPoint x: 165, endPoint y: 156, distance: 42.5
click at [165, 156] on div "{{{ current_time format= "" format= "YYYY-MM-DD" }}}" at bounding box center [499, 352] width 821 height 399
click at [207, 195] on div "{{{ current_time format= "YYYY-MM-DD" }}}" at bounding box center [499, 352] width 821 height 399
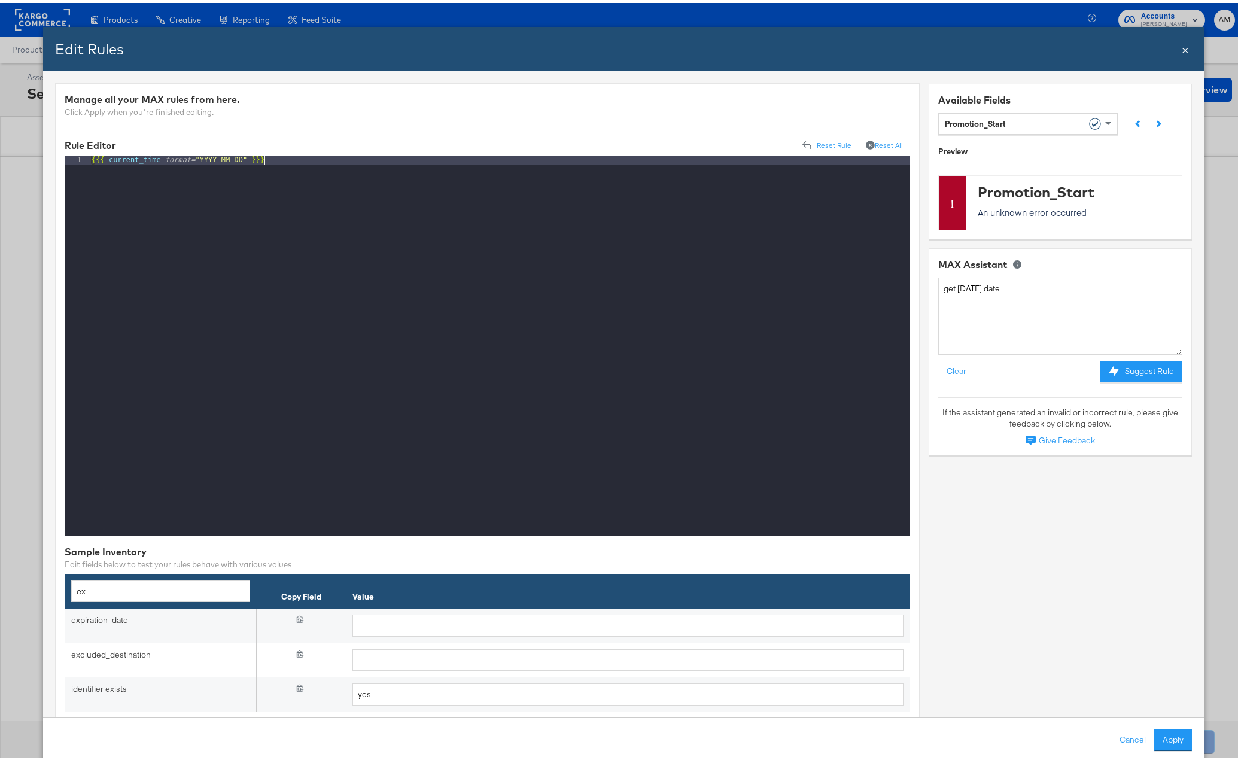
click at [154, 157] on div "{{{ current_time format= "YYYY-MM-DD" }}}" at bounding box center [499, 352] width 821 height 399
click at [141, 159] on div "{{{ current_time format= "YYYY-MM-DD" }}}" at bounding box center [499, 352] width 821 height 399
click at [143, 156] on div "{{{ current format= "YYYY-MM-DD" }}}" at bounding box center [499, 352] width 821 height 399
click at [133, 157] on div "{{{ current format= "YYYY-MM-DD" }}}" at bounding box center [499, 352] width 821 height 399
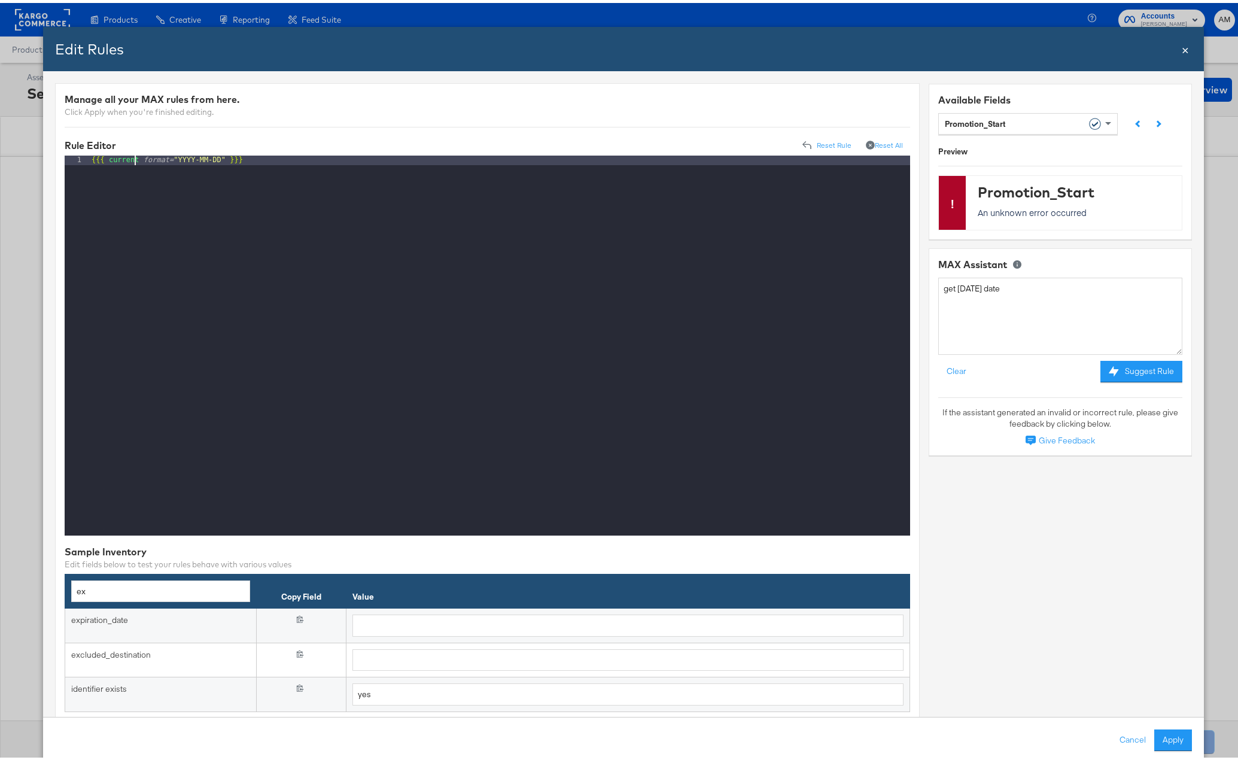
click at [133, 157] on div "{{{ current format= "YYYY-MM-DD" }}}" at bounding box center [499, 352] width 821 height 399
click at [134, 157] on div "{{{ current format= "YYYY-MM-DD" }}}" at bounding box center [499, 352] width 821 height 399
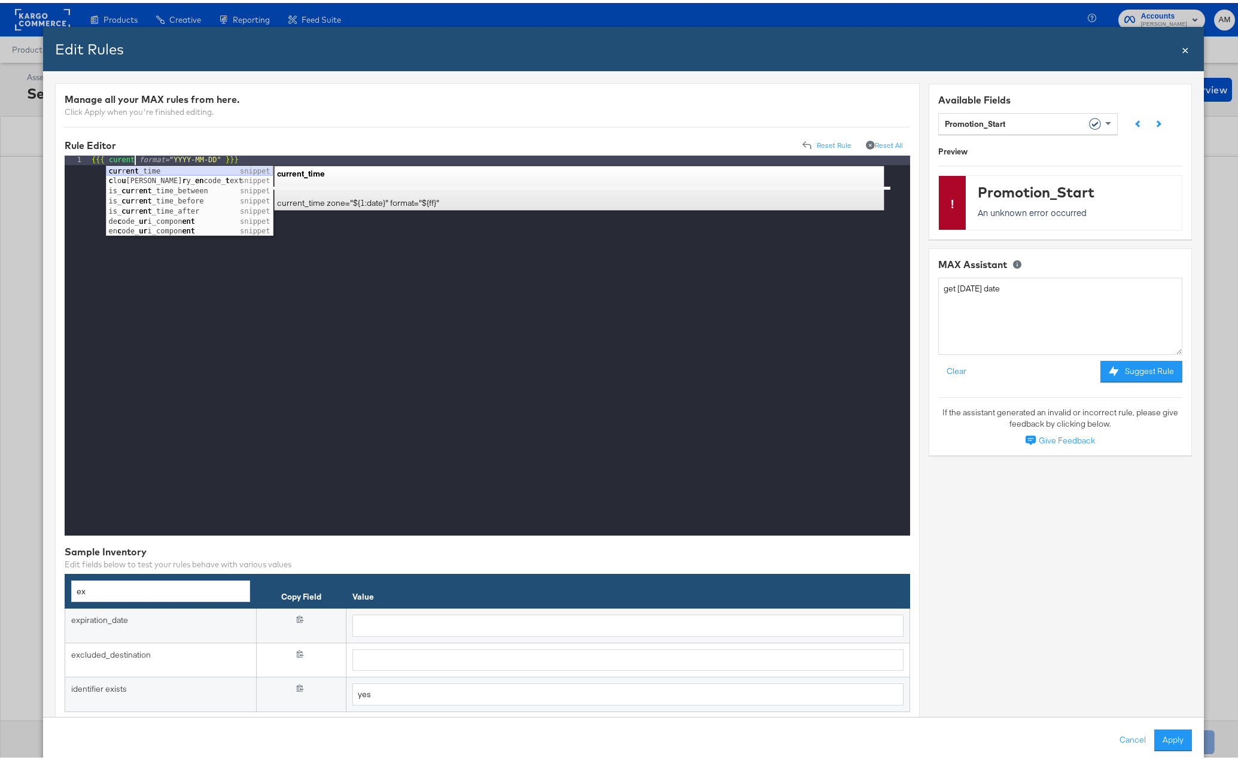
click at [133, 166] on div "cur r ent _time snippet c lo u dina r y_ en code_ t ext snippet is_ cur r ent _…" at bounding box center [189, 208] width 166 height 90
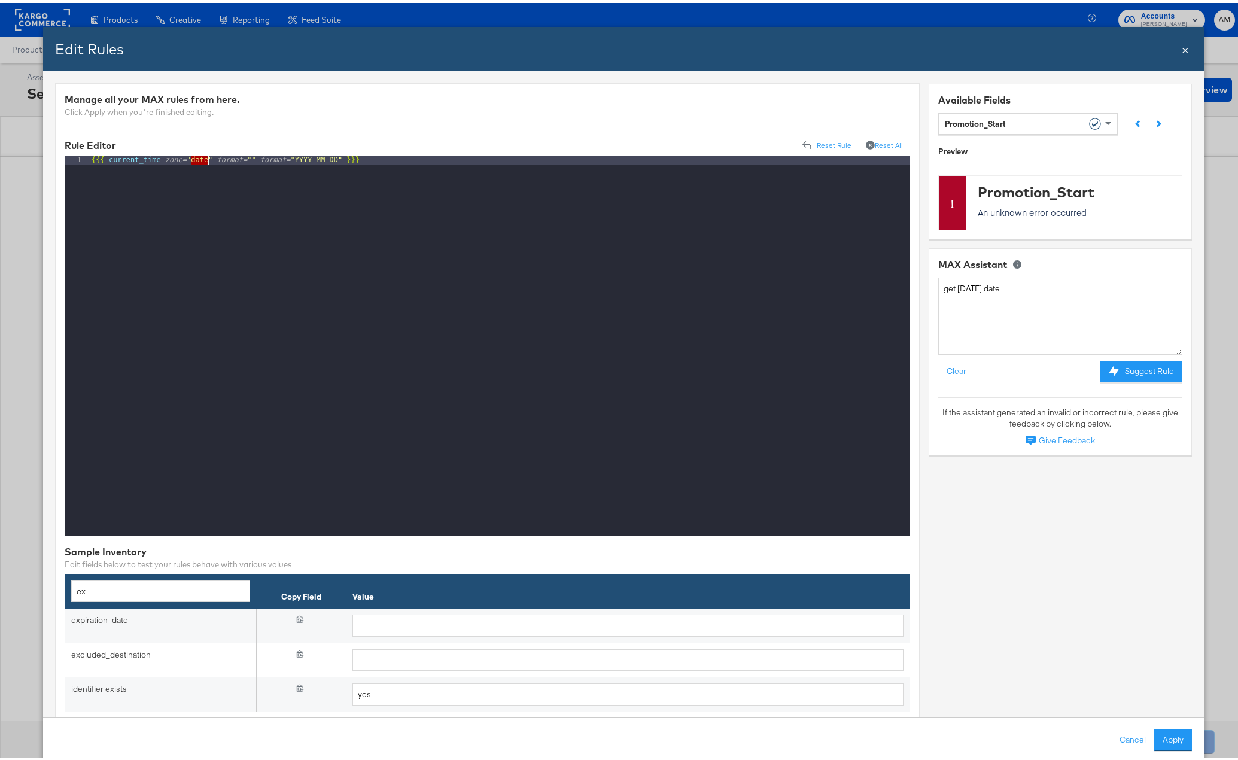
click at [199, 160] on div "{{{ current_time zone= "date" format= "" format= "YYYY-MM-DD" }}}" at bounding box center [499, 343] width 821 height 380
click at [199, 160] on div "{{{ current_time zone= "date" format= "" format= "YYYY-MM-DD" }}}" at bounding box center [499, 352] width 821 height 399
click at [253, 159] on div "{{{ current_time zone= "-4" format= "" format= "YYYY-MM-DD" }}}" at bounding box center [499, 352] width 821 height 399
click at [279, 208] on div "{{{ current_time zone= "-4" format= "YYYY-MM-DD" }}}" at bounding box center [499, 352] width 821 height 399
click at [1052, 439] on div "Give Feedback" at bounding box center [1066, 437] width 56 height 11
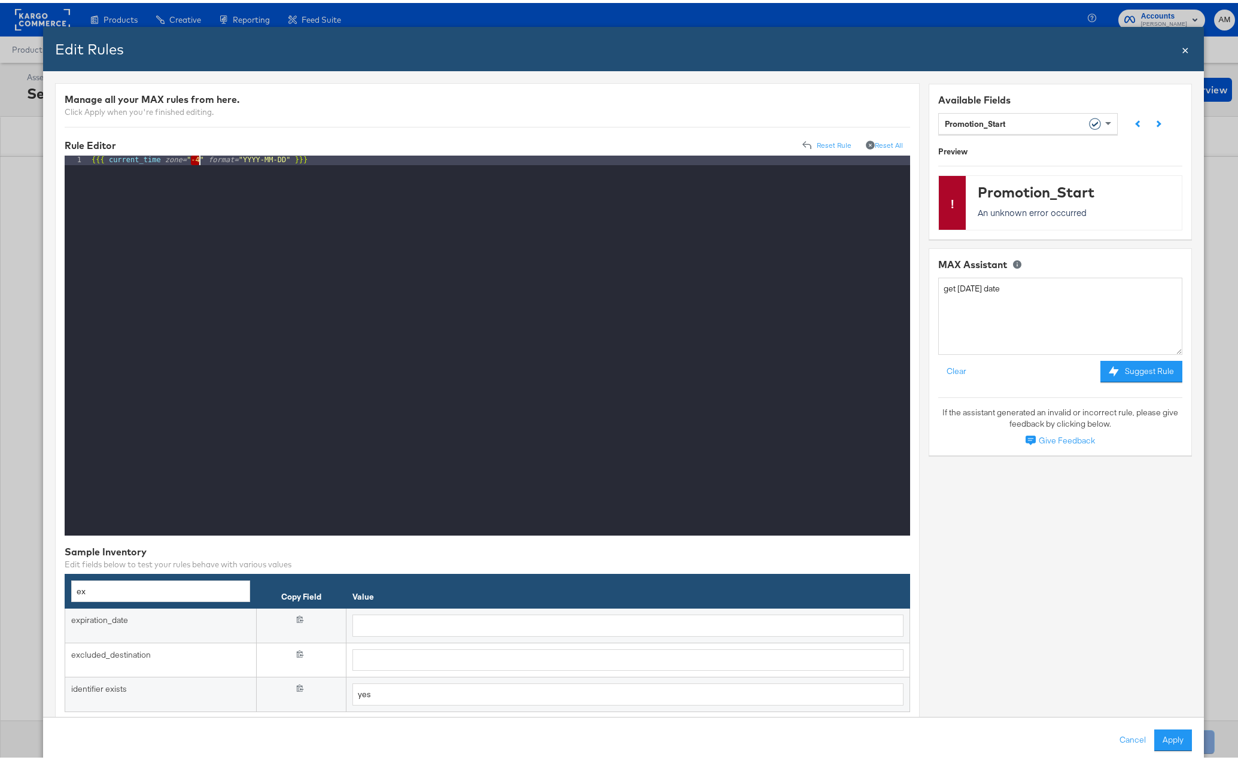
drag, startPoint x: 191, startPoint y: 158, endPoint x: 199, endPoint y: 159, distance: 7.9
click at [199, 159] on div "{{{ current_time zone= "-4" format= "YYYY-MM-DD" }}}" at bounding box center [499, 352] width 821 height 399
drag, startPoint x: 190, startPoint y: 158, endPoint x: 259, endPoint y: 156, distance: 68.8
click at [259, 156] on div "{{{ current_time zone= "America/New_York" format= "YYYY-MM-DD" }}}" at bounding box center [499, 352] width 821 height 399
drag, startPoint x: 386, startPoint y: 160, endPoint x: -13, endPoint y: 157, distance: 398.4
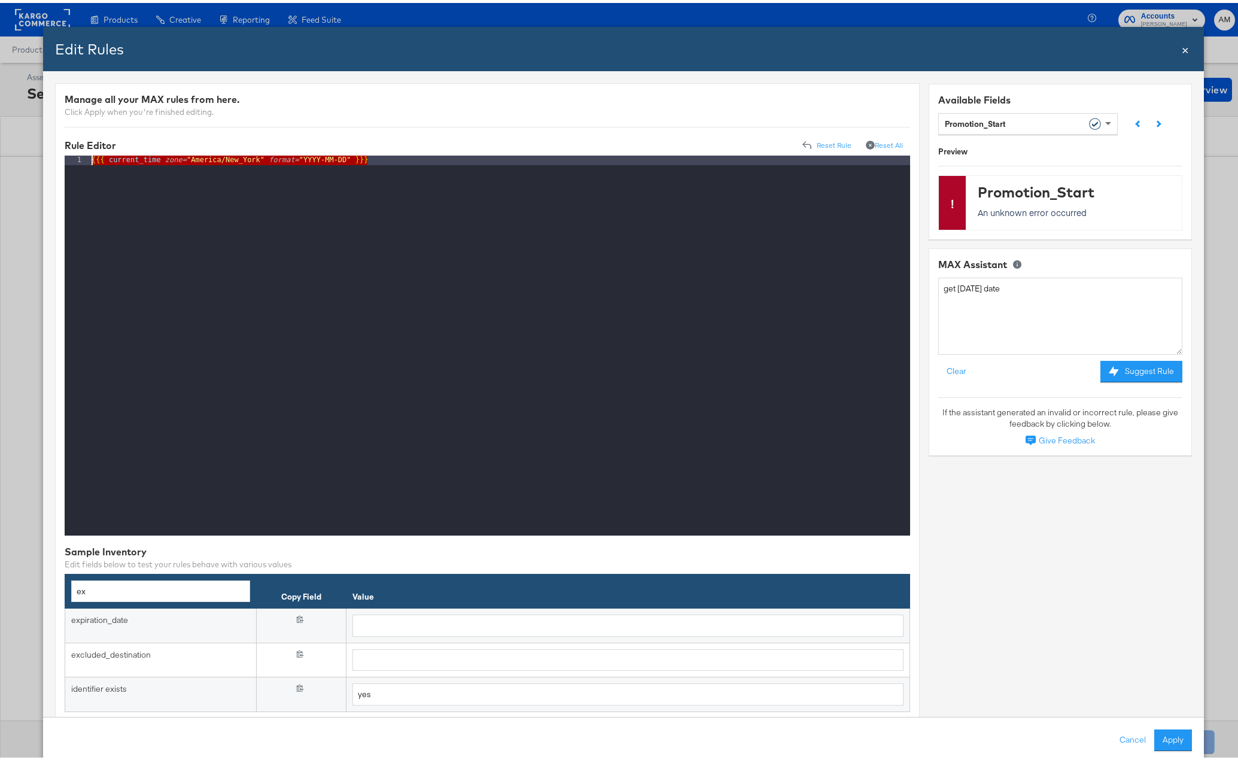
click at [0, 157] on html "Products Products Product Catalogs Enhance Your Product Catalog, Map Them to Pu…" at bounding box center [623, 380] width 1247 height 760
drag, startPoint x: 389, startPoint y: 156, endPoint x: 161, endPoint y: 160, distance: 228.0
click at [161, 160] on div "{{{ current_time zone= "America/New_York" format= "YYYY-MM-DD" }}}" at bounding box center [499, 352] width 821 height 399
drag, startPoint x: -42, startPoint y: 152, endPoint x: -86, endPoint y: 151, distance: 43.7
click at [0, 151] on html "Products Products Product Catalogs Enhance Your Product Catalog, Map Them to Pu…" at bounding box center [623, 380] width 1247 height 760
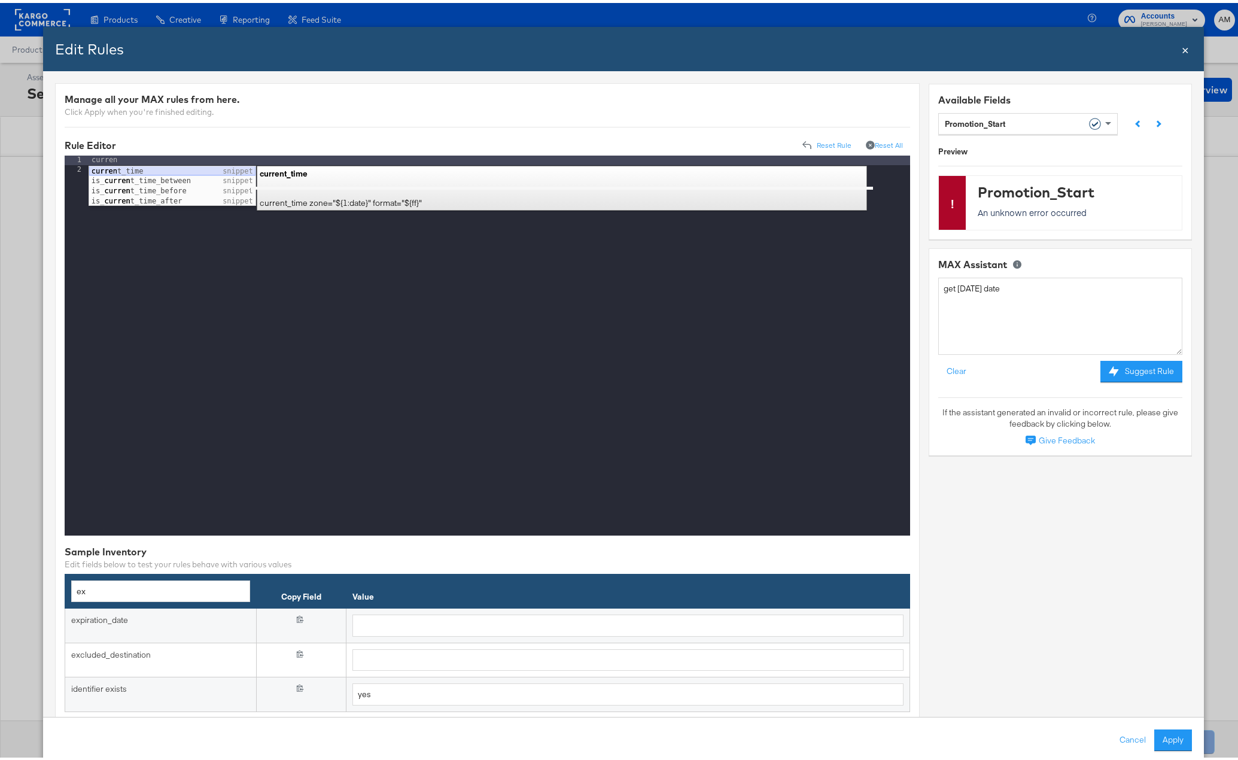
click at [111, 167] on div "curren t_time snippet is_ curren t_time_between snippet is_ curren t_time_befor…" at bounding box center [172, 193] width 166 height 60
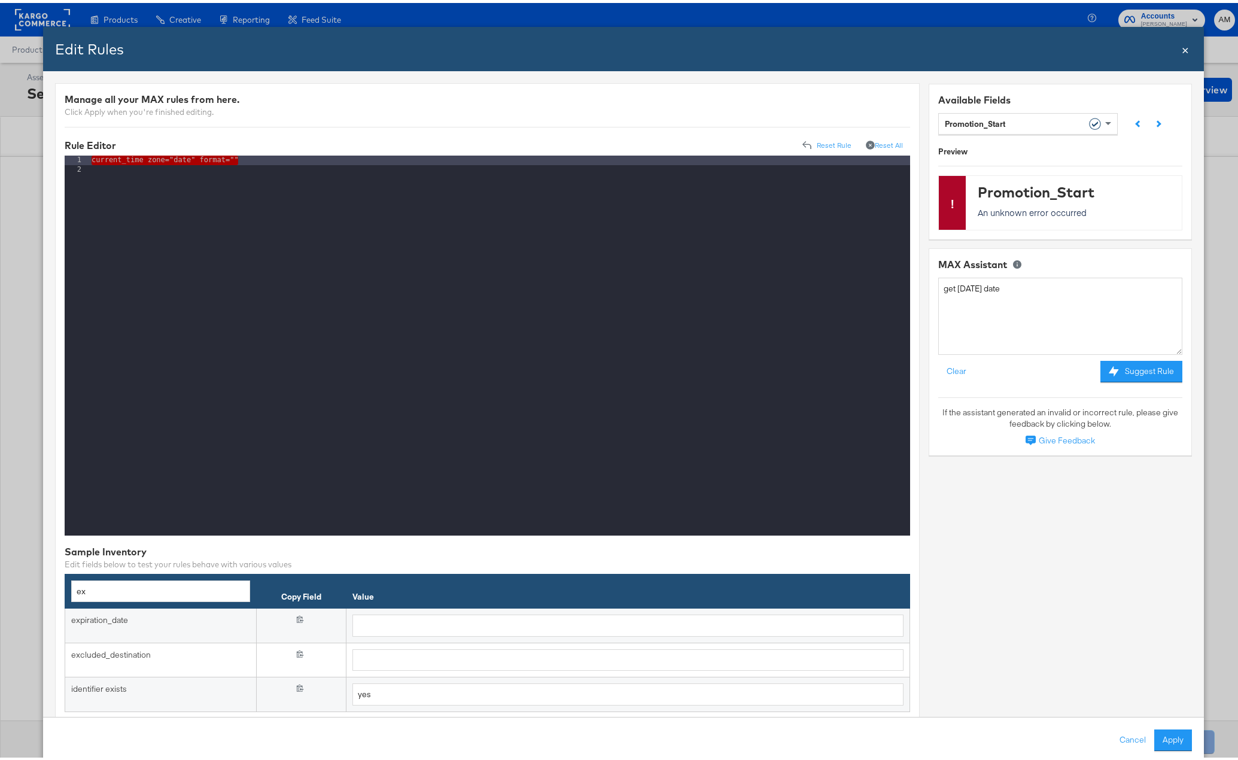
drag, startPoint x: 261, startPoint y: 156, endPoint x: 65, endPoint y: 150, distance: 196.3
click at [65, 150] on div "Manage all your MAX rules from here. Click Apply when you're finished editing. …" at bounding box center [487, 405] width 864 height 650
click at [248, 160] on div "current_time zone="date" format=""" at bounding box center [499, 352] width 821 height 399
drag, startPoint x: 283, startPoint y: 156, endPoint x: 60, endPoint y: 149, distance: 222.6
click at [60, 149] on div "Manage all your MAX rules from here. Click Apply when you're finished editing. …" at bounding box center [487, 405] width 864 height 650
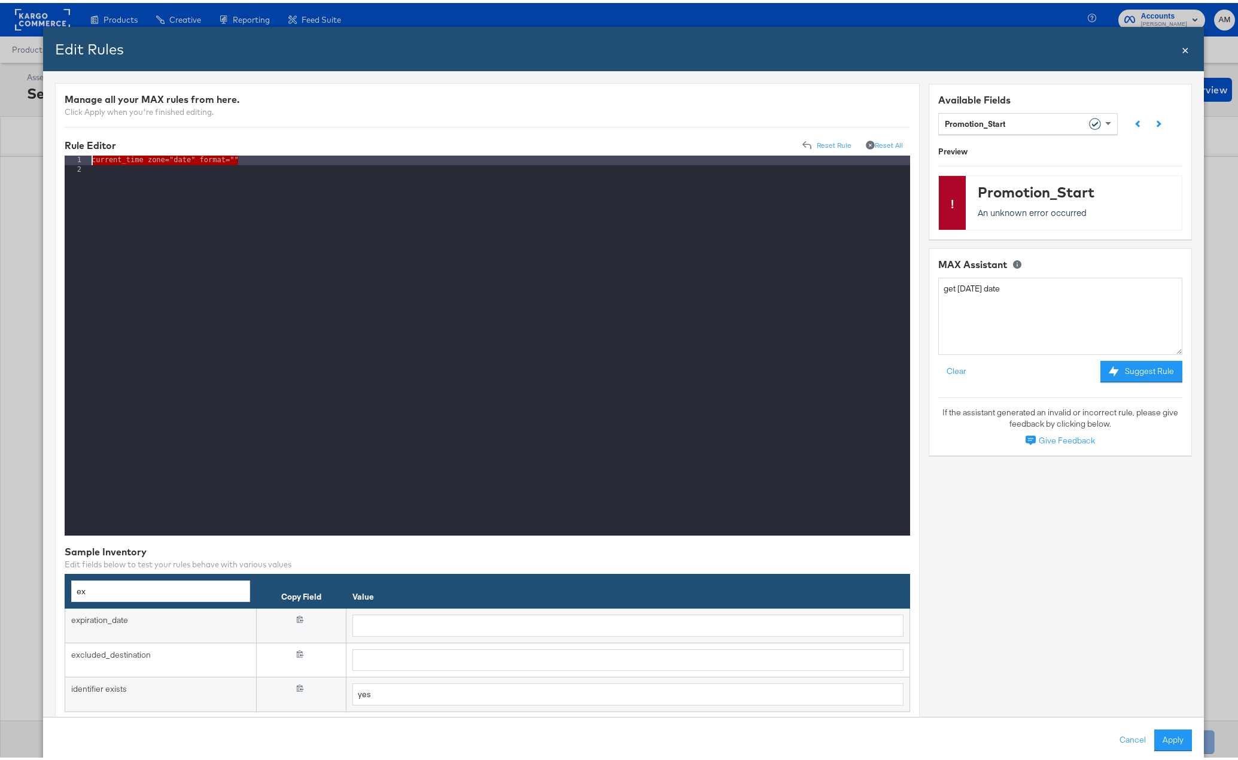
click at [241, 186] on div "current_time zone="date" format=""" at bounding box center [499, 352] width 821 height 399
click at [232, 155] on div "current_time zone="date" format=""" at bounding box center [499, 352] width 821 height 399
click at [181, 158] on div "current_time zone="date" format=""" at bounding box center [499, 352] width 821 height 399
drag, startPoint x: 266, startPoint y: 156, endPoint x: 0, endPoint y: 146, distance: 266.4
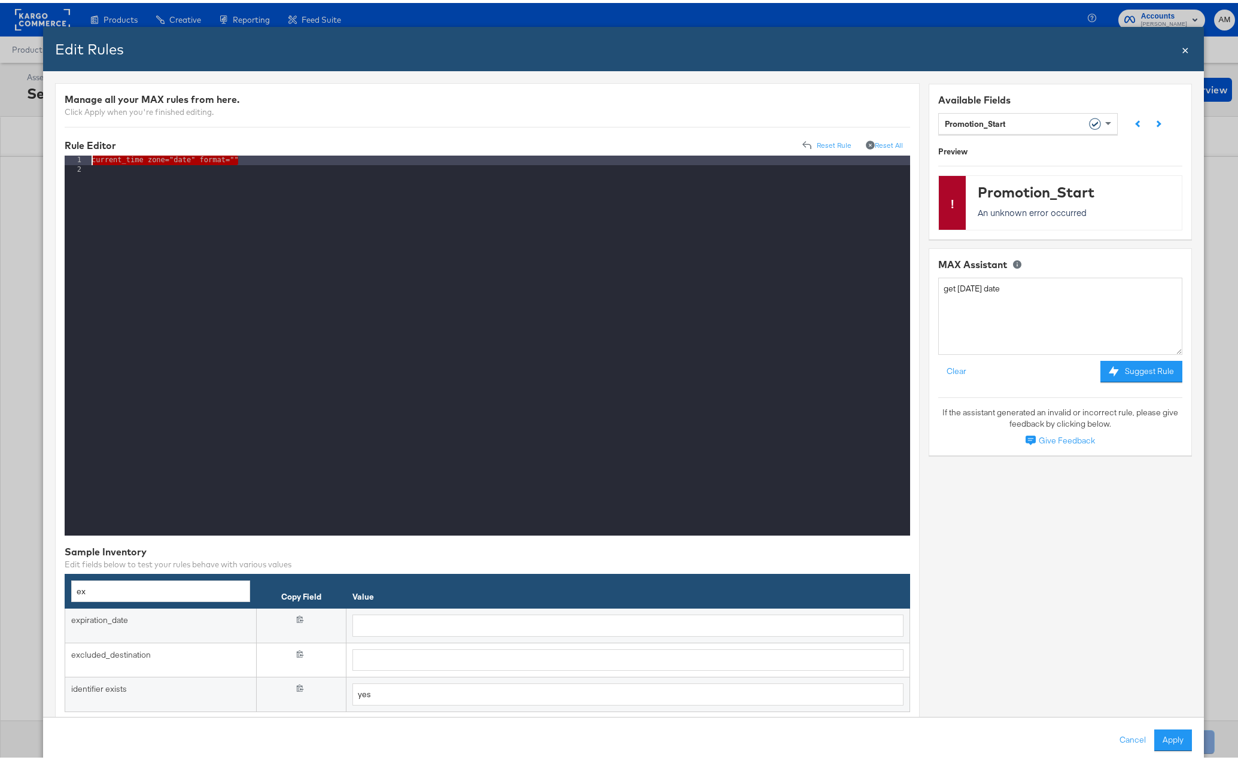
click at [0, 146] on div "Edit Rules Close × Manage all your MAX rules from here. Click Apply when you're…" at bounding box center [623, 380] width 1247 height 760
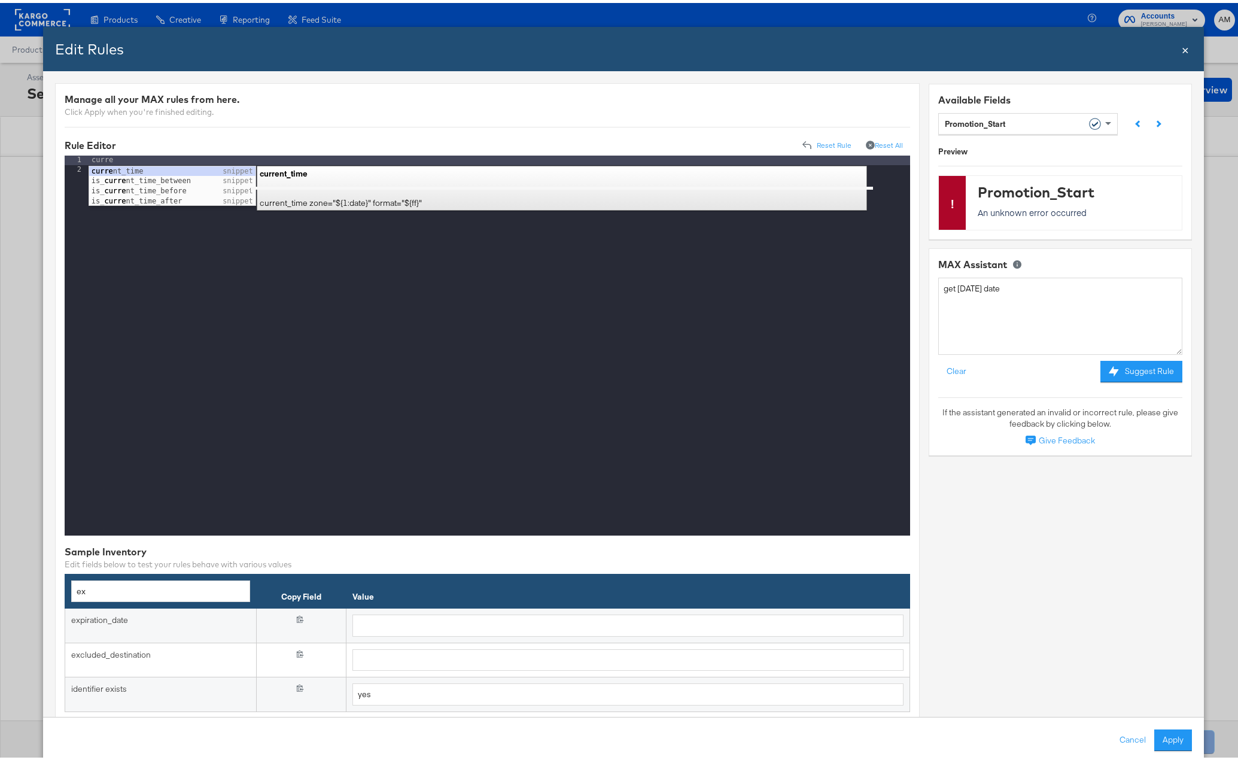
click at [348, 318] on div "curre" at bounding box center [499, 352] width 821 height 399
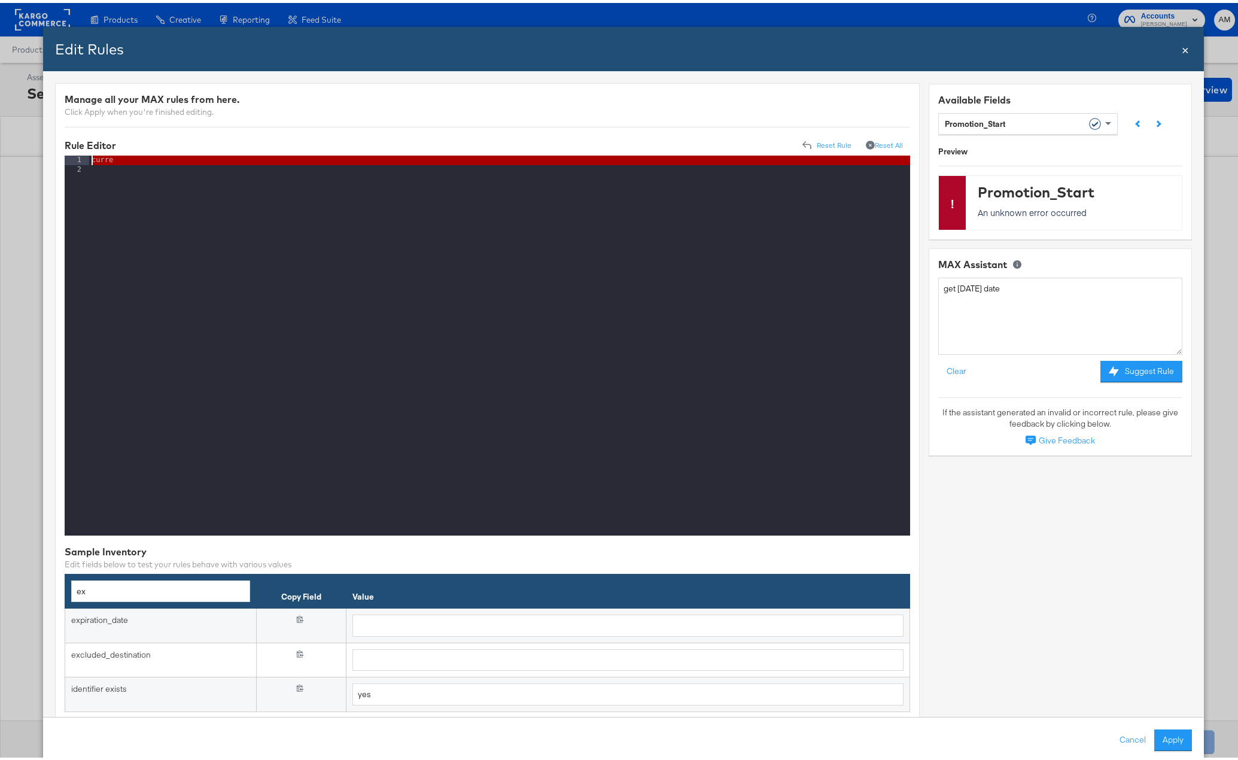
drag, startPoint x: 74, startPoint y: 154, endPoint x: 64, endPoint y: 152, distance: 10.3
click at [65, 153] on div "1 2 curre XXXXXXXXXXXXXXXXXXXXXXXXXXXXXXXXXXXXXXXXXXXXXXXXXX" at bounding box center [487, 343] width 845 height 380
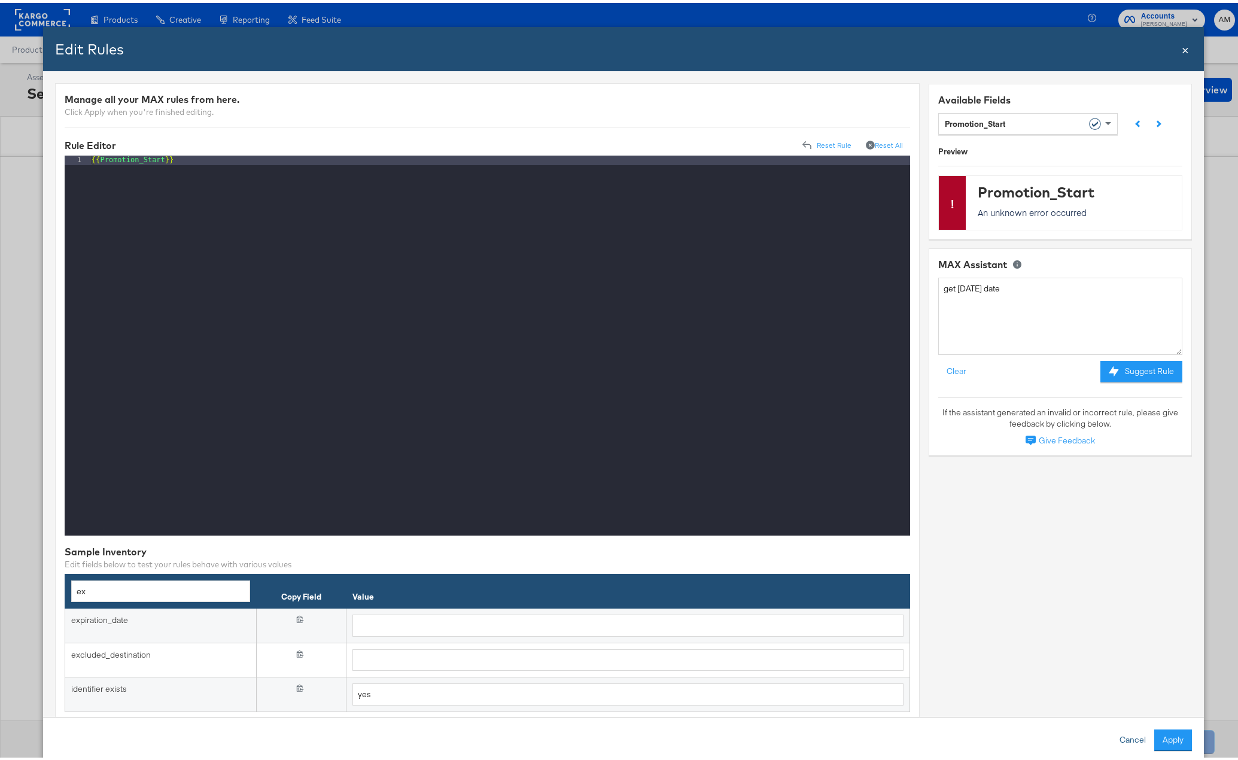
click at [1122, 733] on button "Cancel" at bounding box center [1132, 737] width 43 height 22
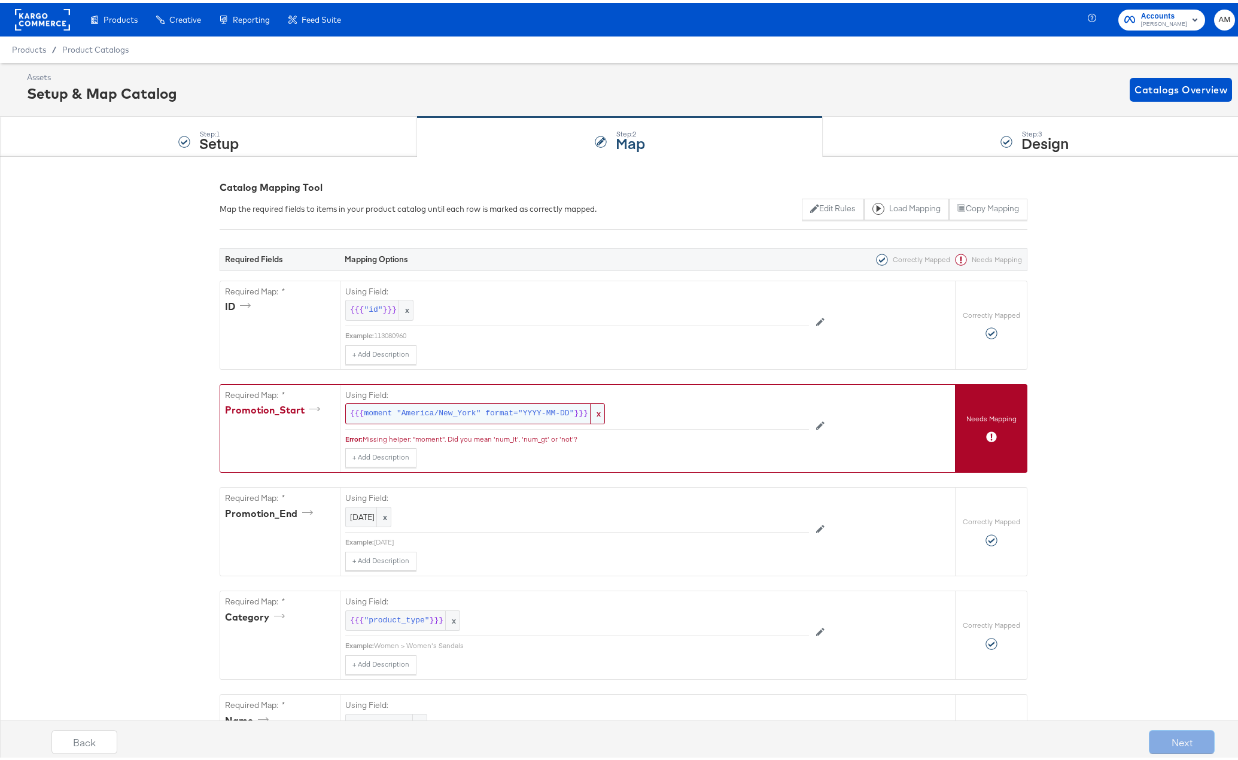
click at [398, 413] on span "moment "America/New_York" format="YYYY-MM-DD"" at bounding box center [469, 410] width 210 height 11
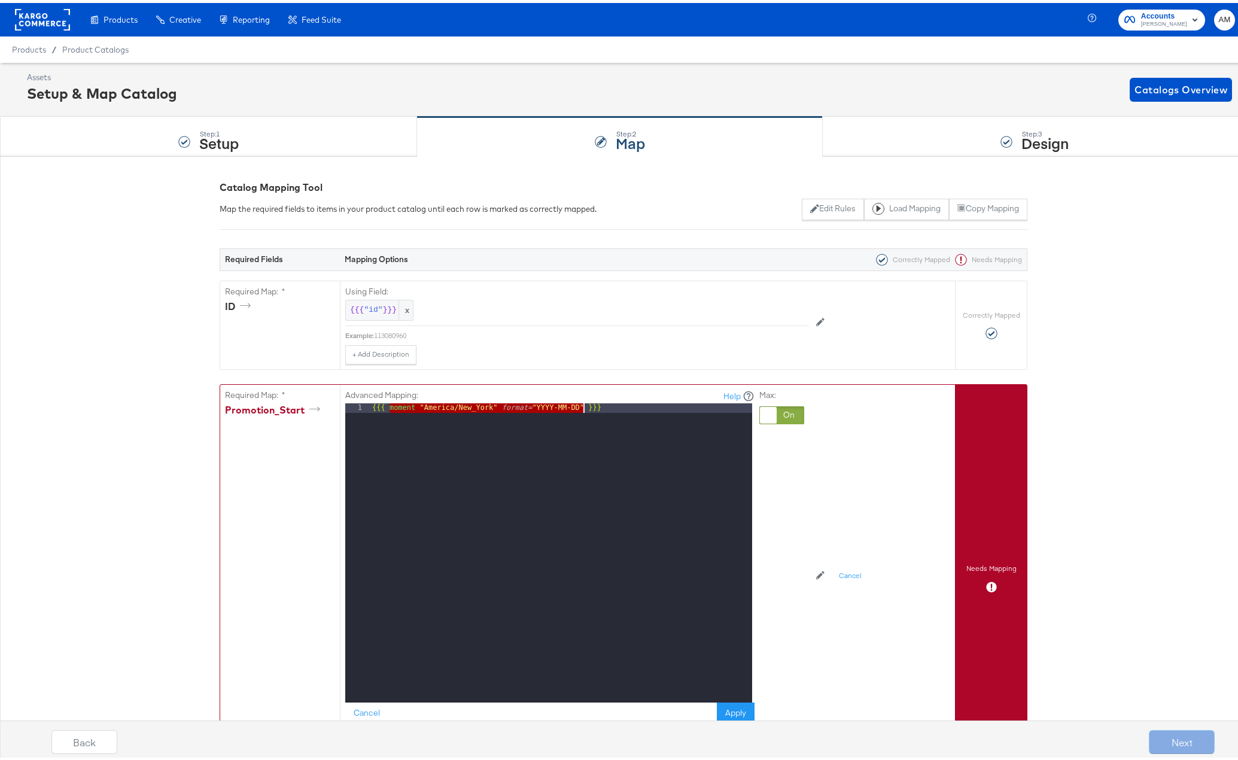
drag, startPoint x: 384, startPoint y: 407, endPoint x: 578, endPoint y: 404, distance: 193.8
click at [578, 404] on div "{{{ moment "America/New_York" format= "YYYY-MM-DD" }}}" at bounding box center [561, 559] width 382 height 318
drag, startPoint x: 385, startPoint y: 404, endPoint x: 449, endPoint y: 406, distance: 63.4
click at [449, 406] on div "{{{ Promotion_Start }}}" at bounding box center [561, 559] width 382 height 318
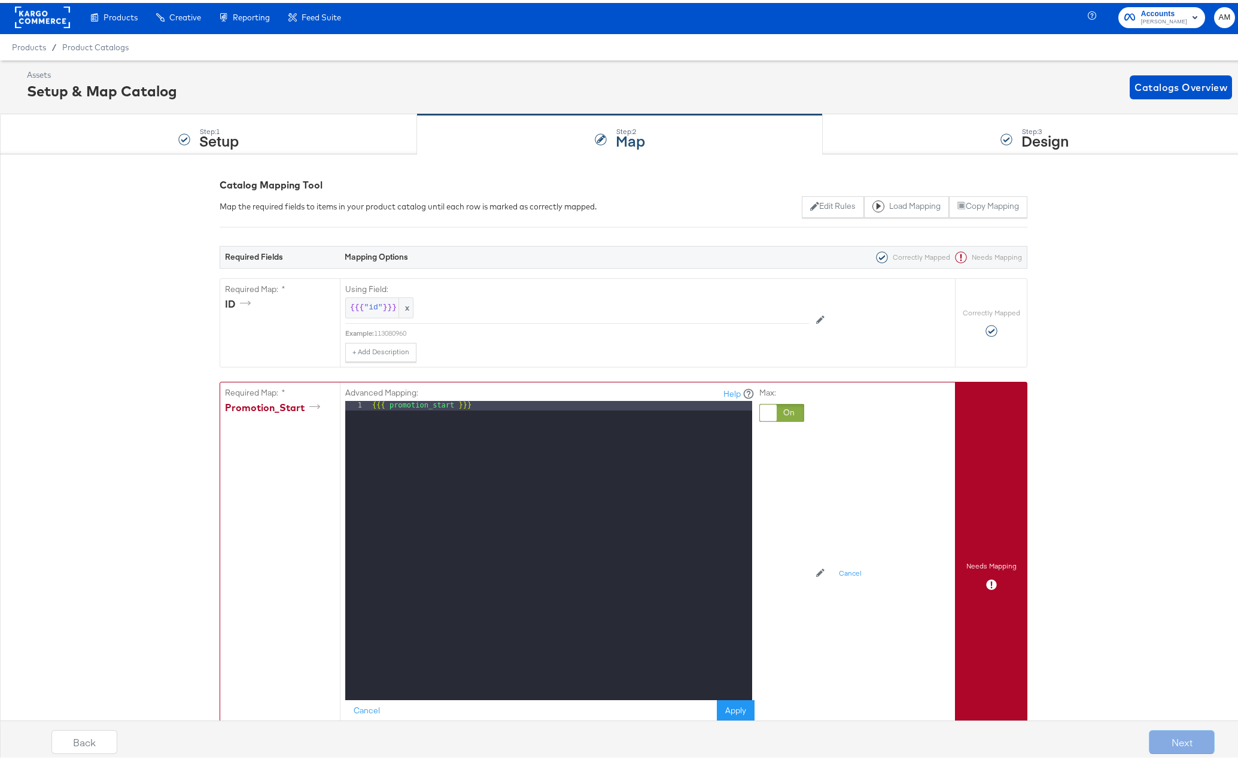
click at [732, 711] on div "Back Next" at bounding box center [633, 733] width 1247 height 51
click at [731, 705] on button "Apply" at bounding box center [736, 708] width 38 height 22
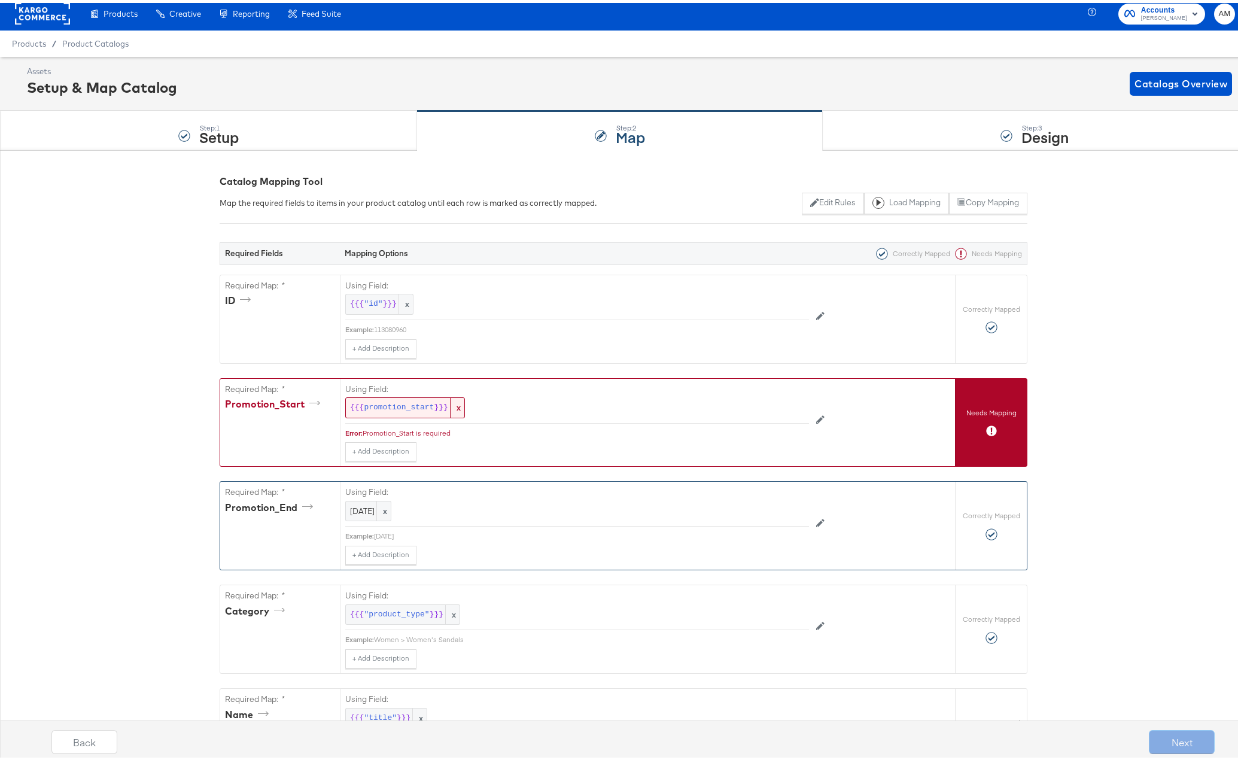
scroll to position [7, 0]
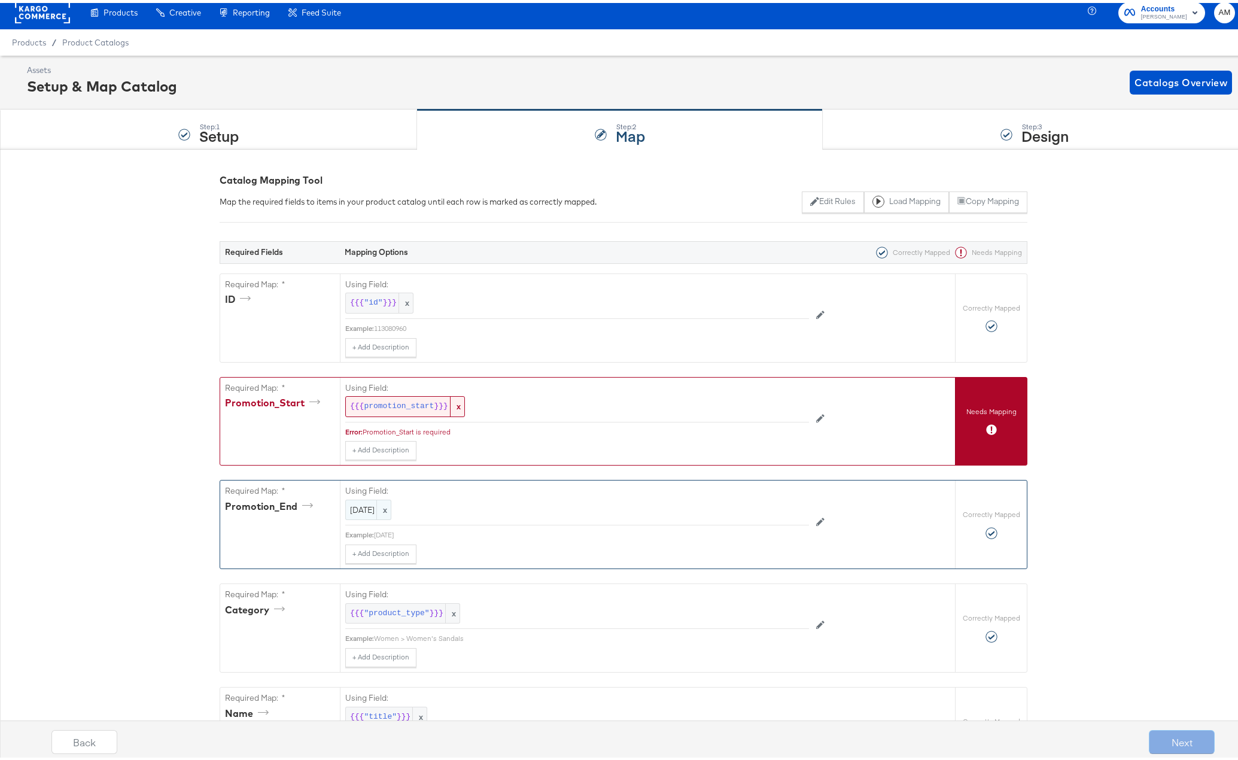
click at [370, 507] on span "2025-10-31" at bounding box center [368, 506] width 36 height 11
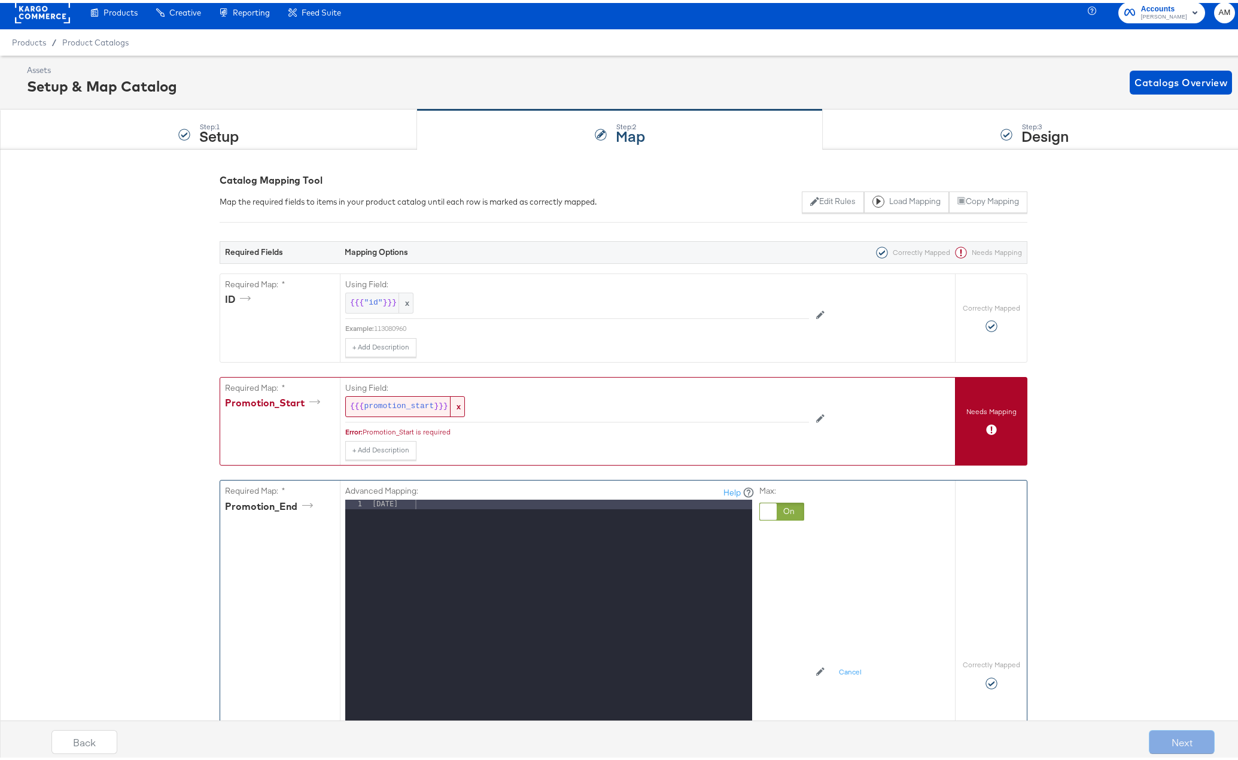
drag, startPoint x: 408, startPoint y: 501, endPoint x: 293, endPoint y: 498, distance: 114.9
click at [293, 498] on div "Required Map: * Promotion_End Advanced Mapping: Help 1 2025-10-31 XXXXXXXXXXXXX…" at bounding box center [587, 671] width 735 height 388
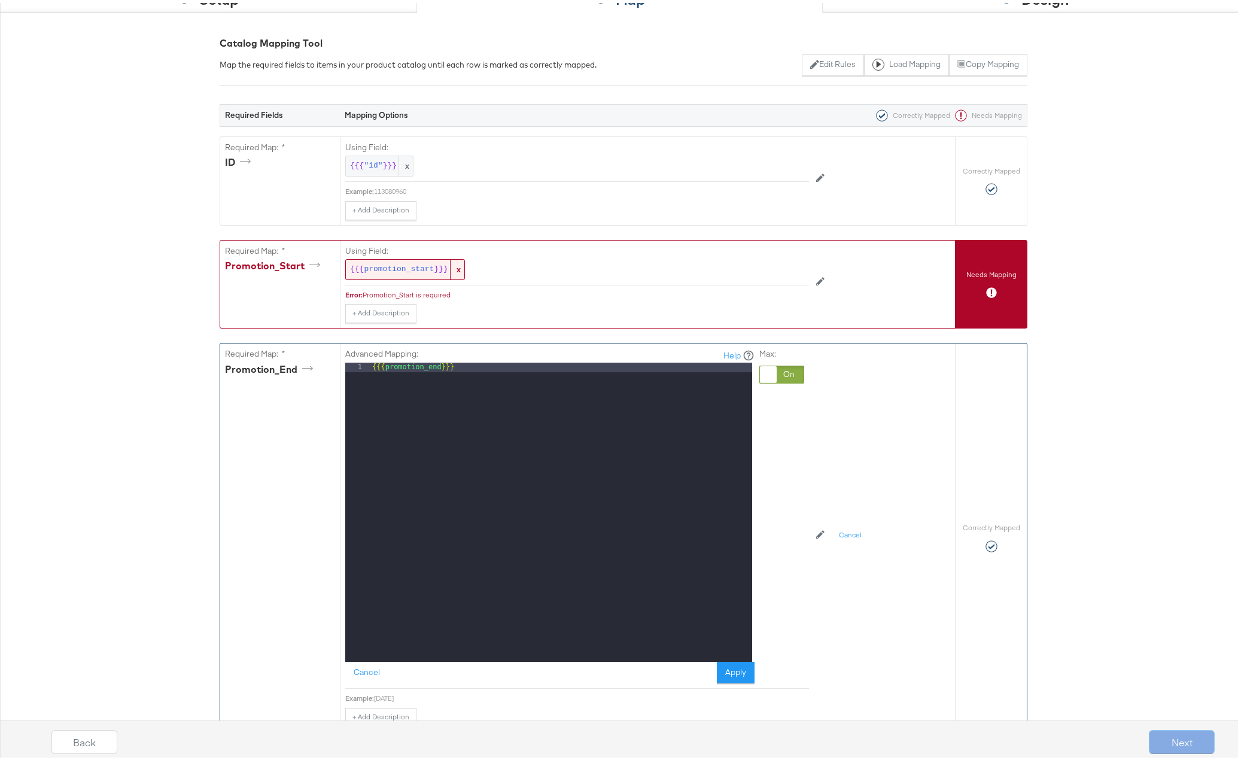
scroll to position [391, 0]
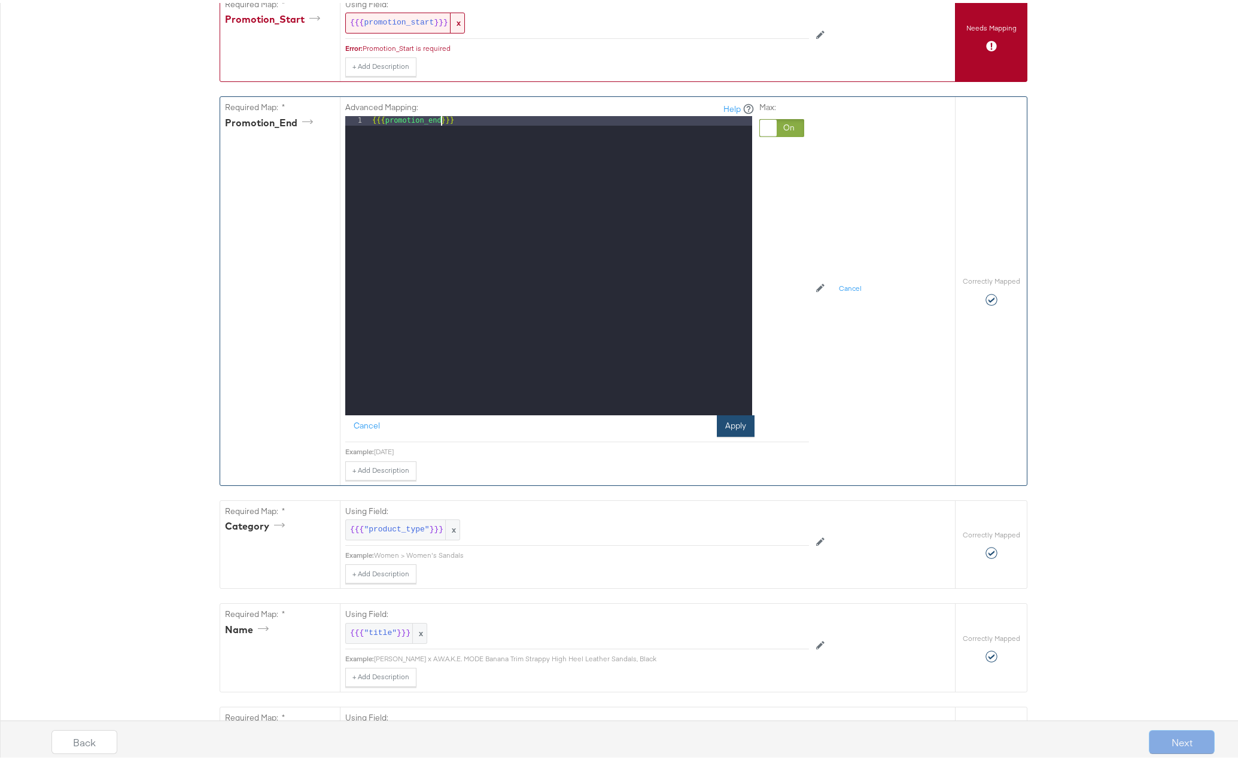
click at [730, 427] on button "Apply" at bounding box center [736, 423] width 38 height 22
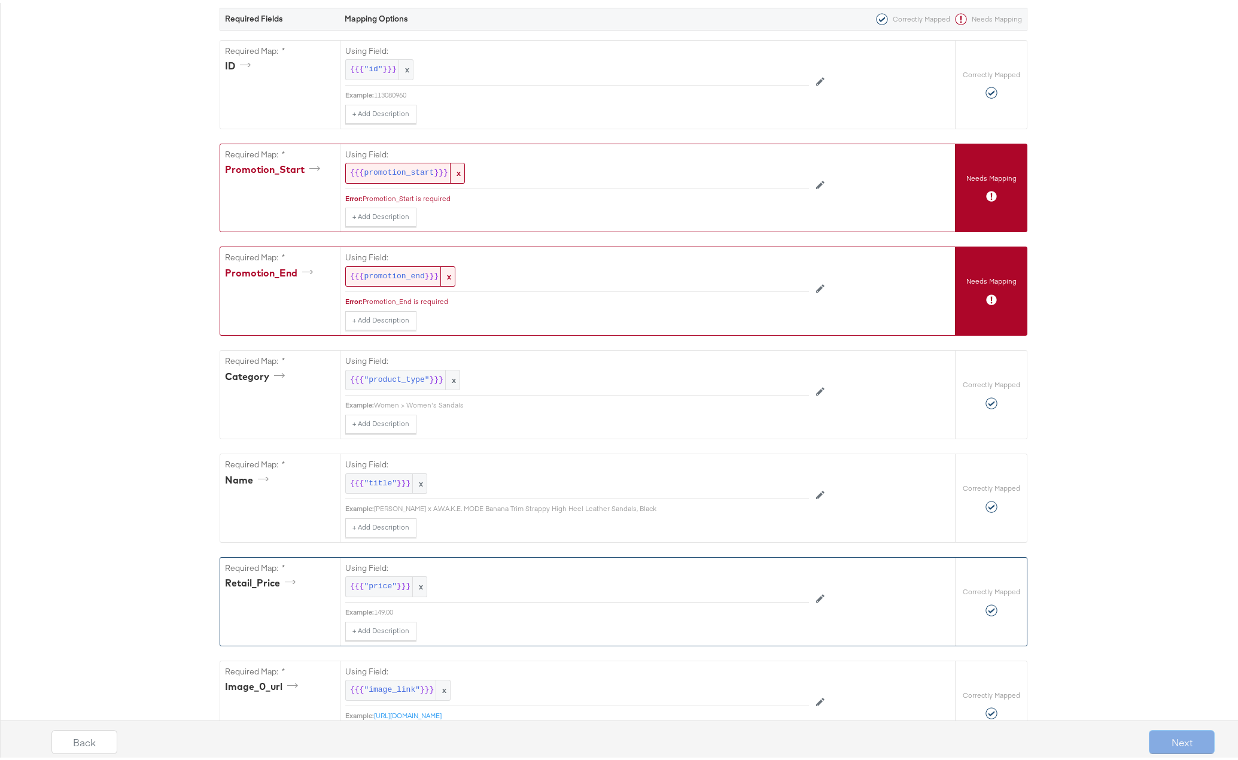
scroll to position [7, 0]
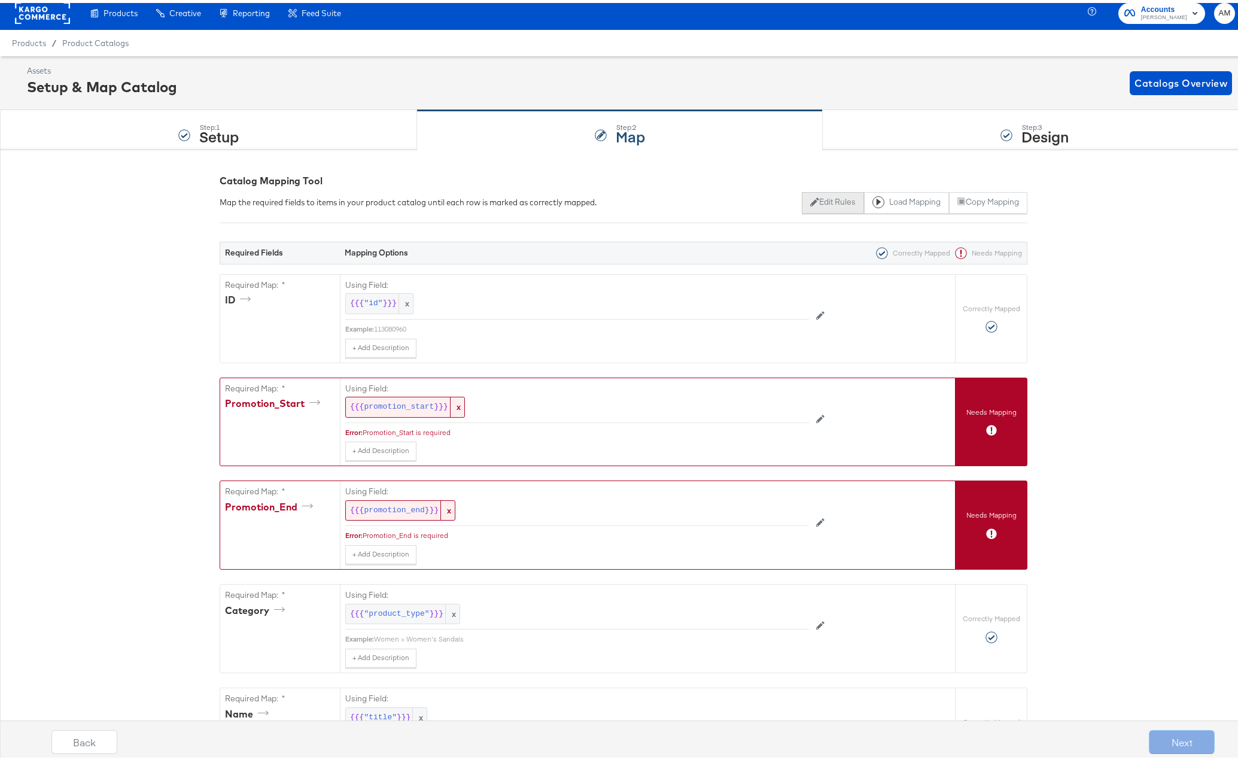
click at [817, 201] on button "Edit Rules" at bounding box center [833, 200] width 62 height 22
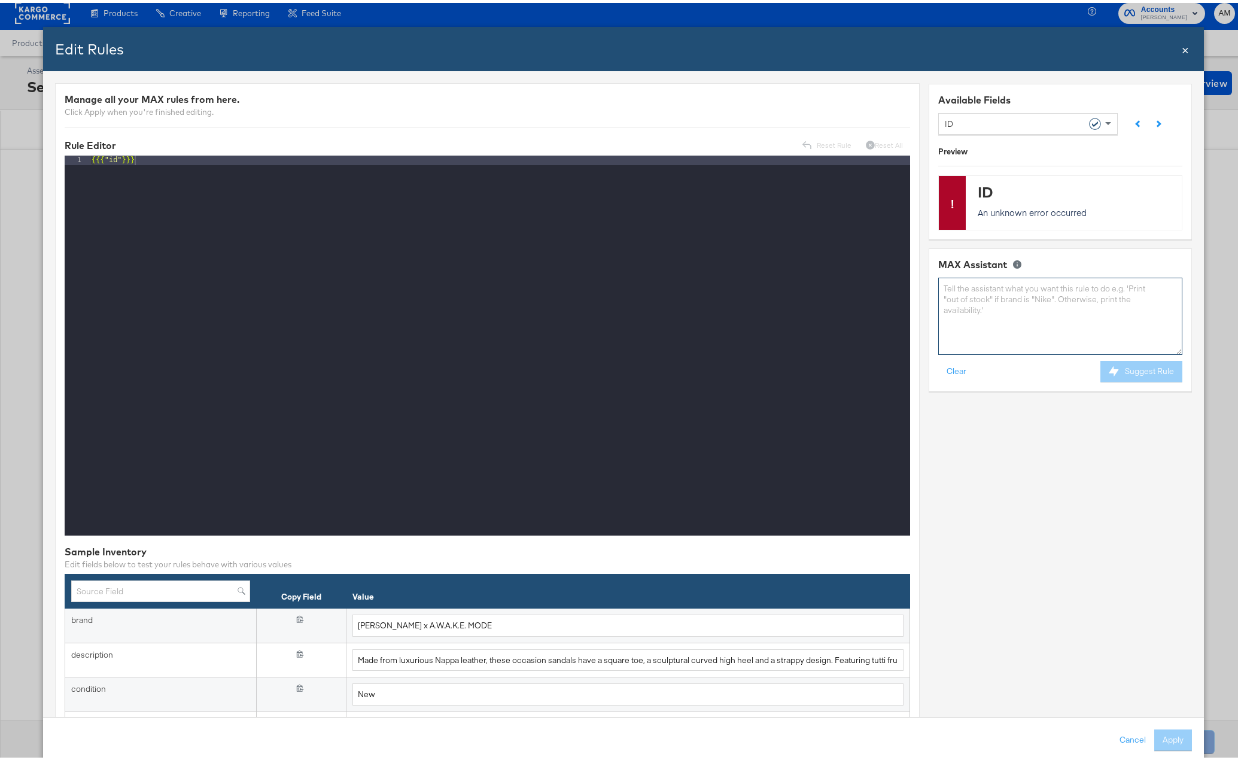
click at [967, 304] on textarea at bounding box center [1060, 313] width 244 height 77
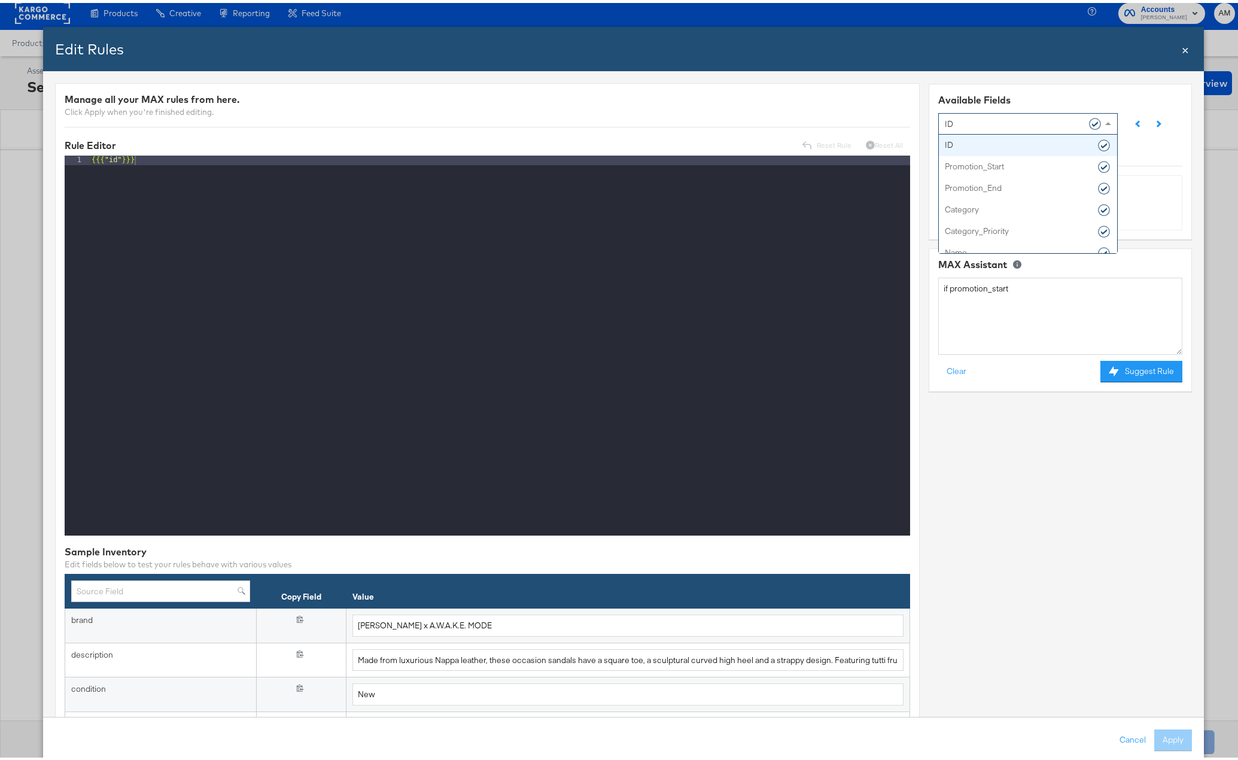
click at [970, 120] on div "ID" at bounding box center [1023, 120] width 157 height 20
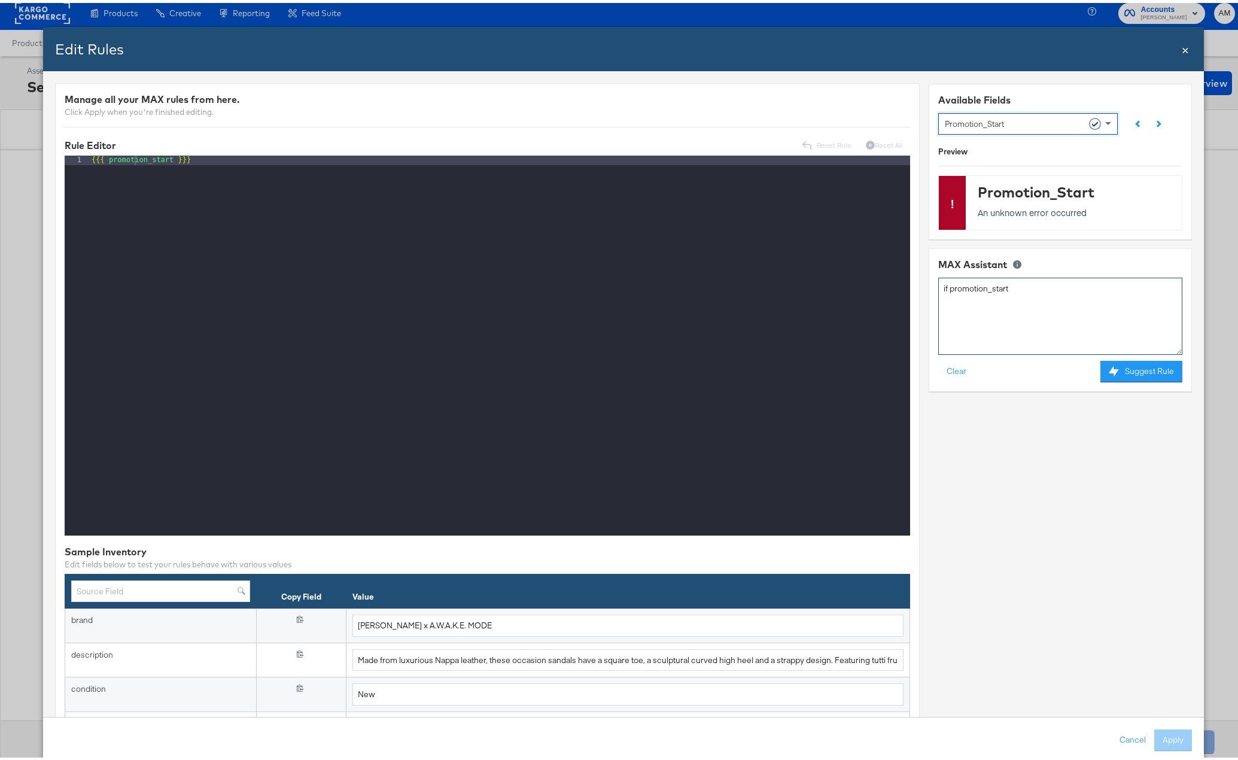
click at [1012, 290] on textarea "if promotion_start" at bounding box center [1060, 313] width 244 height 77
type textarea "if promotion_start is empty then '2025-10-1'"
click at [1131, 373] on button "Suggest Rule" at bounding box center [1141, 369] width 82 height 22
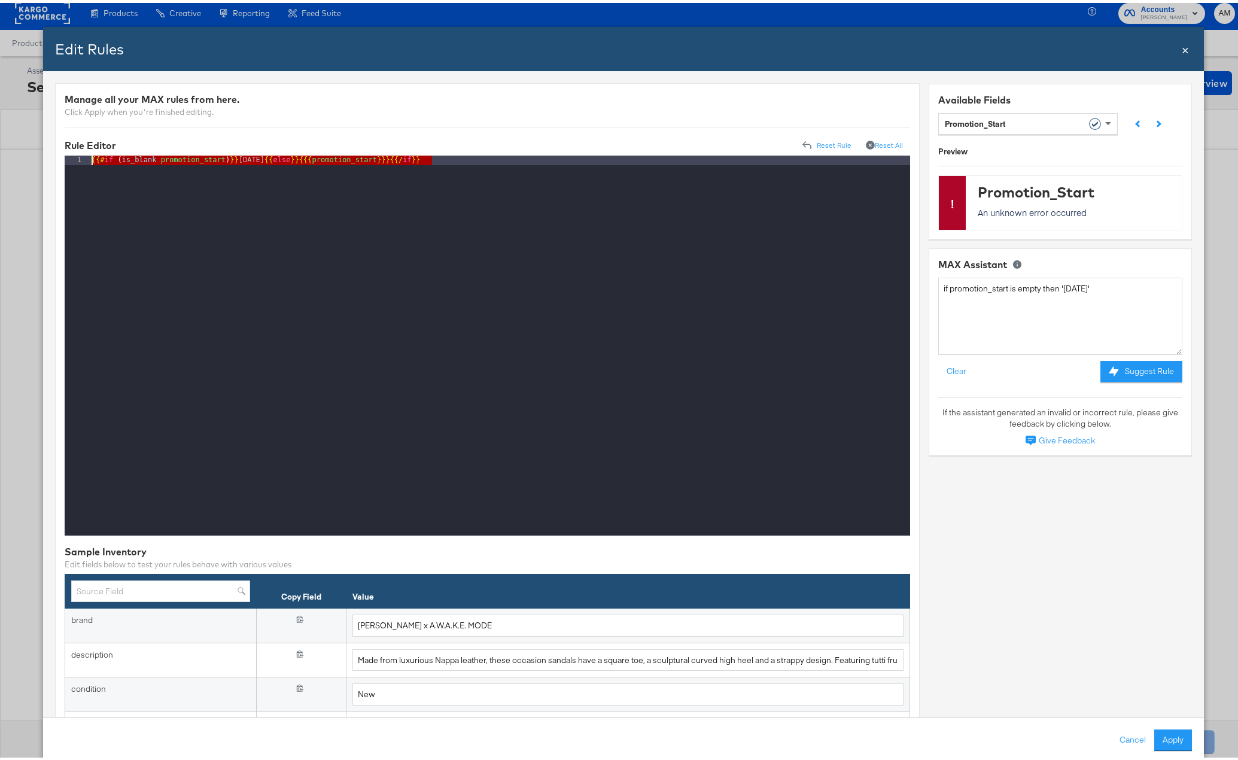
drag, startPoint x: 449, startPoint y: 157, endPoint x: 57, endPoint y: 156, distance: 391.8
click at [272, 157] on div "{{# if ( is_blank promotion_start ) }} 2025-10-1 {{ else }} {{{ promotion_start…" at bounding box center [499, 352] width 821 height 399
drag, startPoint x: 484, startPoint y: 159, endPoint x: -42, endPoint y: 156, distance: 525.8
click at [0, 156] on html "Products Products Product Catalogs Enhance Your Product Catalog, Map Them to Pu…" at bounding box center [623, 373] width 1247 height 760
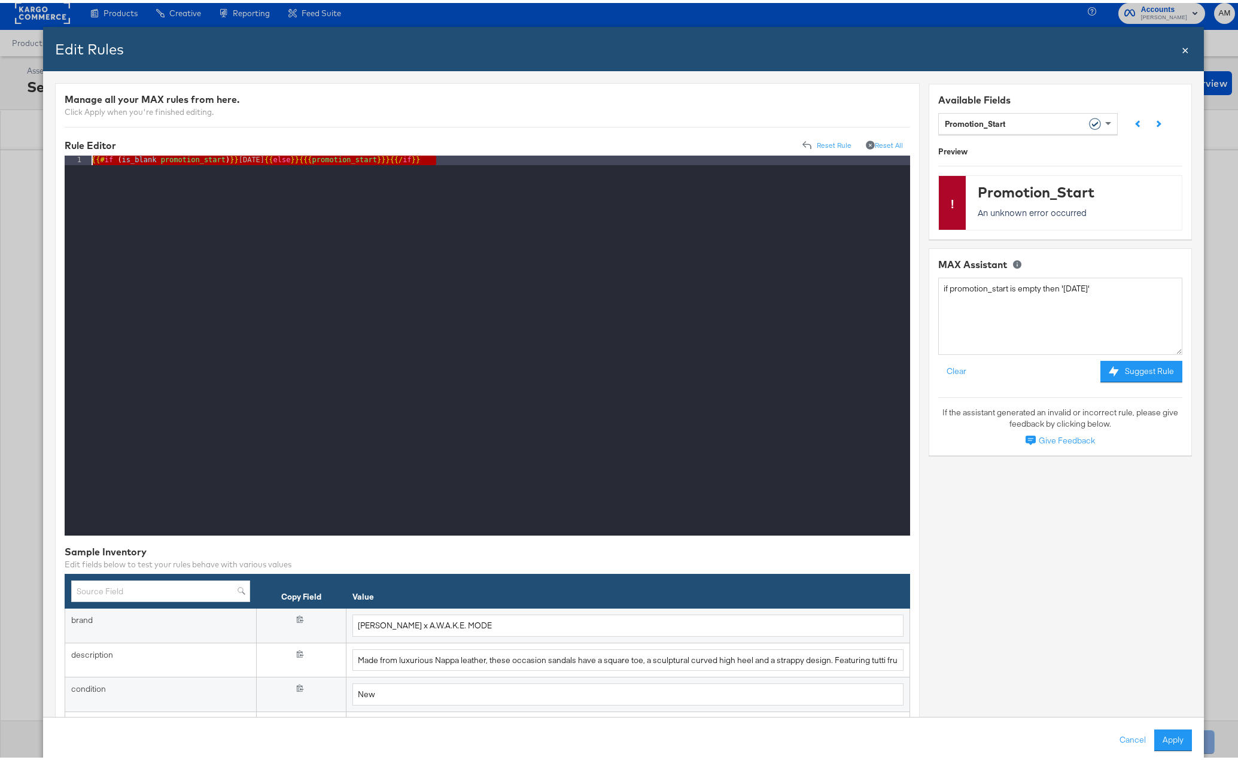
click at [1166, 738] on button "Apply" at bounding box center [1173, 737] width 38 height 22
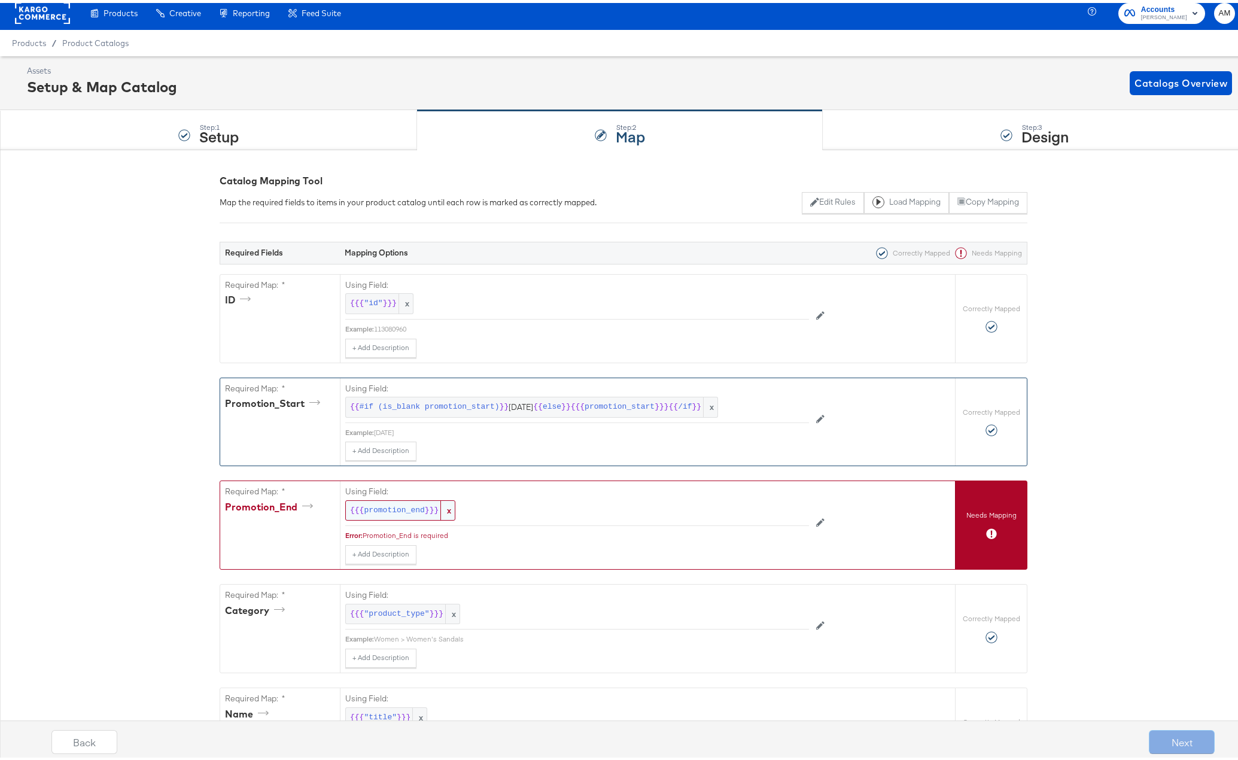
click at [372, 508] on span "promotion_end" at bounding box center [394, 507] width 60 height 11
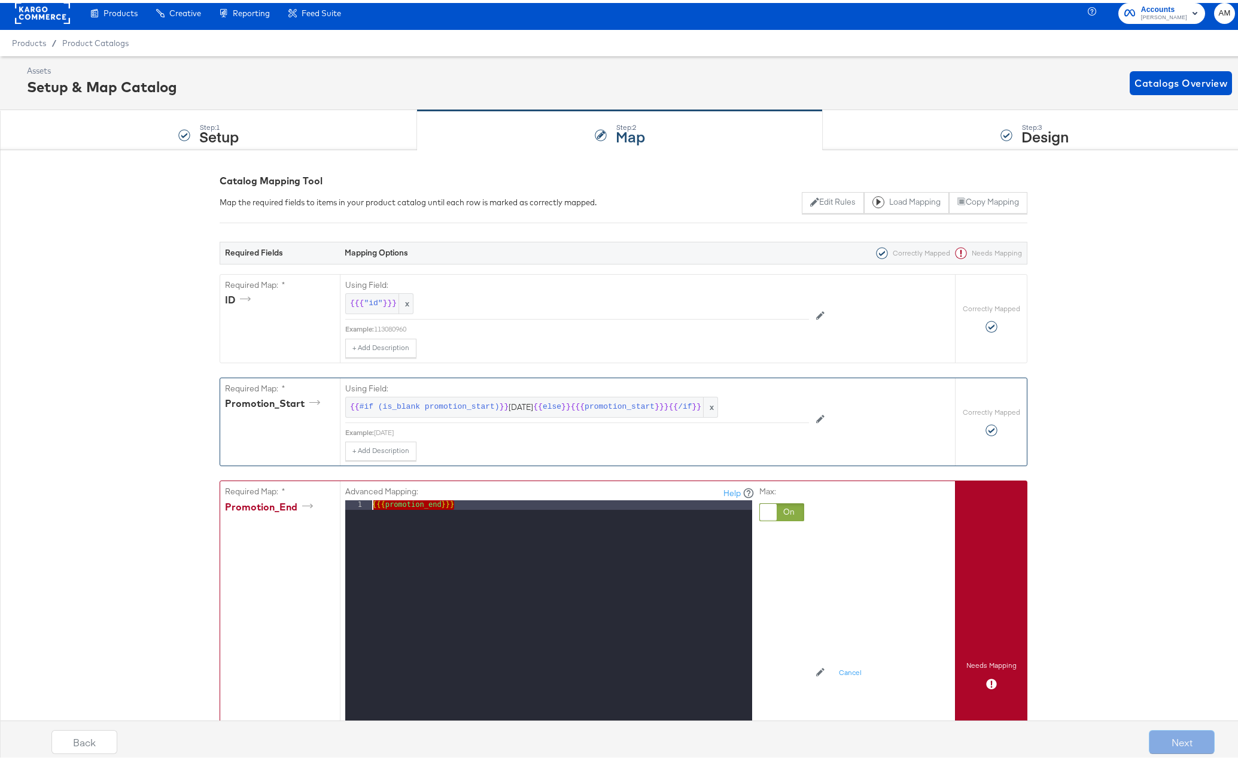
drag, startPoint x: 491, startPoint y: 501, endPoint x: 147, endPoint y: 495, distance: 344.0
drag, startPoint x: 480, startPoint y: 505, endPoint x: 499, endPoint y: 504, distance: 19.2
click at [501, 505] on div "{{# if ( is_blank promotion_start ) }} 2025-10-01 {{ else }} {{{ promotion_star…" at bounding box center [561, 656] width 382 height 318
drag, startPoint x: 639, startPoint y: 501, endPoint x: 645, endPoint y: 489, distance: 13.4
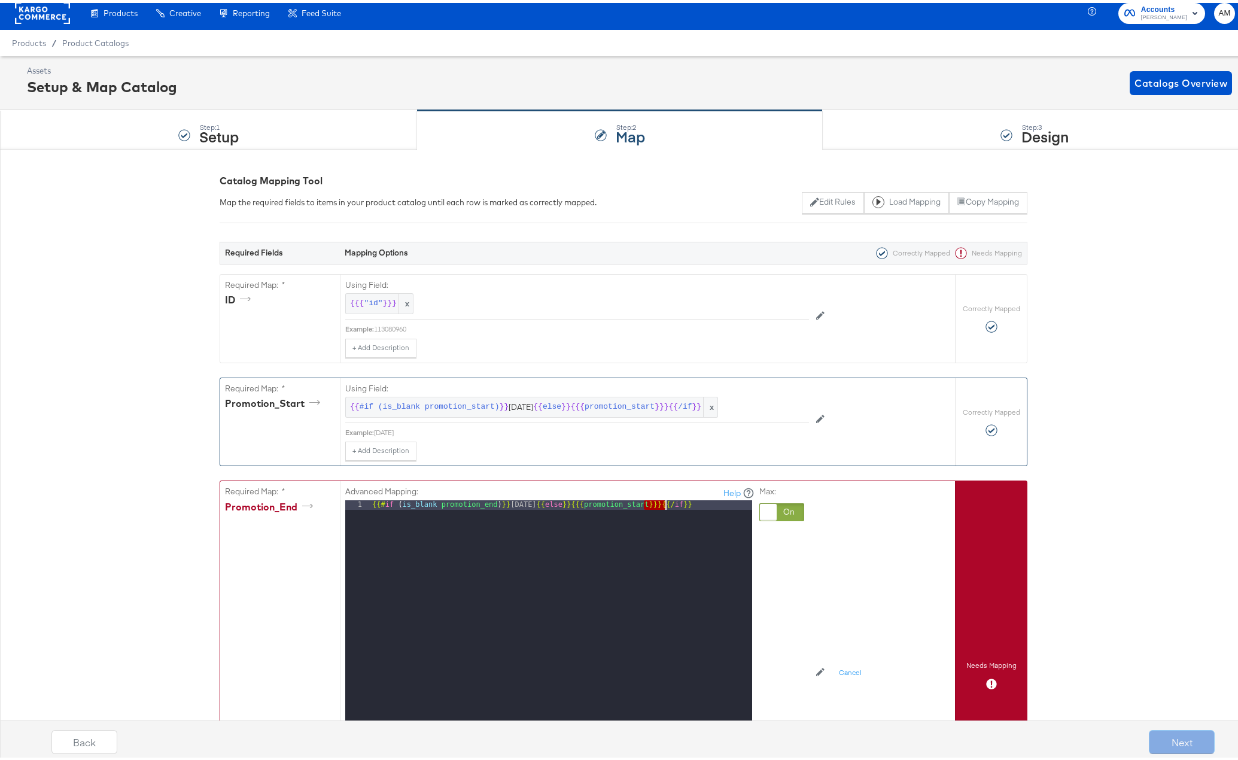
click at [660, 502] on div "{{# if ( is_blank promotion_end ) }} 2025-10-01 {{ else }} {{{ promotion_start …" at bounding box center [561, 656] width 382 height 318
drag, startPoint x: 540, startPoint y: 504, endPoint x: 548, endPoint y: 503, distance: 7.9
click at [549, 504] on div "{{# if ( is_blank promotion_end ) }} 2025-10-01 {{ else }} {{{ promotion_end }}…" at bounding box center [561, 656] width 382 height 318
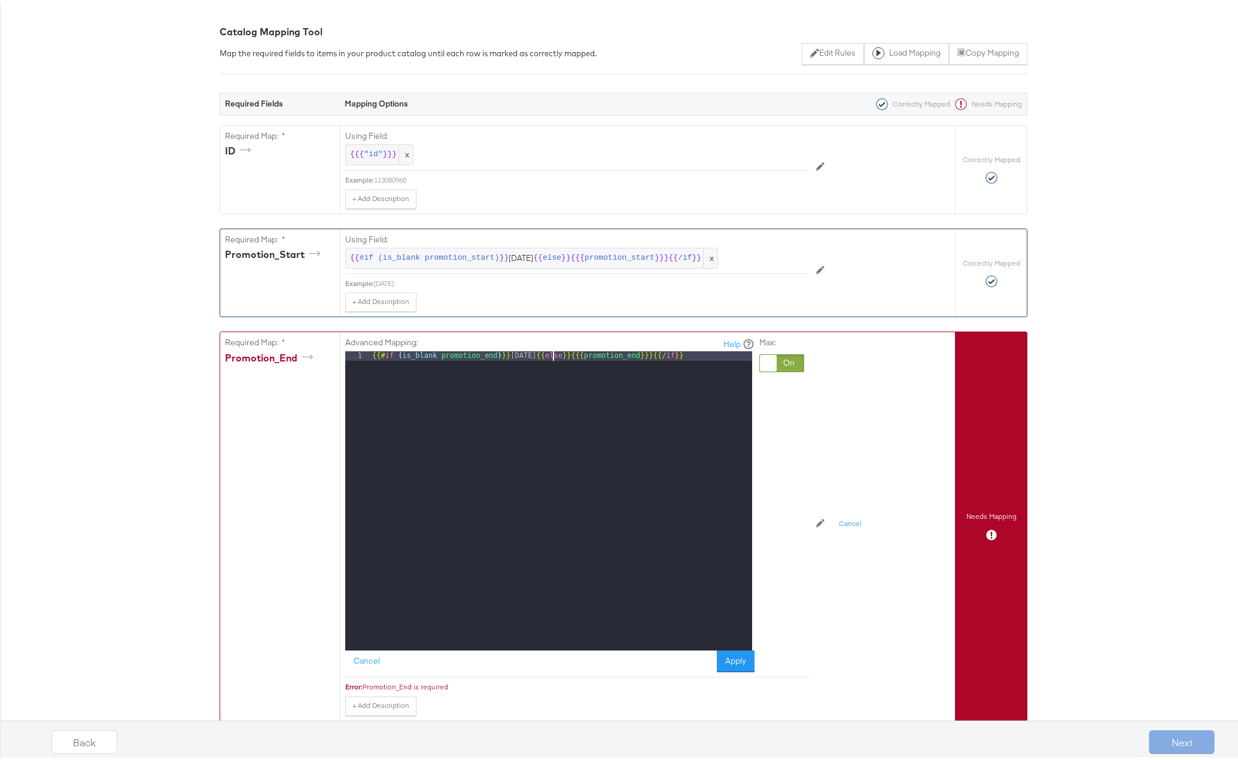
scroll to position [375, 0]
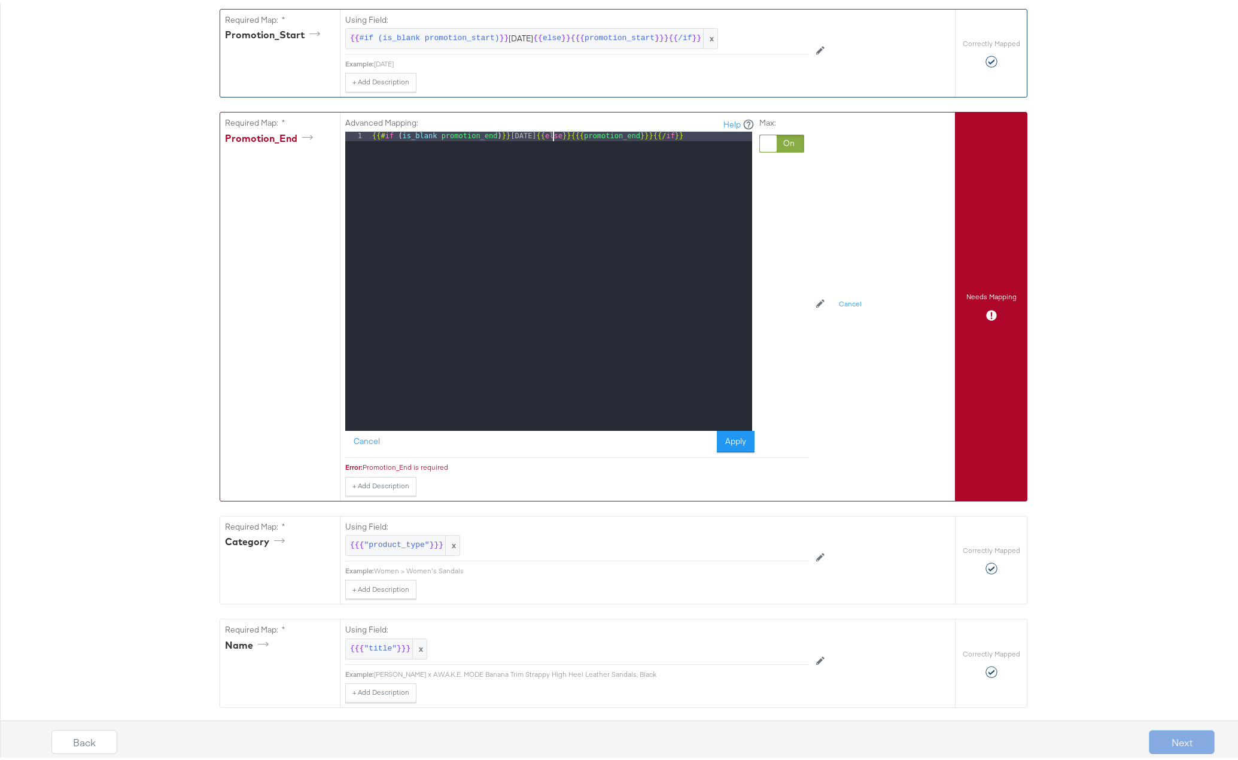
click at [726, 438] on button "Apply" at bounding box center [736, 439] width 38 height 22
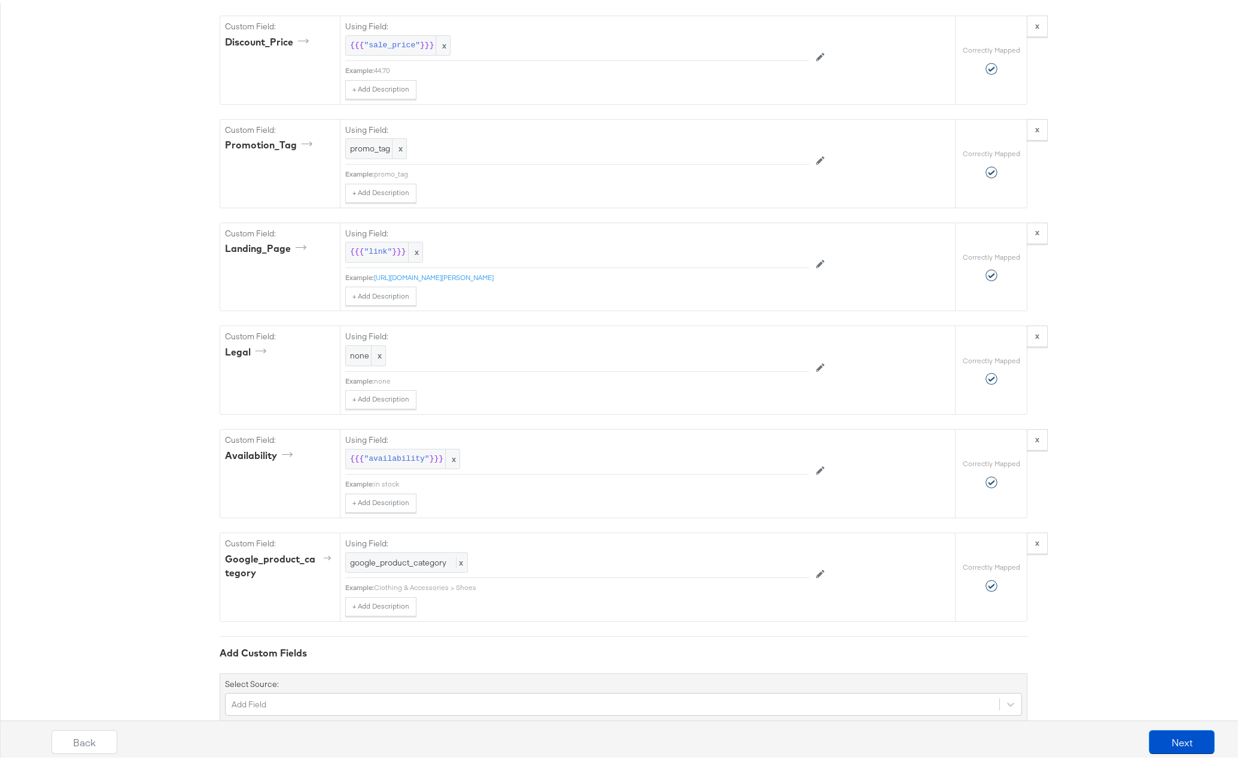
scroll to position [1344, 0]
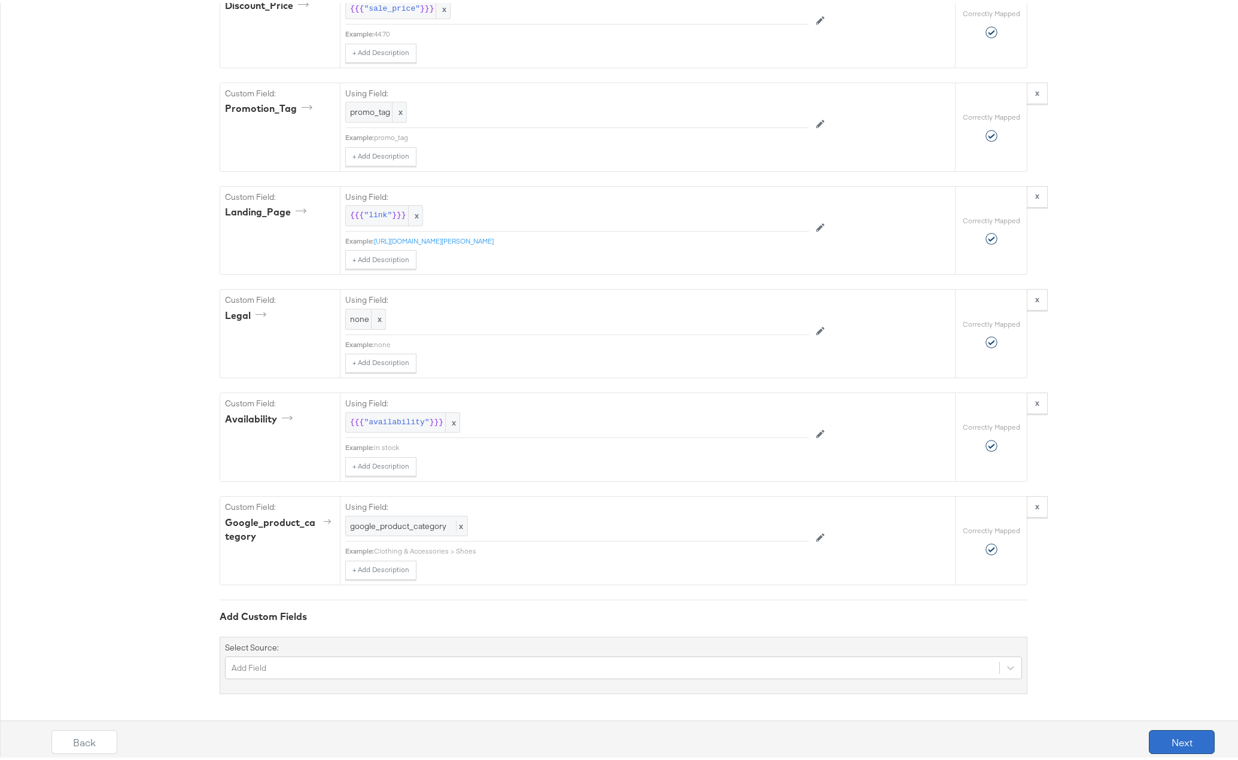
click at [1166, 738] on button "Next" at bounding box center [1182, 739] width 66 height 24
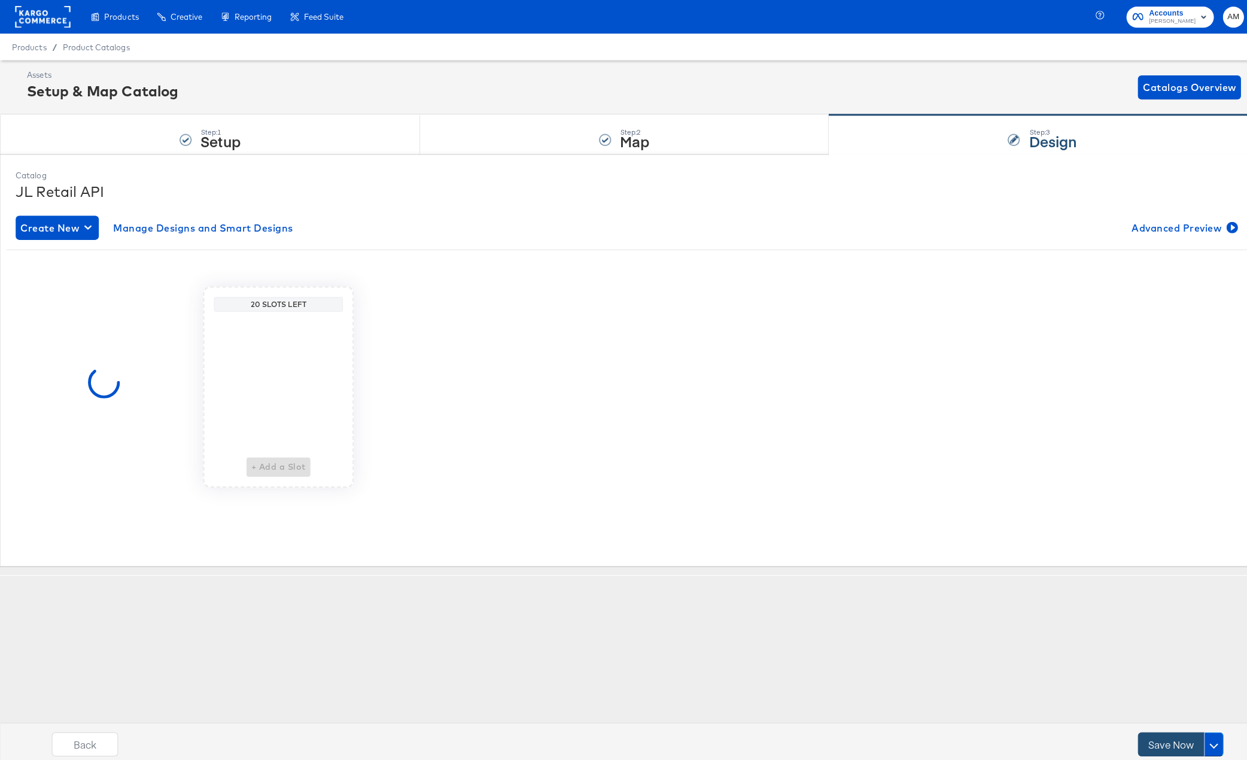
scroll to position [0, 0]
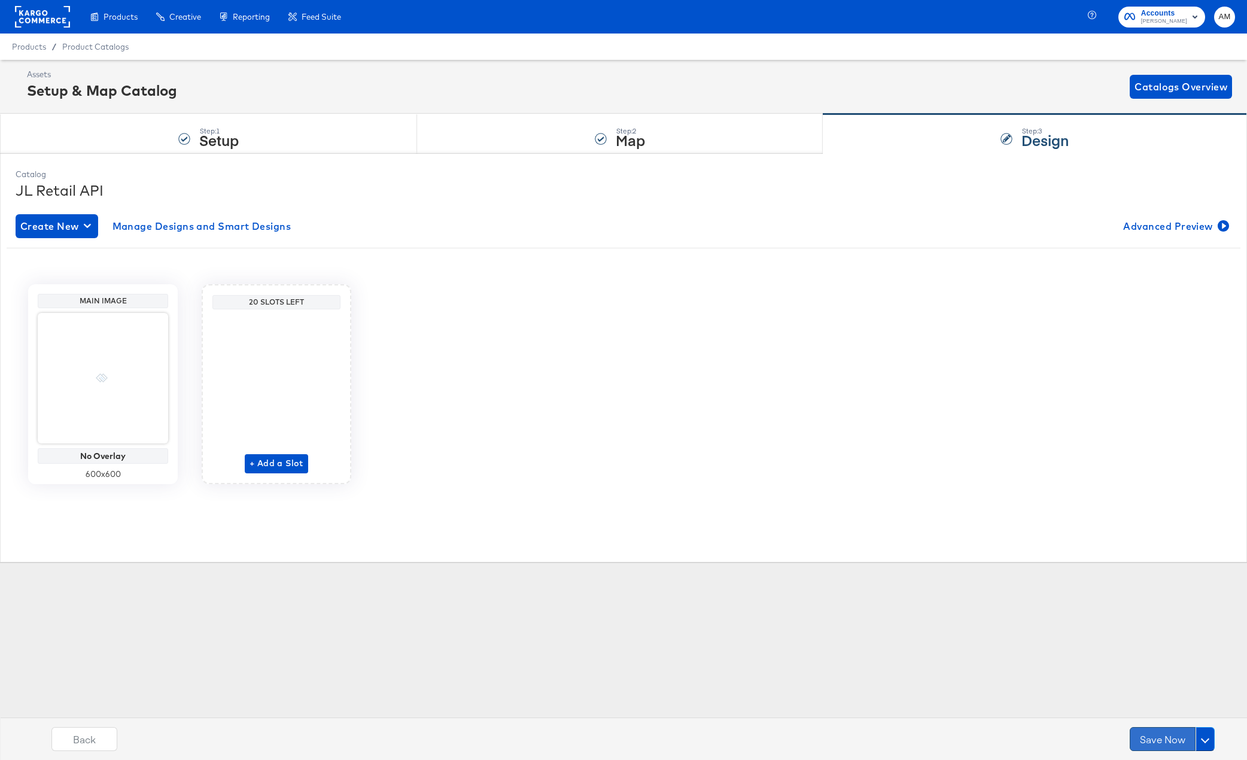
click at [1168, 736] on button "Save Now" at bounding box center [1162, 739] width 66 height 24
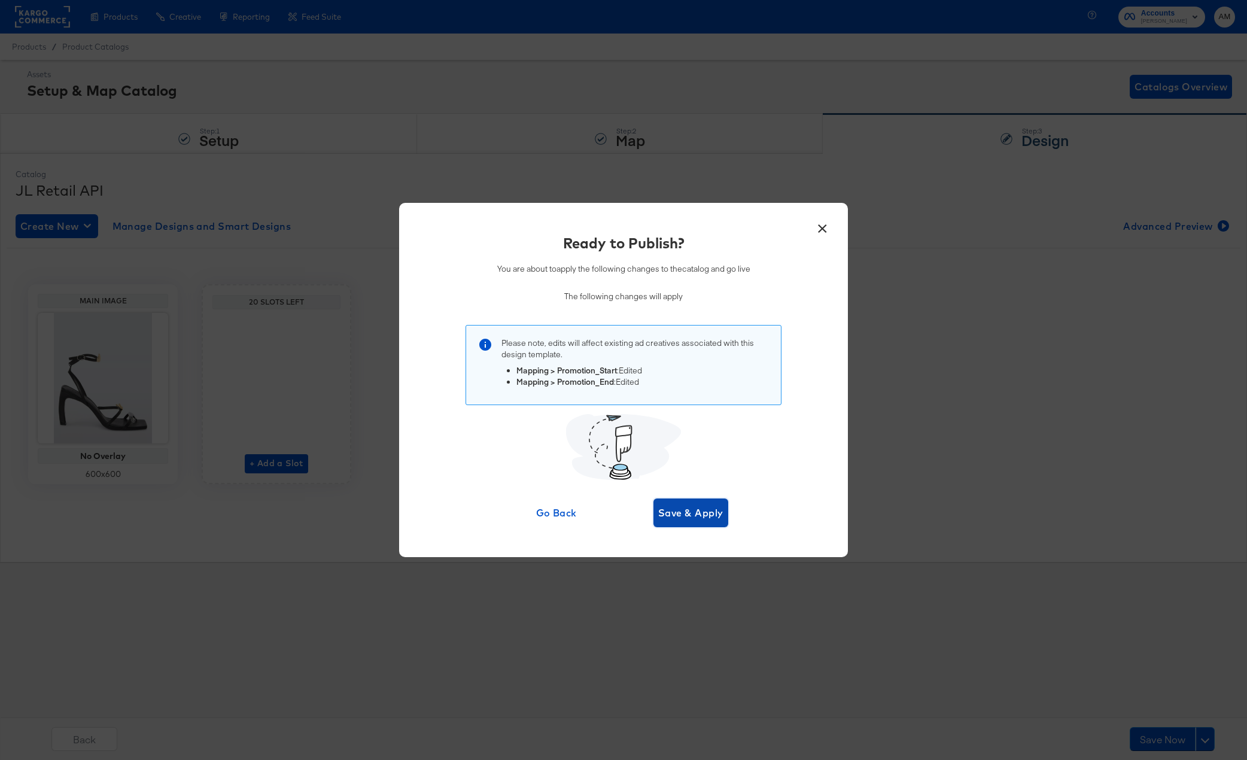
click at [680, 511] on span "Save & Apply" at bounding box center [690, 512] width 65 height 17
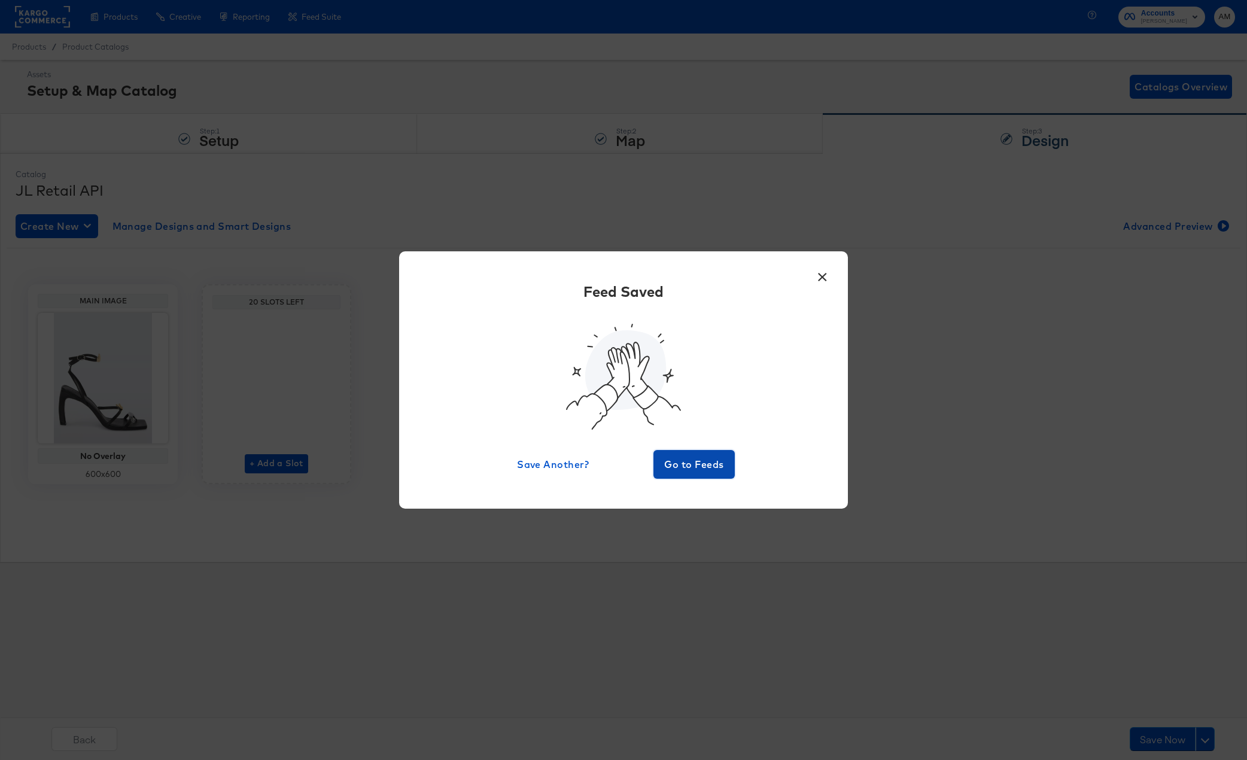
click at [672, 464] on span "Go to Feeds" at bounding box center [694, 464] width 72 height 17
